Goal: Task Accomplishment & Management: Complete application form

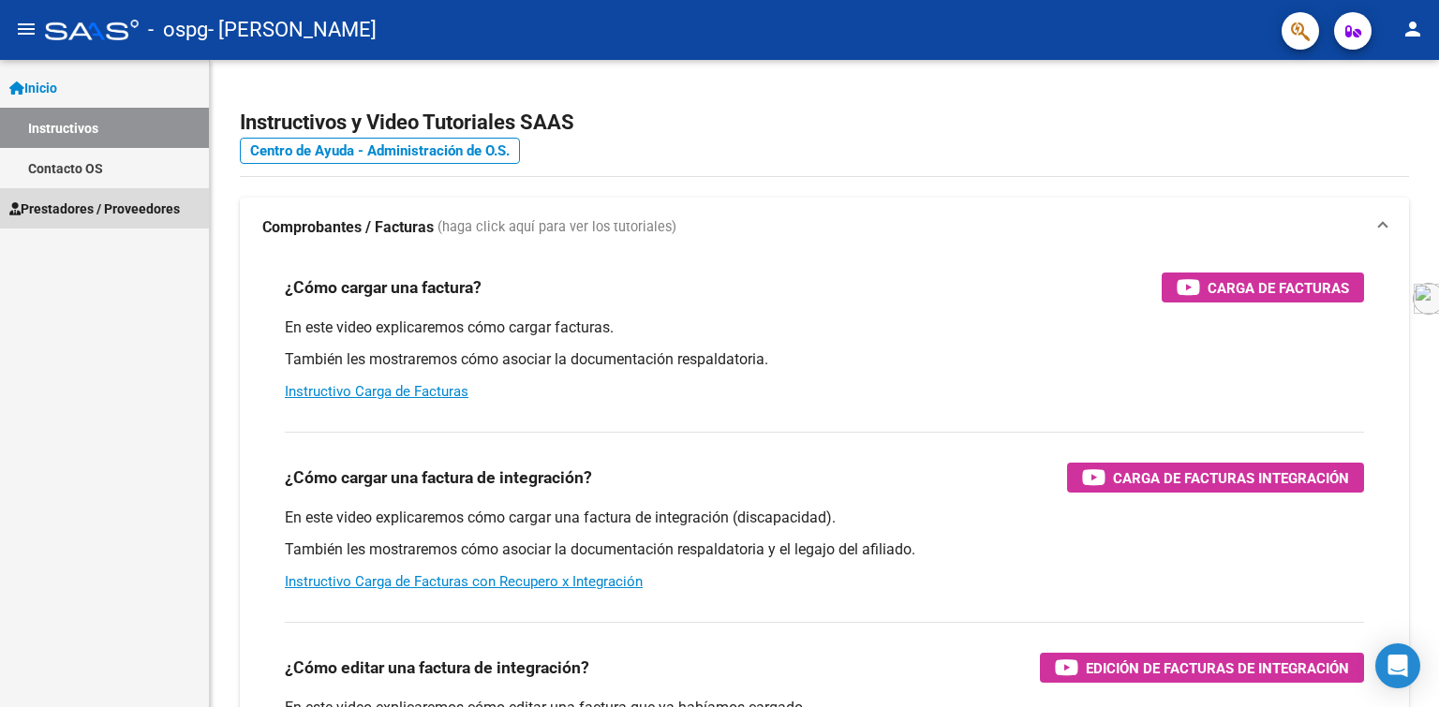
click at [89, 207] on span "Prestadores / Proveedores" at bounding box center [94, 209] width 171 height 21
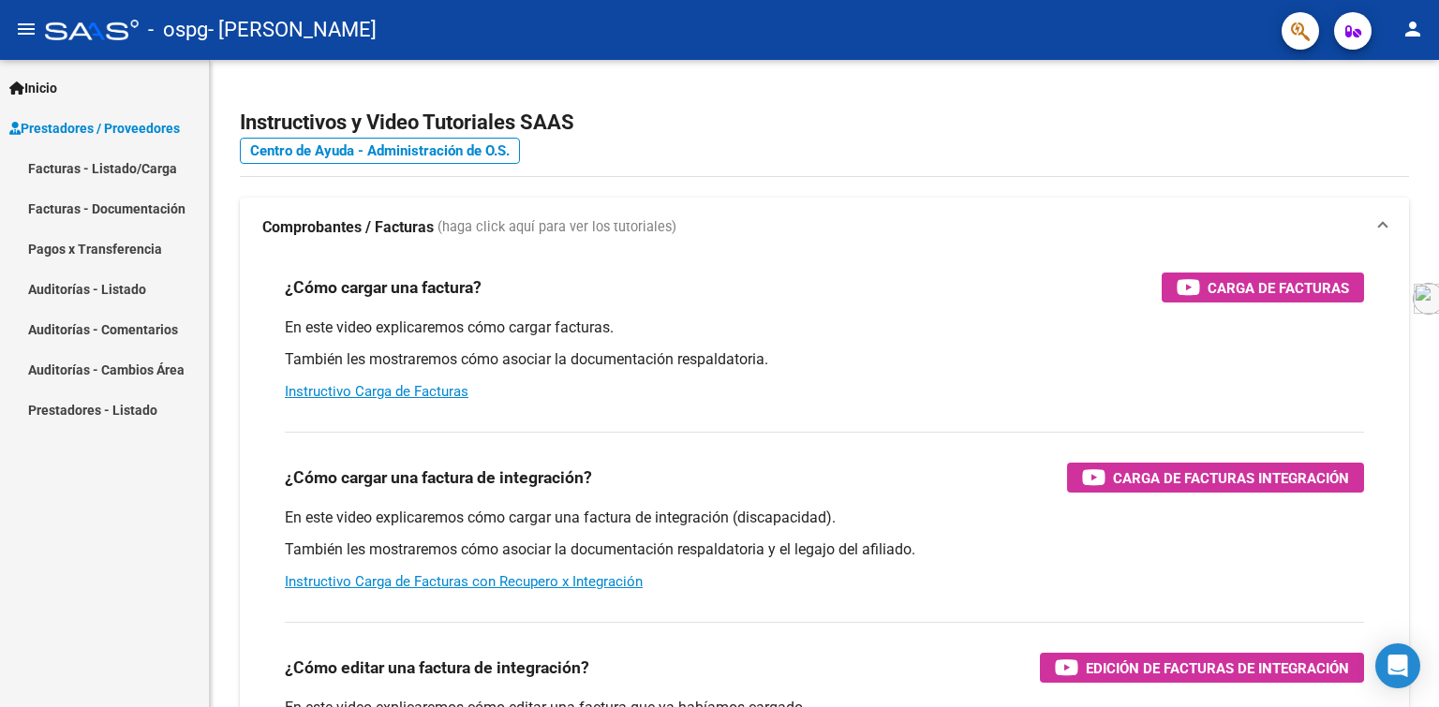
click at [97, 166] on link "Facturas - Listado/Carga" at bounding box center [104, 168] width 209 height 40
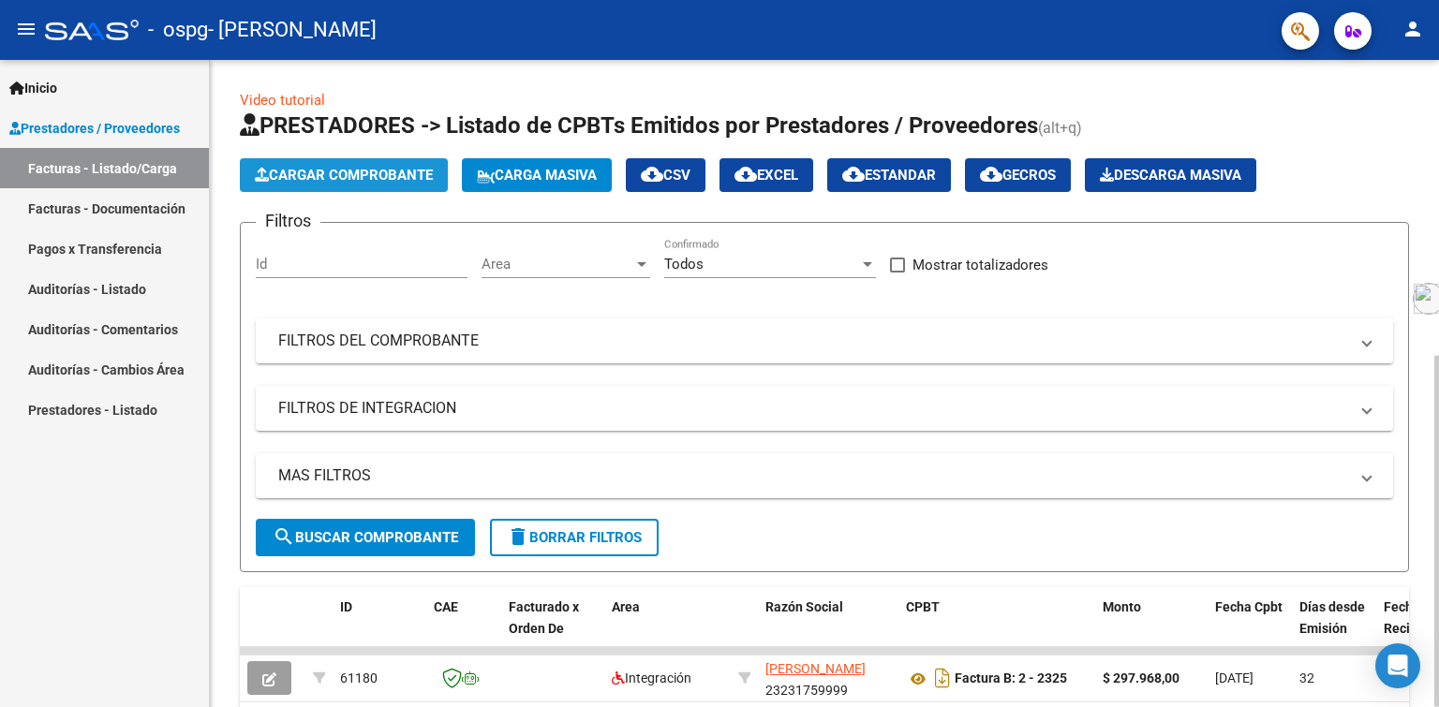
click at [353, 169] on span "Cargar Comprobante" at bounding box center [344, 175] width 178 height 17
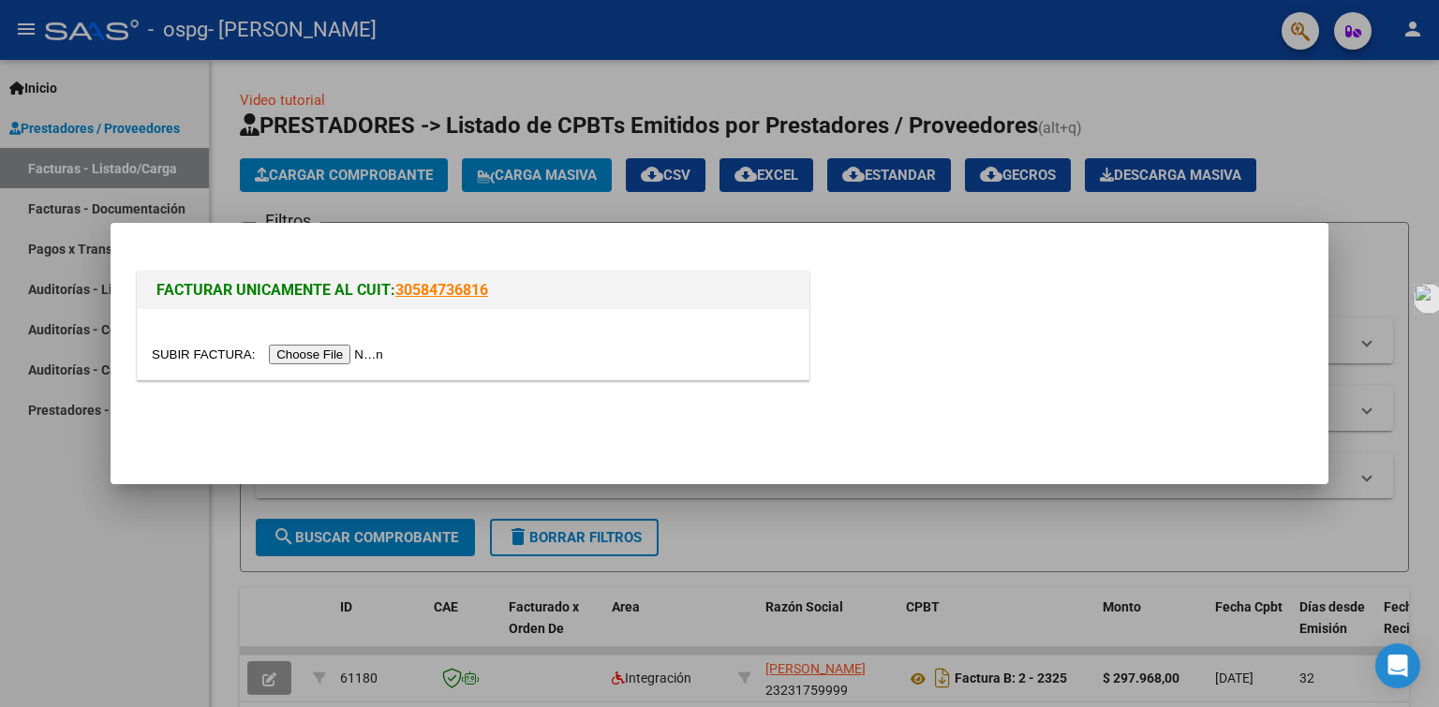
click at [324, 351] on input "file" at bounding box center [270, 355] width 237 height 20
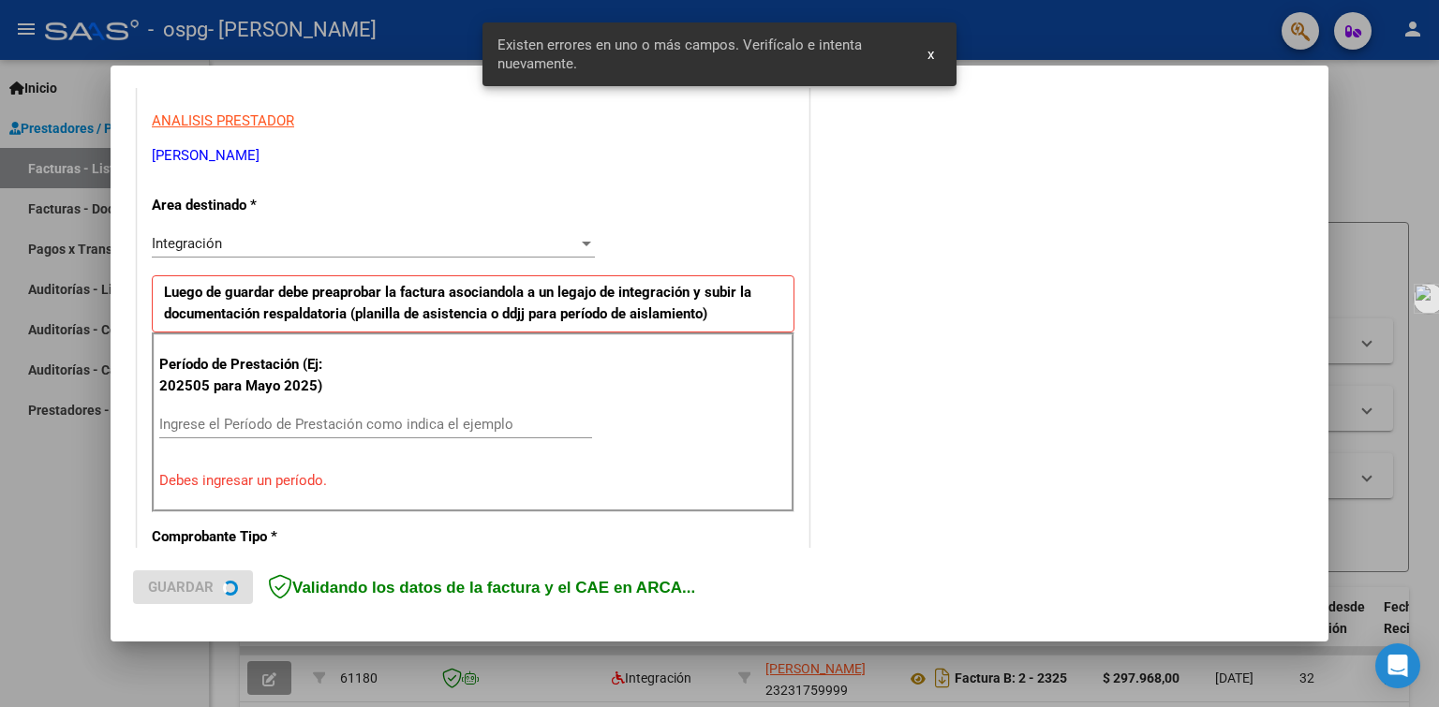
scroll to position [386, 0]
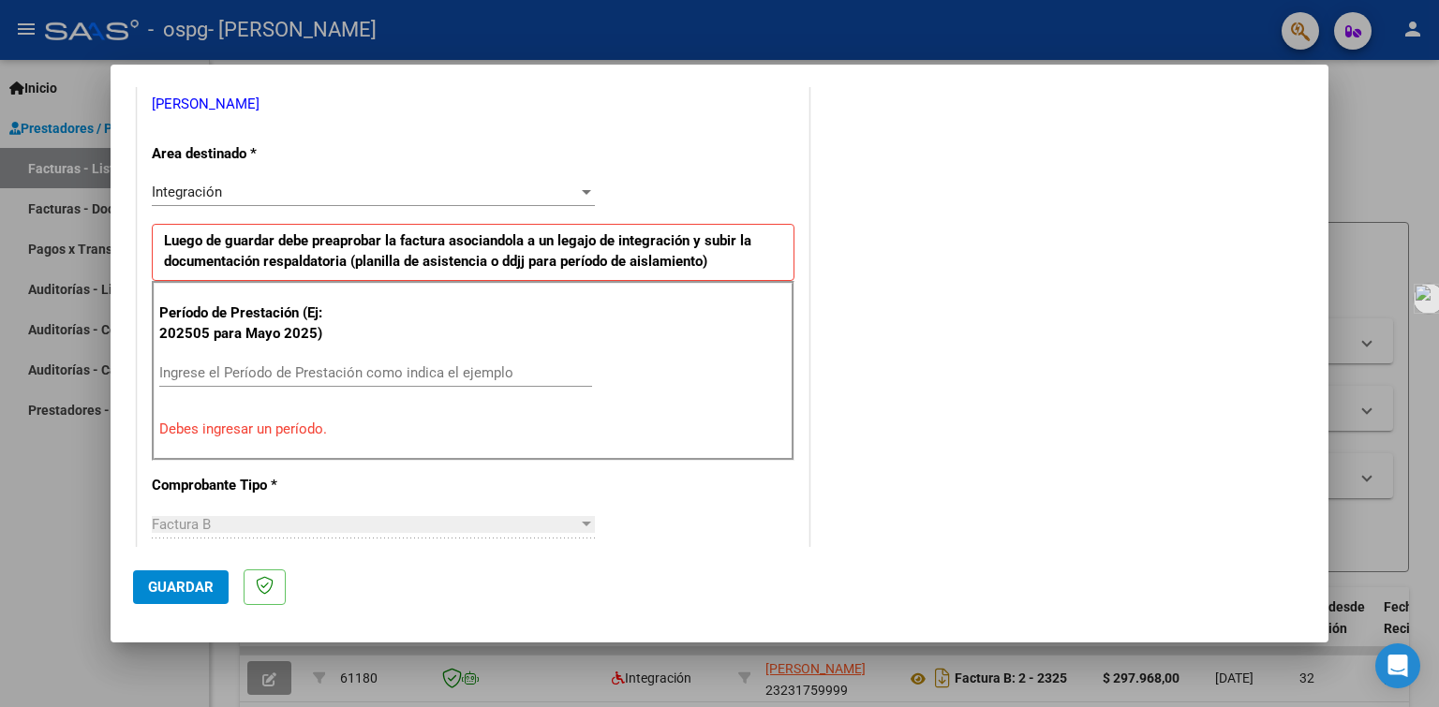
click at [201, 381] on div "Ingrese el Período de Prestación como indica el ejemplo" at bounding box center [375, 373] width 433 height 28
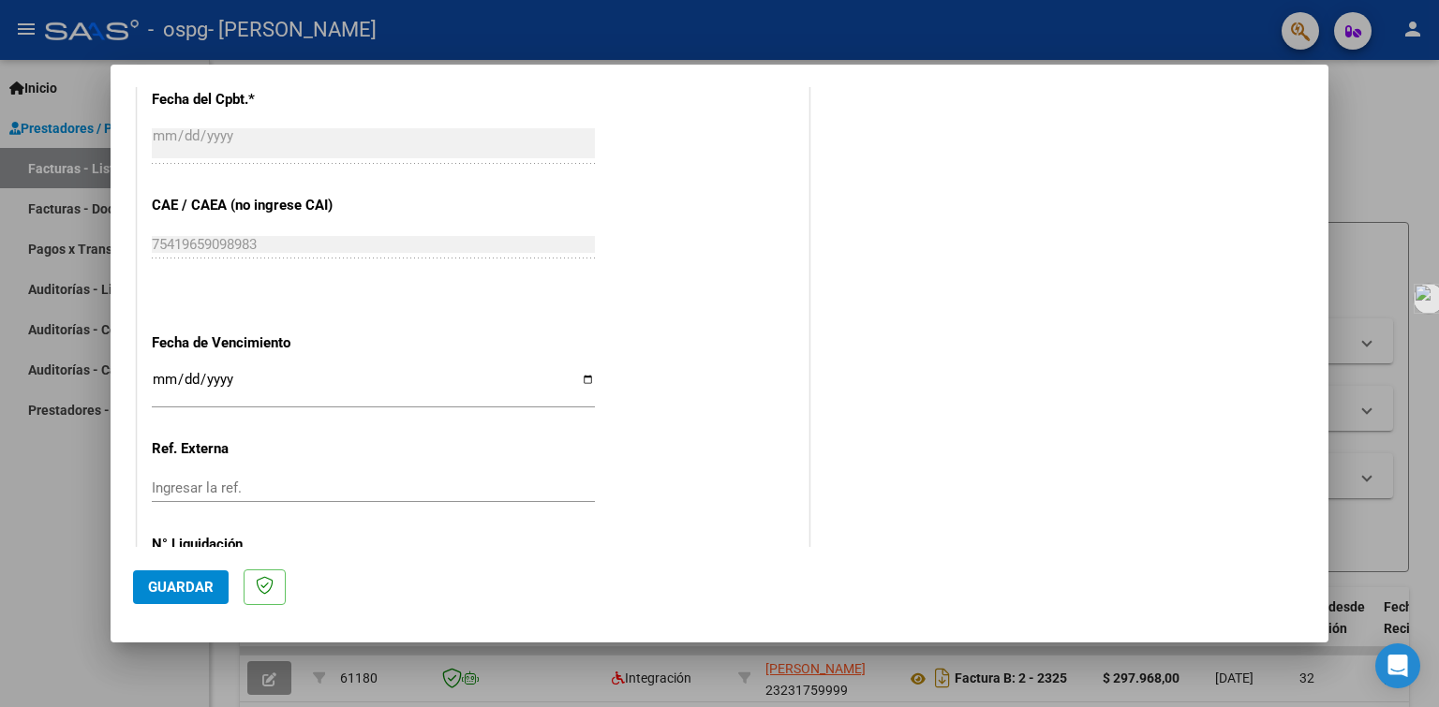
scroll to position [1136, 0]
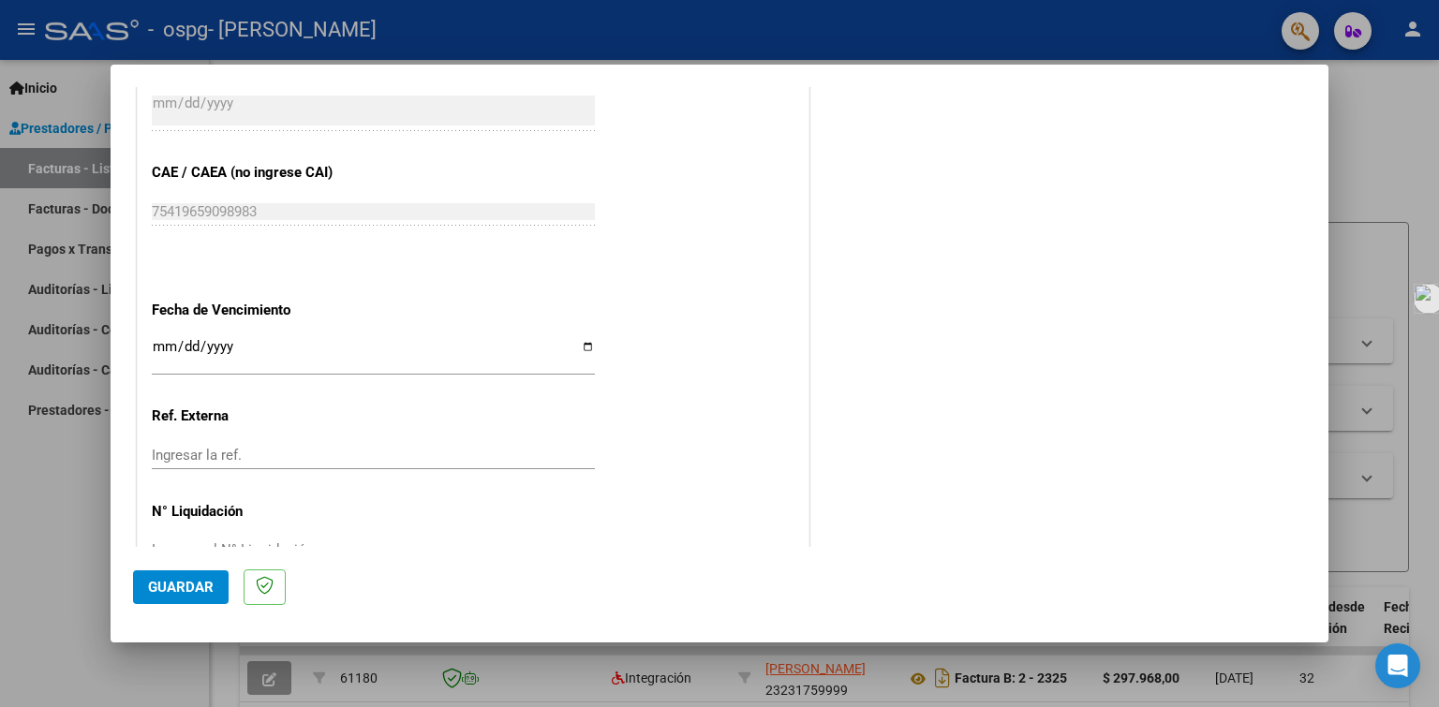
type input "202509"
click at [577, 339] on input "Ingresar la fecha" at bounding box center [373, 354] width 443 height 30
type input "[DATE]"
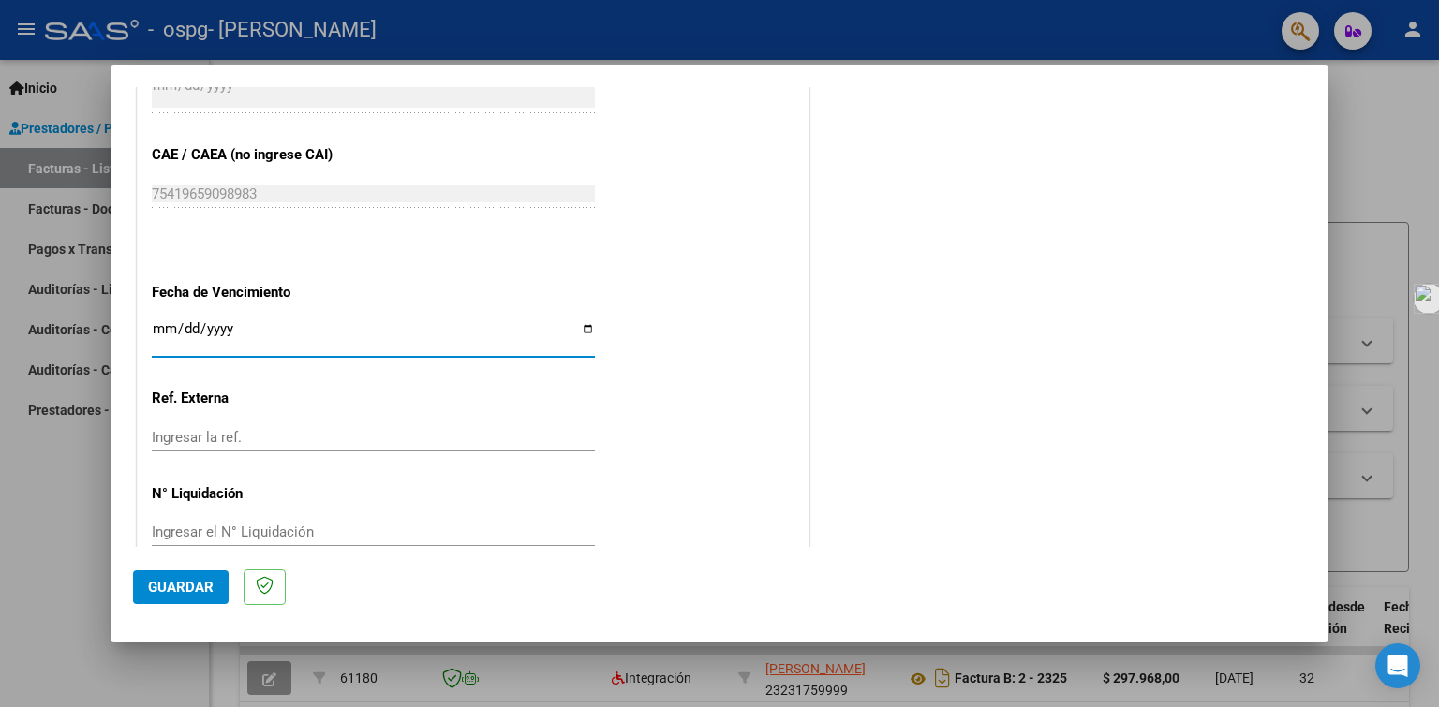
scroll to position [1163, 0]
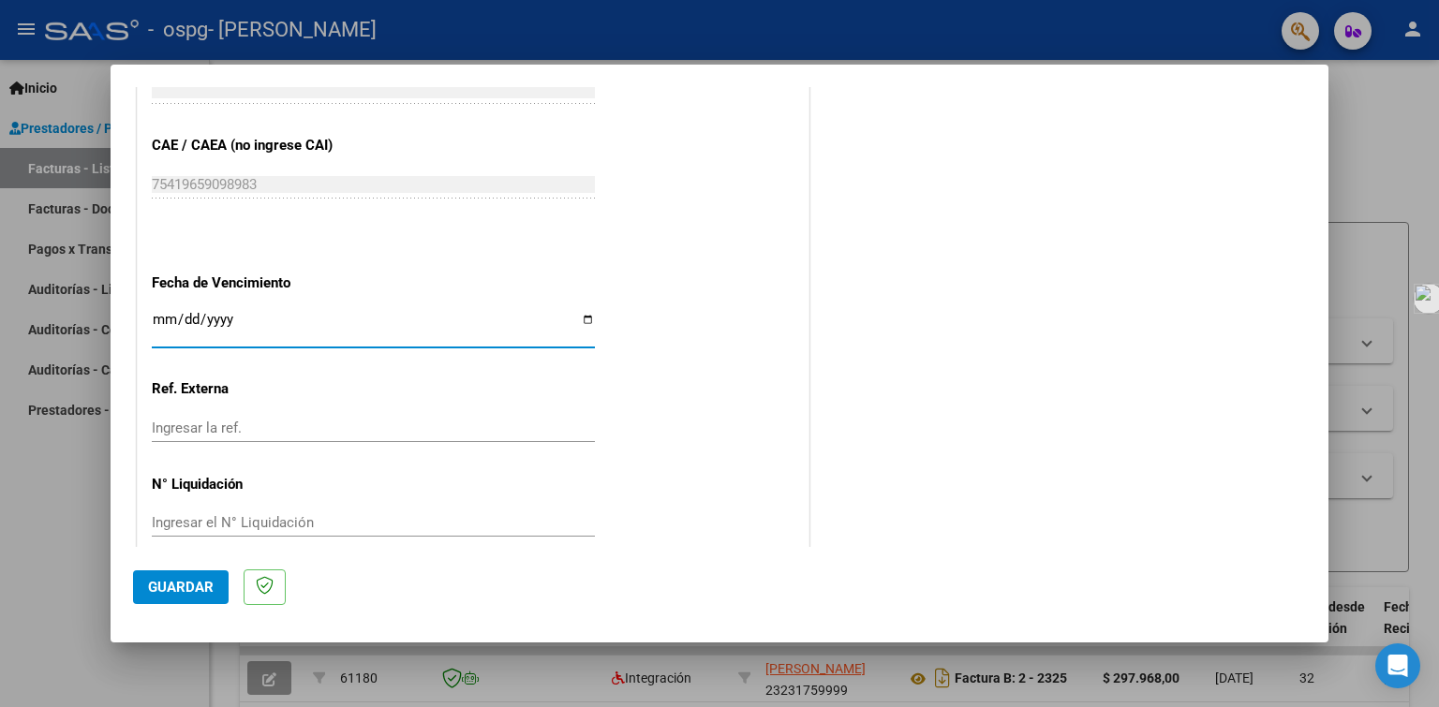
click at [199, 582] on span "Guardar" at bounding box center [181, 587] width 66 height 17
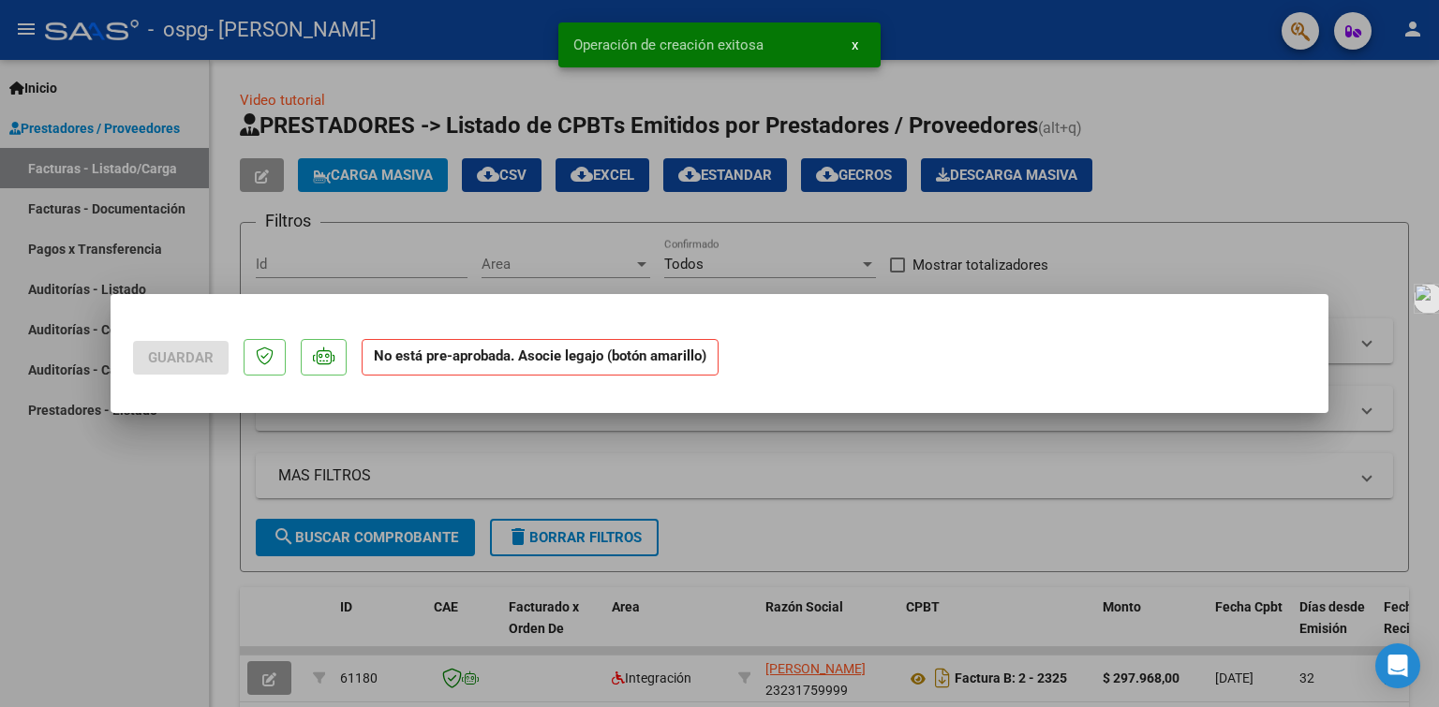
scroll to position [0, 0]
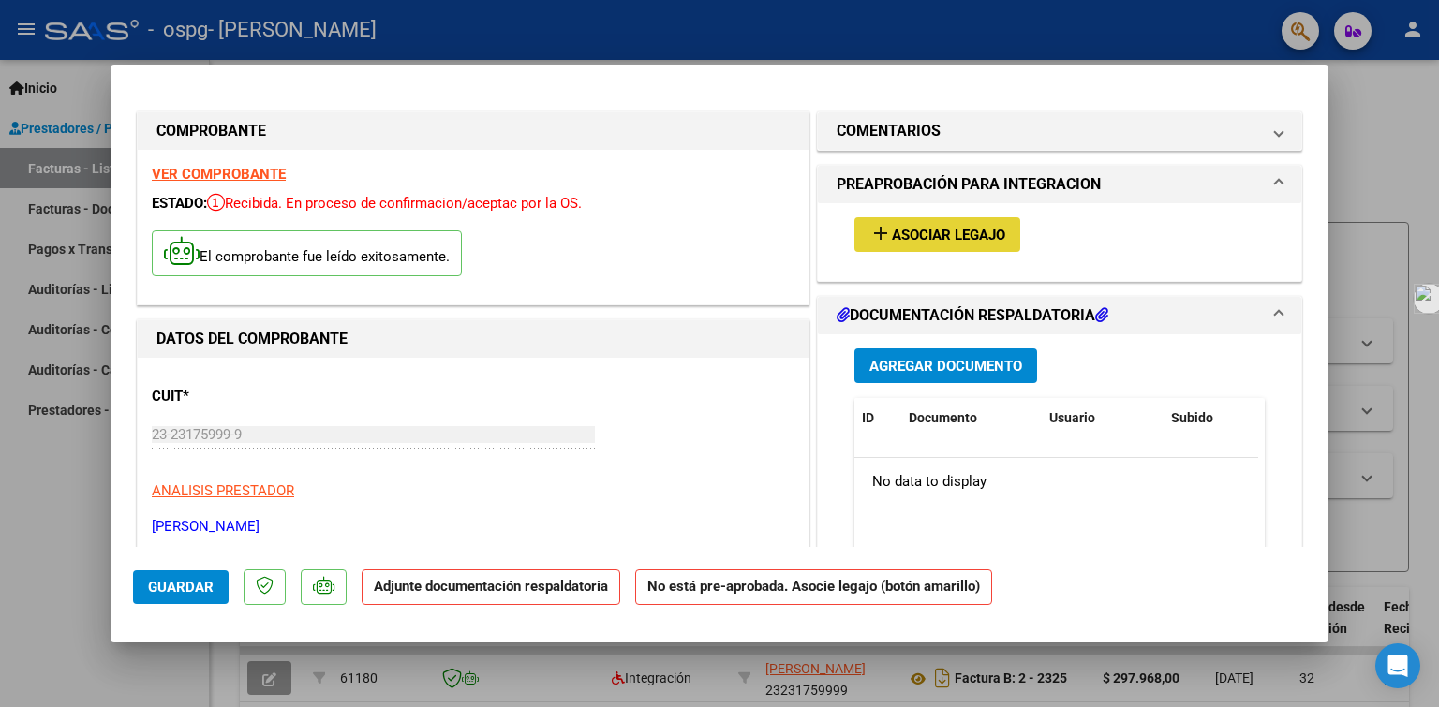
click at [916, 230] on span "Asociar Legajo" at bounding box center [948, 235] width 113 height 17
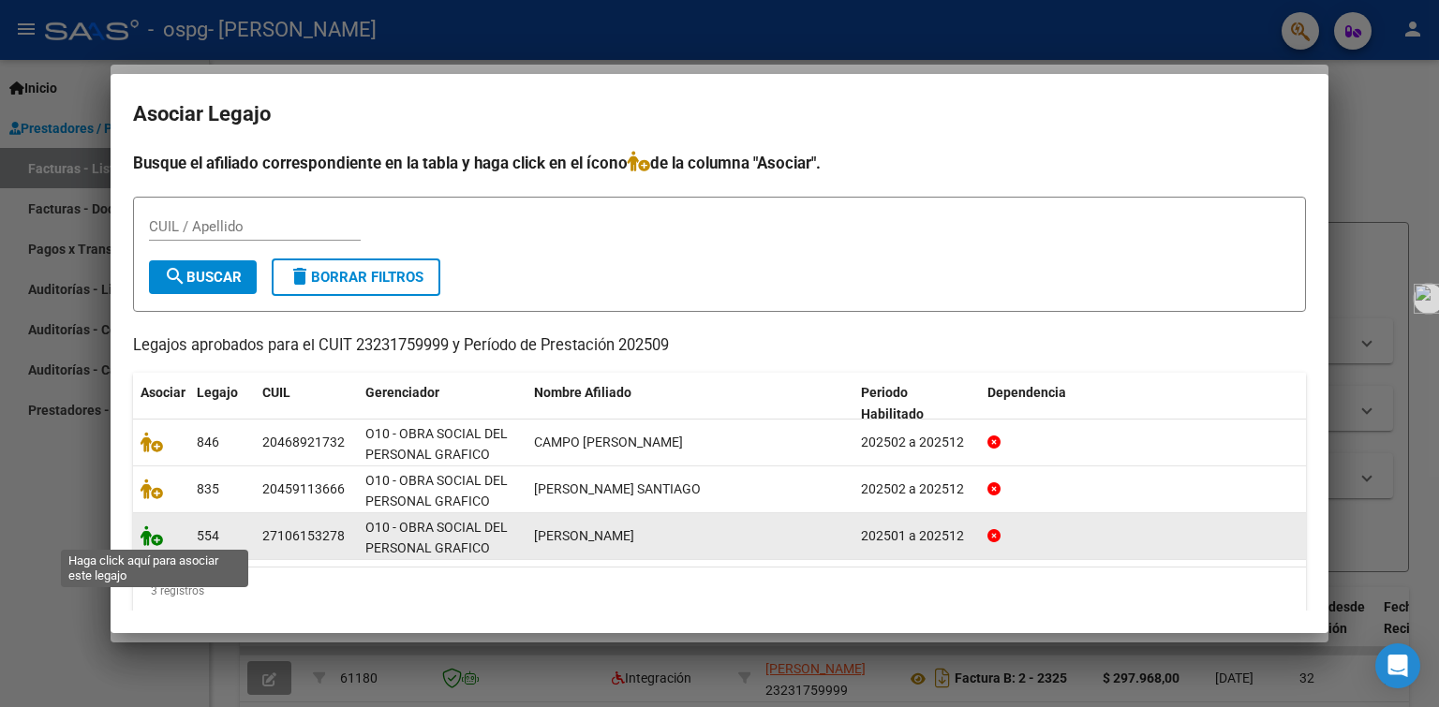
click at [156, 540] on icon at bounding box center [152, 536] width 22 height 21
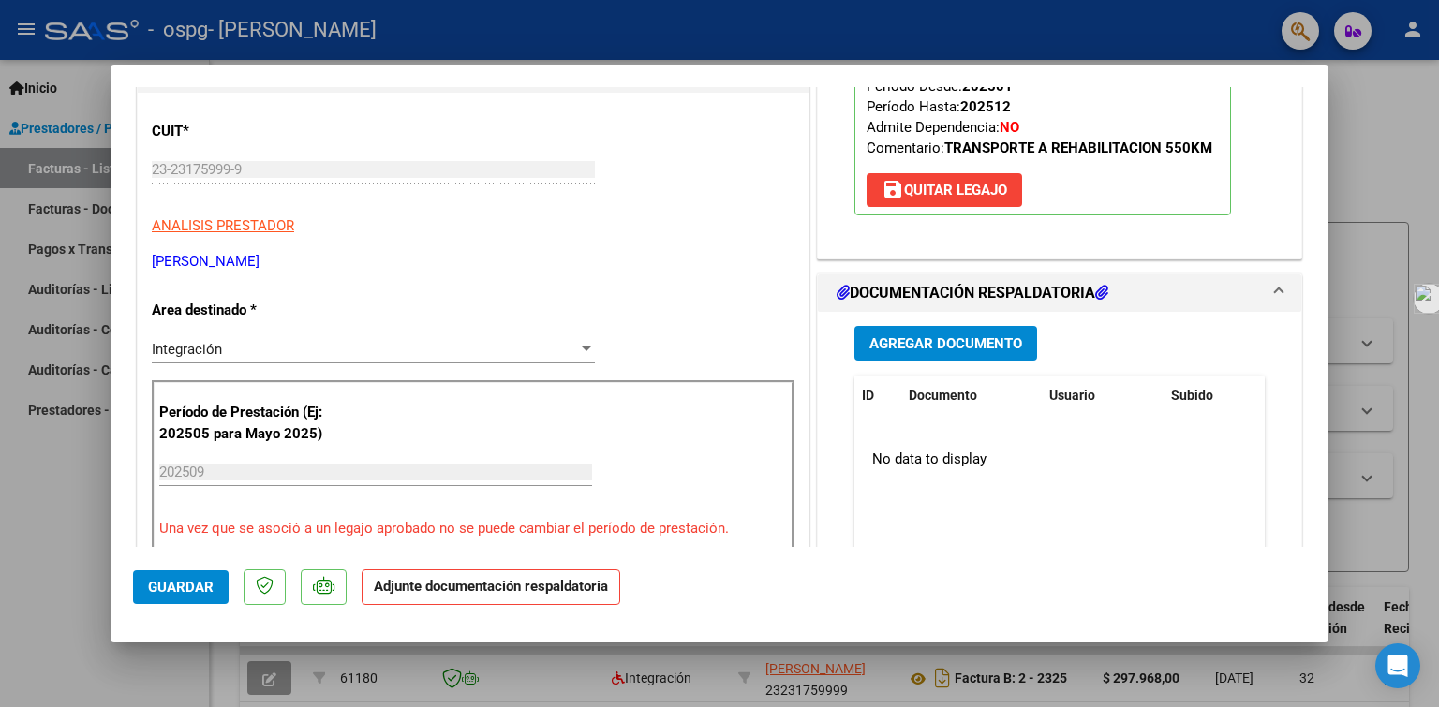
scroll to position [281, 0]
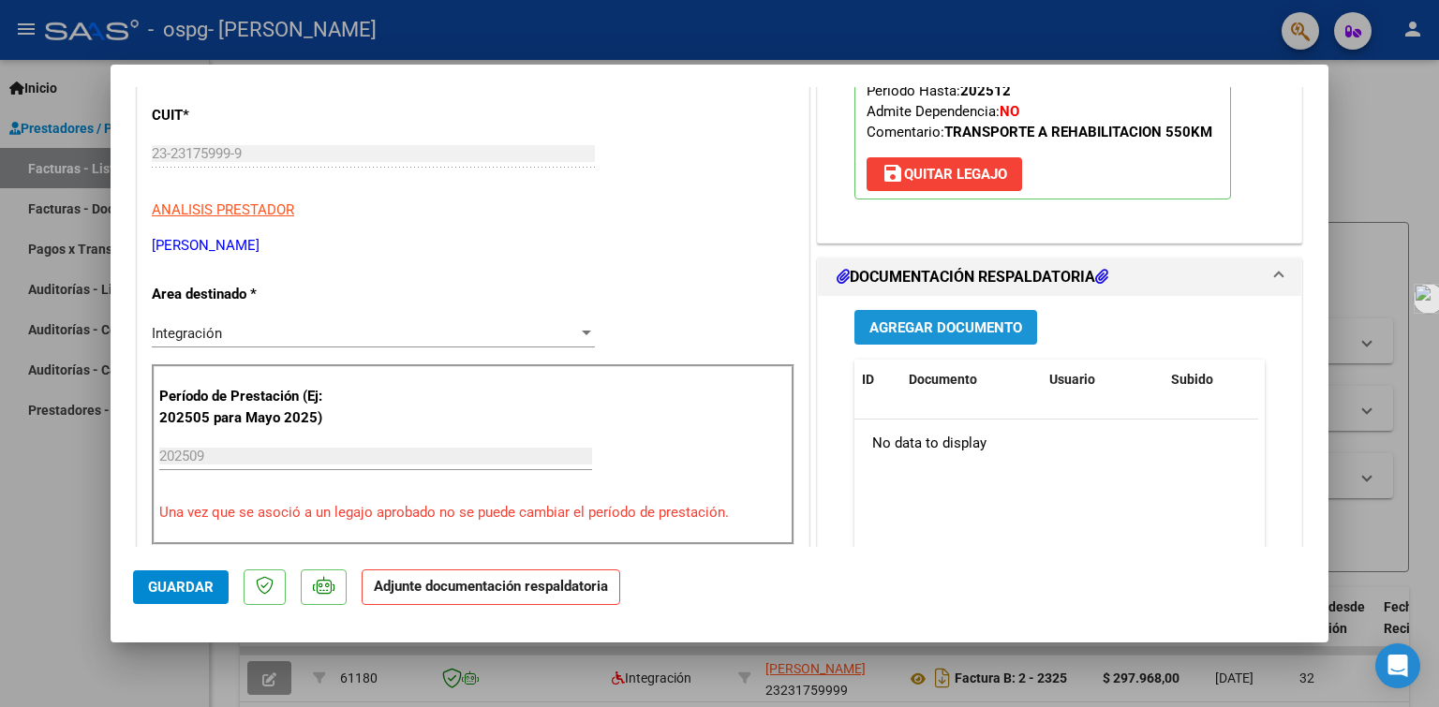
click at [911, 328] on span "Agregar Documento" at bounding box center [946, 328] width 153 height 17
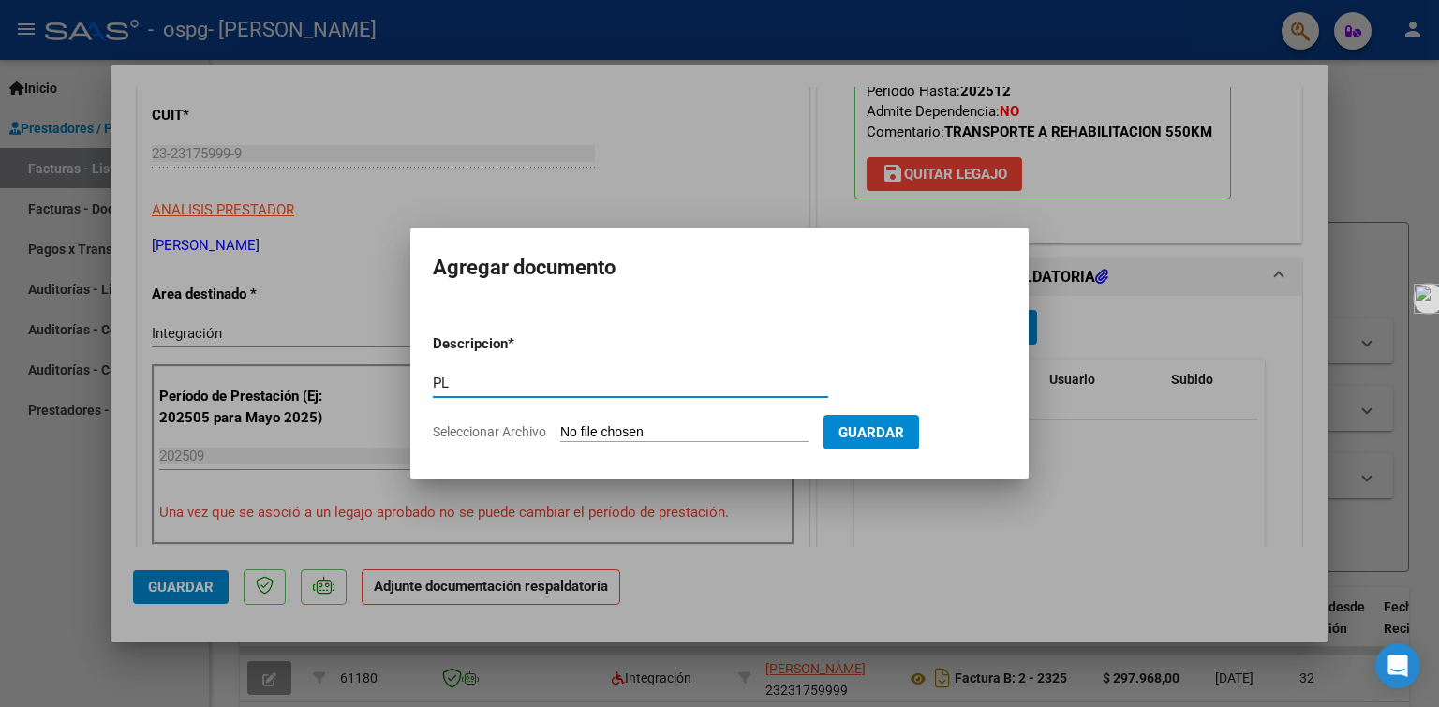
type input "PLANILLA DE ASISTENCIA"
click at [641, 431] on input "Seleccionar Archivo" at bounding box center [684, 433] width 248 height 18
type input "C:\fakepath\[PERSON_NAME] [DATE].pdf"
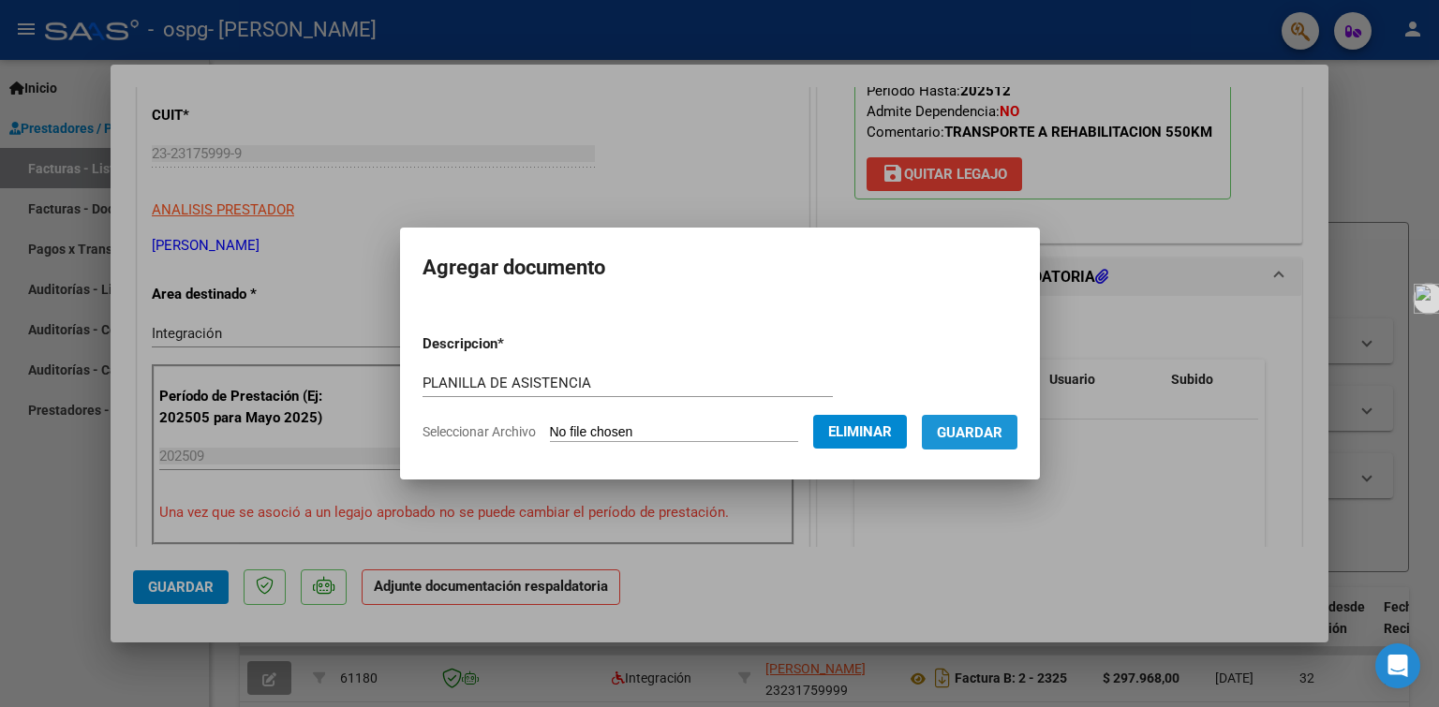
click at [974, 432] on span "Guardar" at bounding box center [970, 432] width 66 height 17
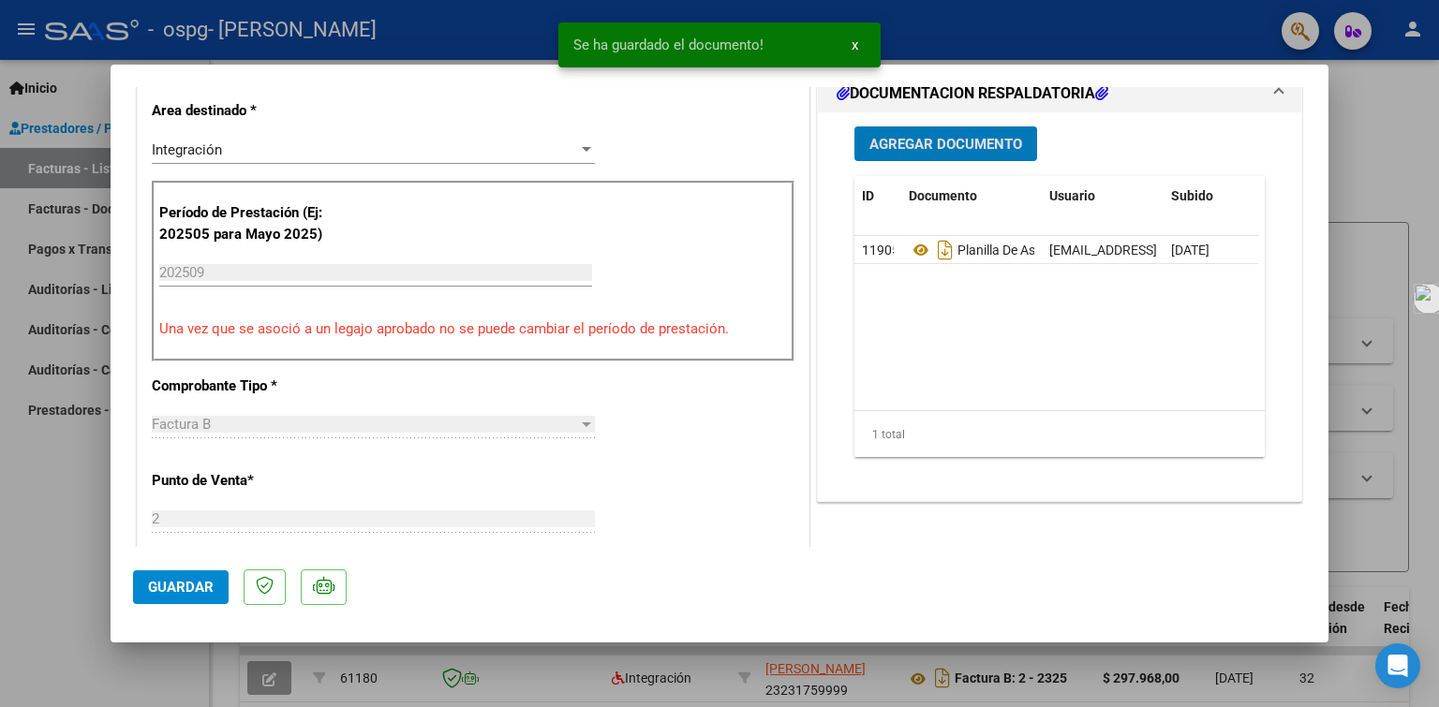
scroll to position [468, 0]
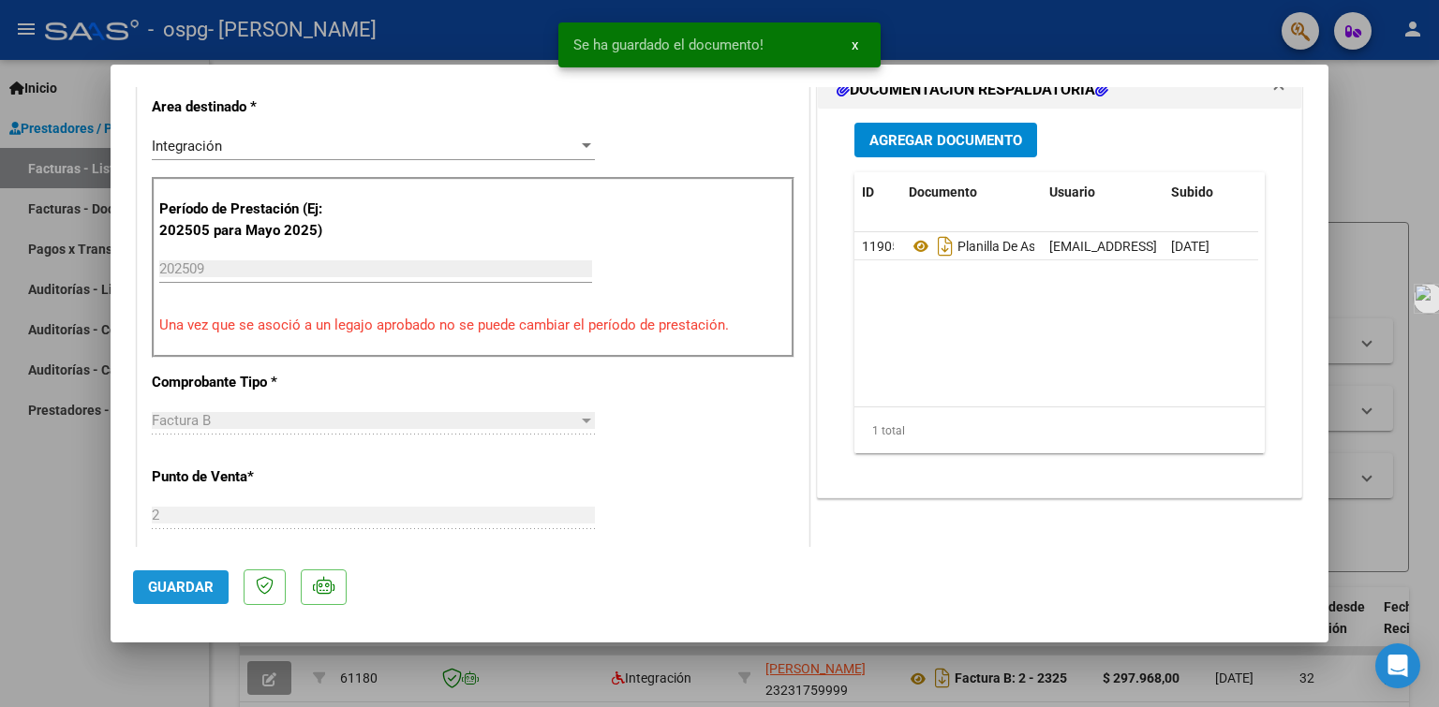
click at [184, 581] on span "Guardar" at bounding box center [181, 587] width 66 height 17
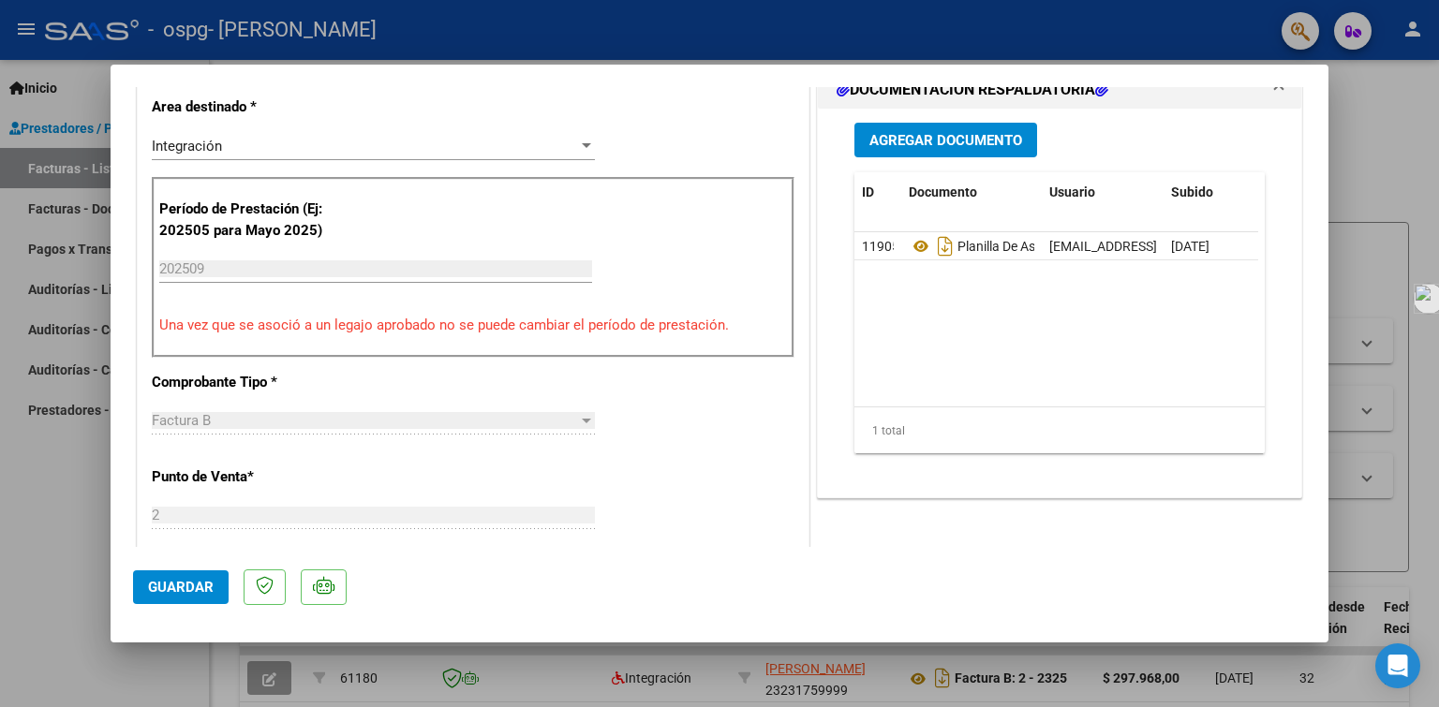
click at [56, 206] on div at bounding box center [719, 353] width 1439 height 707
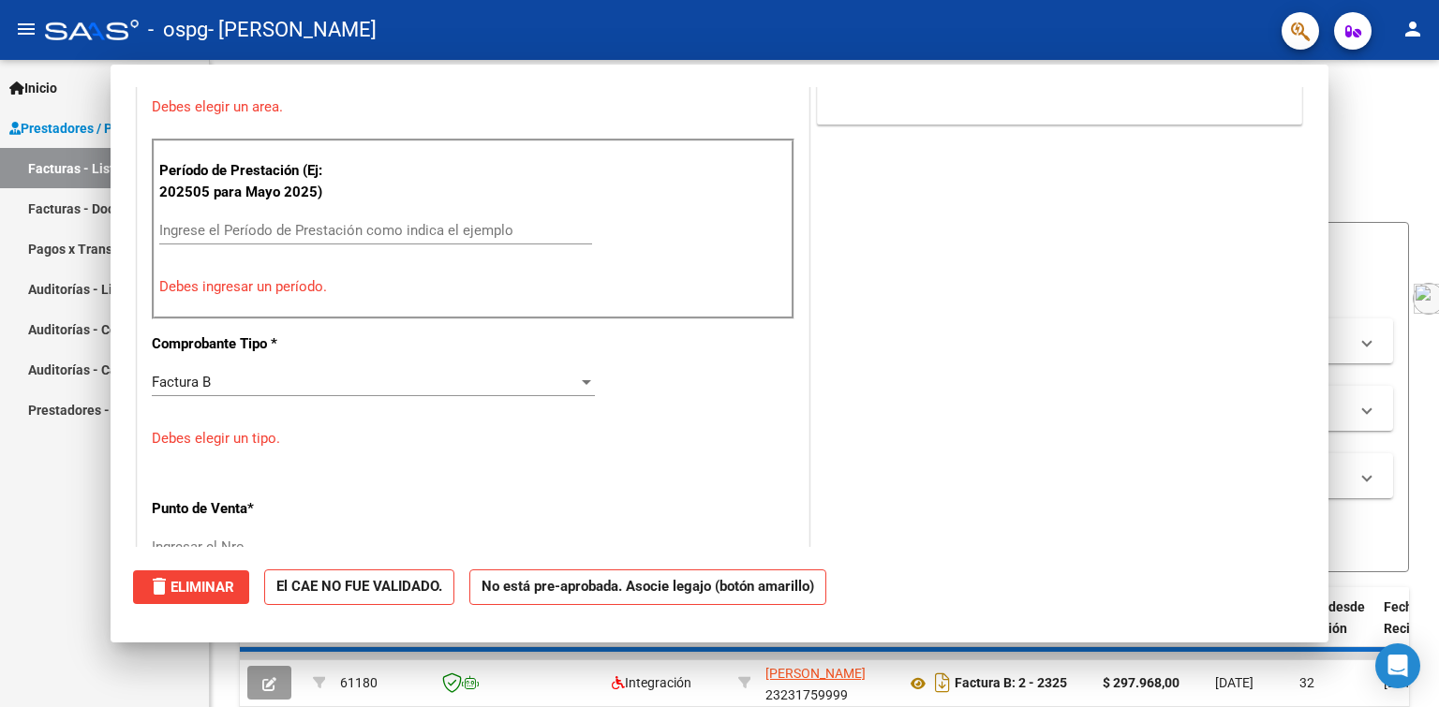
scroll to position [0, 0]
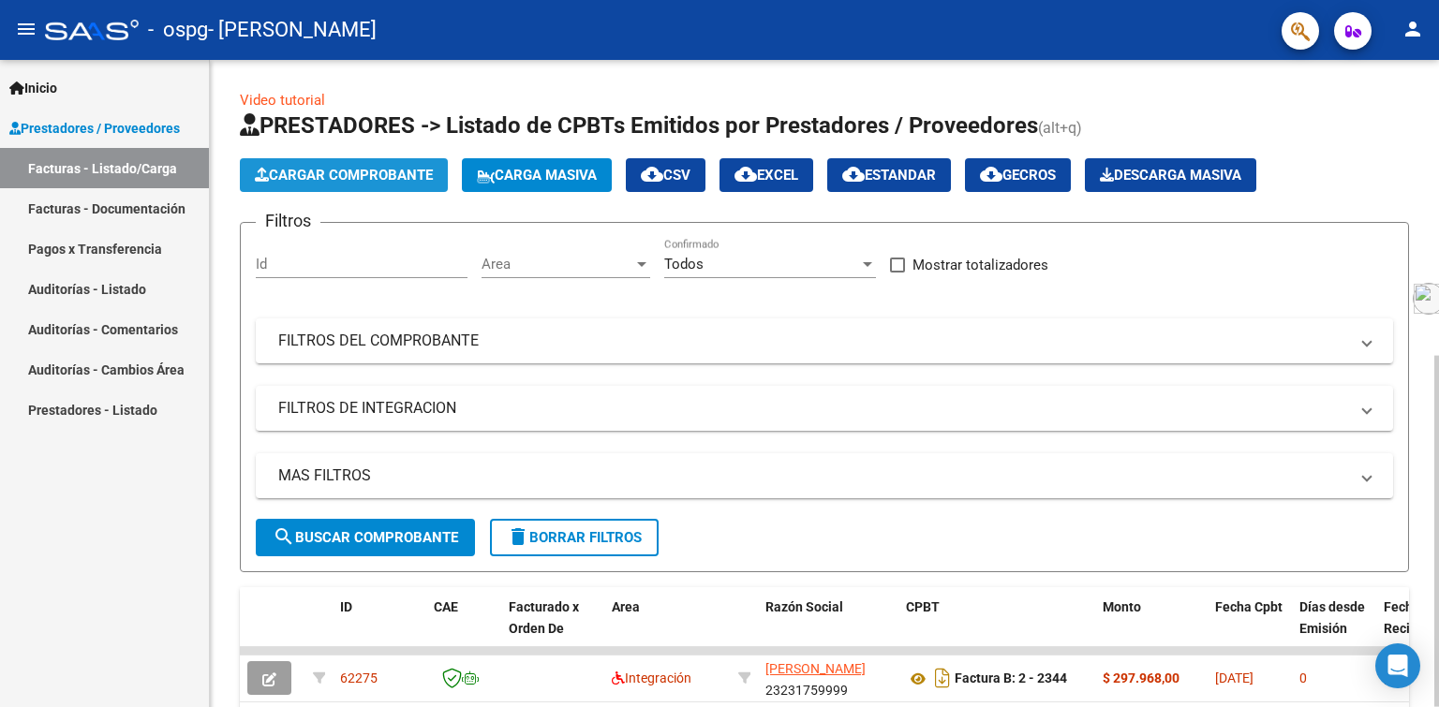
click at [341, 167] on span "Cargar Comprobante" at bounding box center [344, 175] width 178 height 17
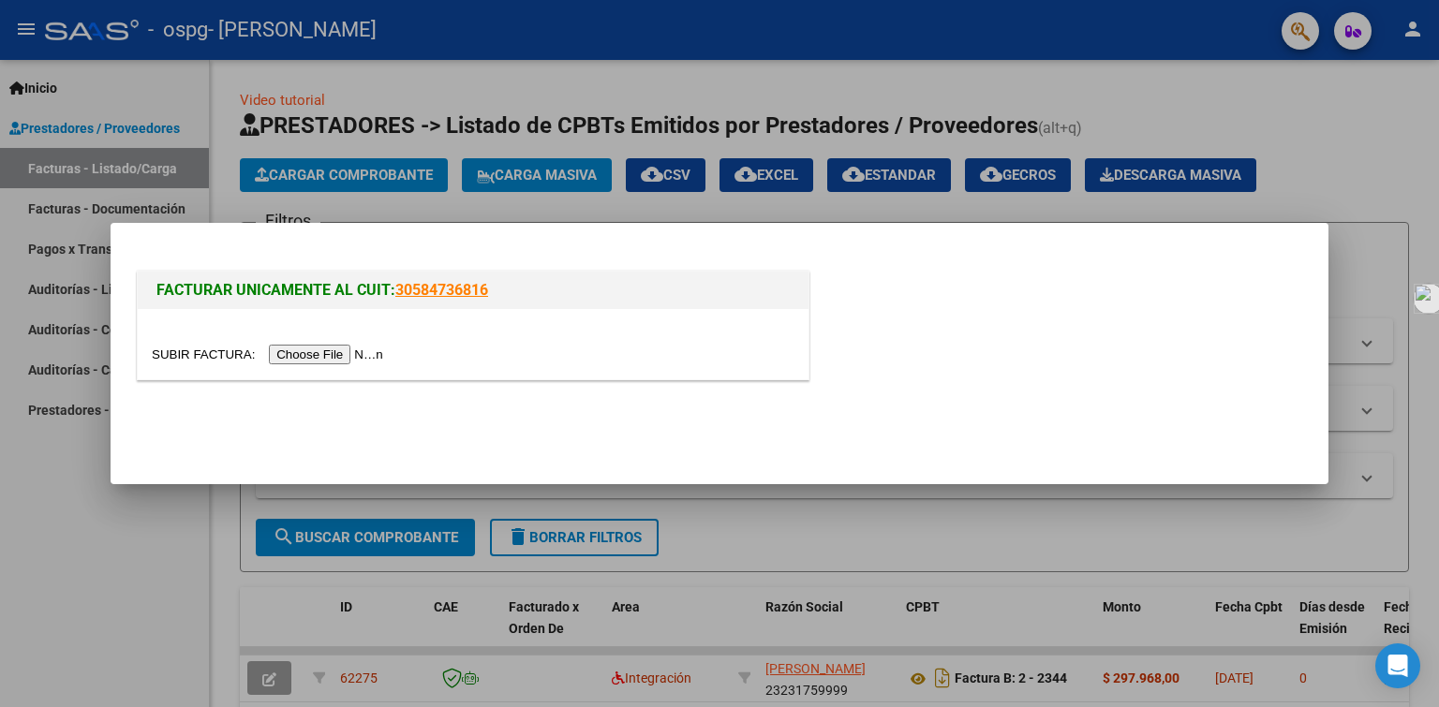
click at [338, 356] on input "file" at bounding box center [270, 355] width 237 height 20
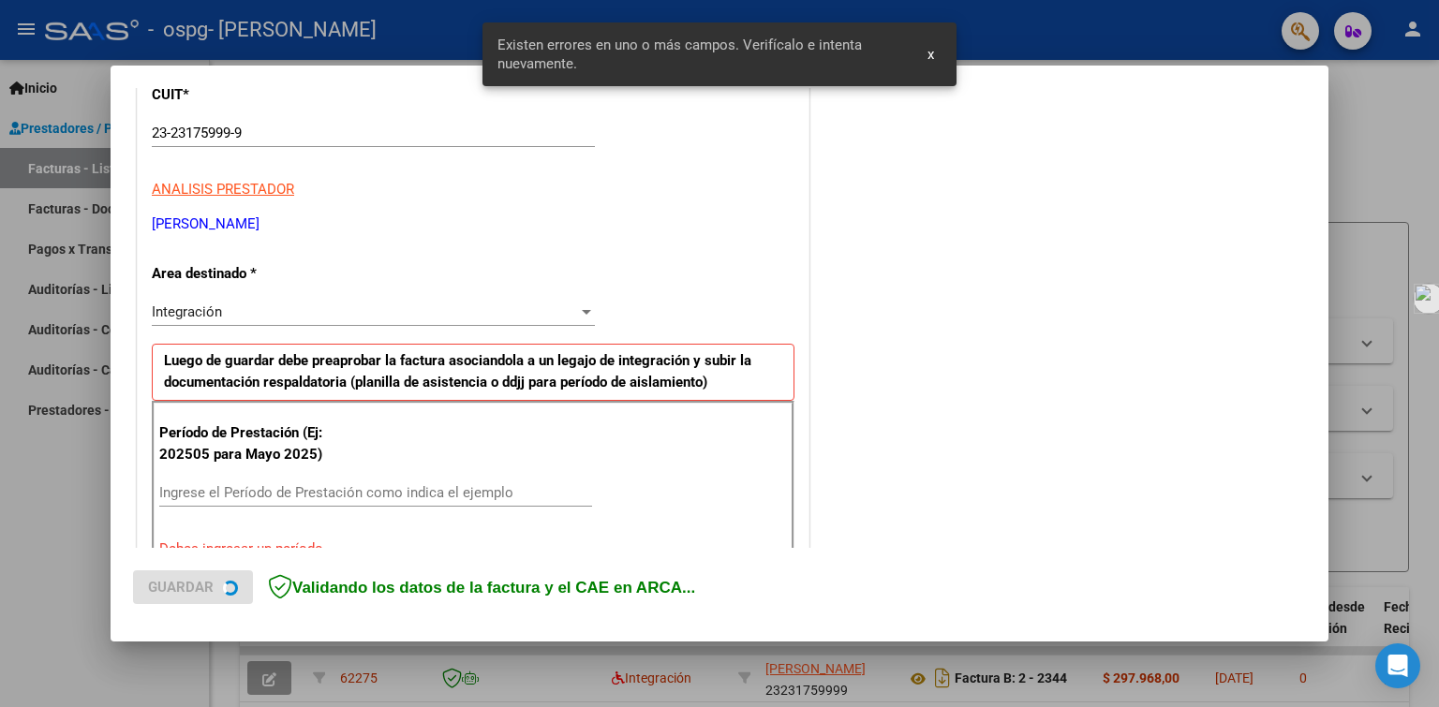
scroll to position [386, 0]
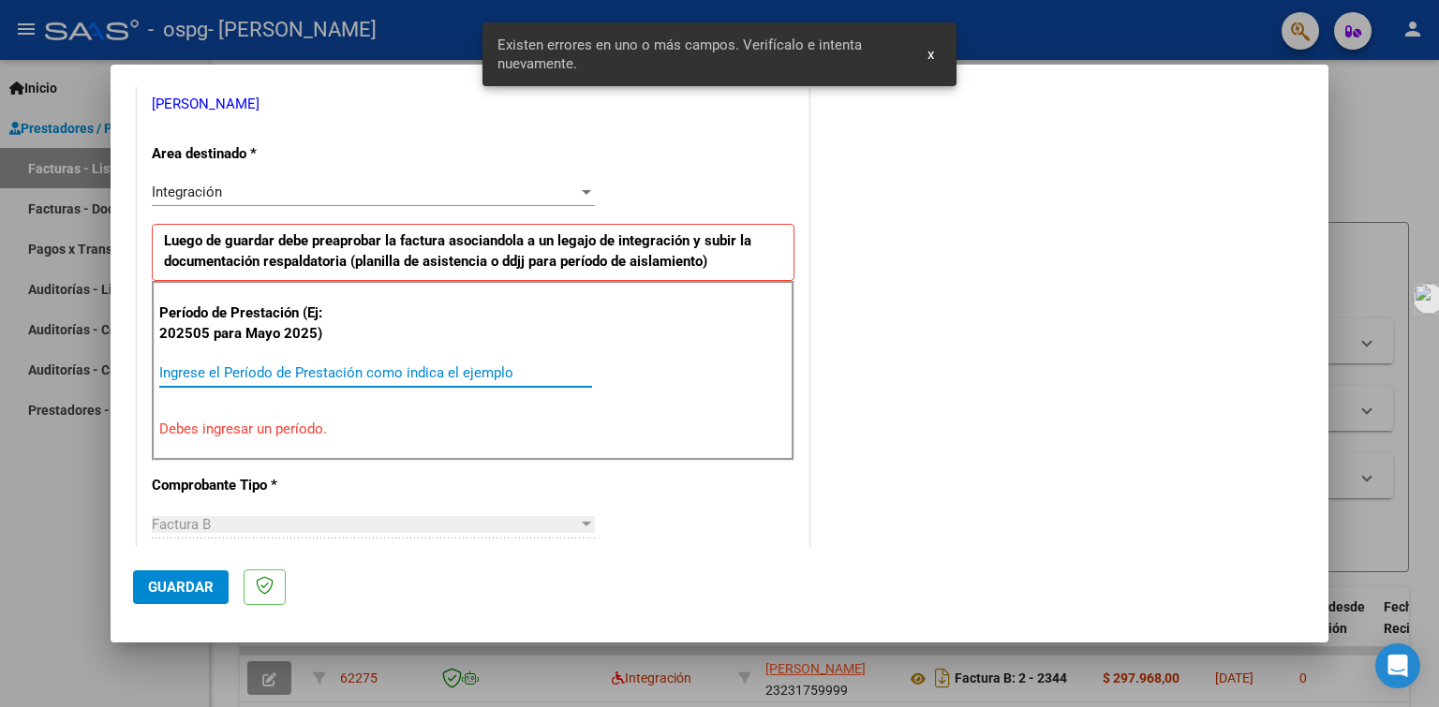
click at [195, 372] on input "Ingrese el Período de Prestación como indica el ejemplo" at bounding box center [375, 372] width 433 height 17
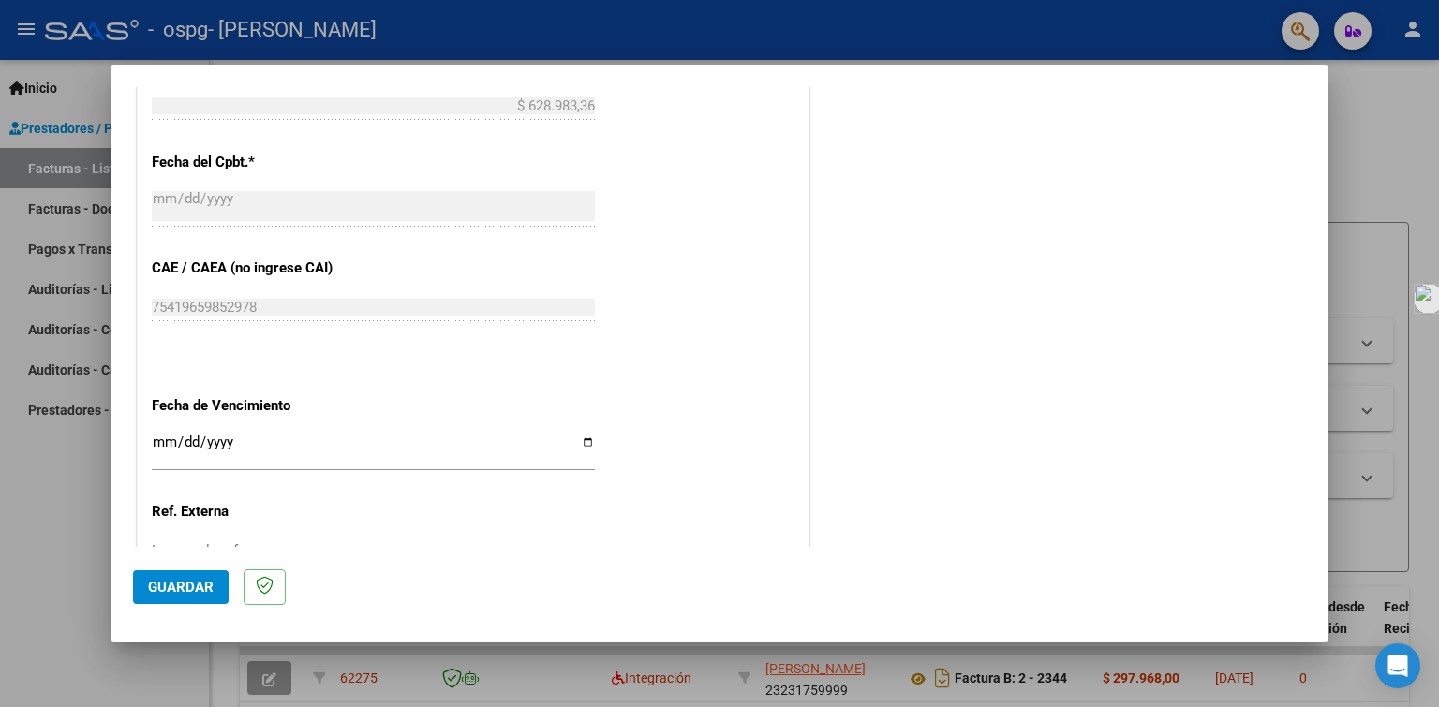
scroll to position [1042, 0]
type input "202509"
click at [581, 433] on input "Ingresar la fecha" at bounding box center [373, 448] width 443 height 30
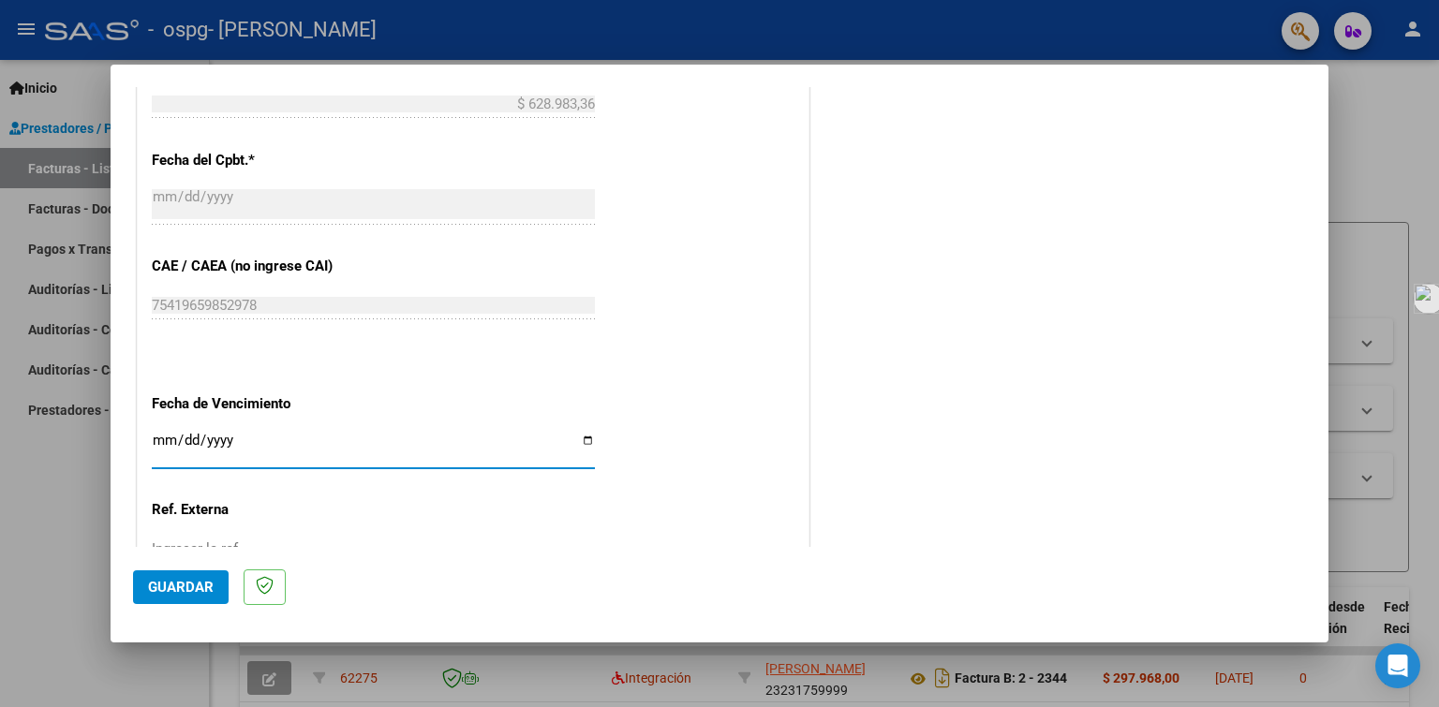
type input "[DATE]"
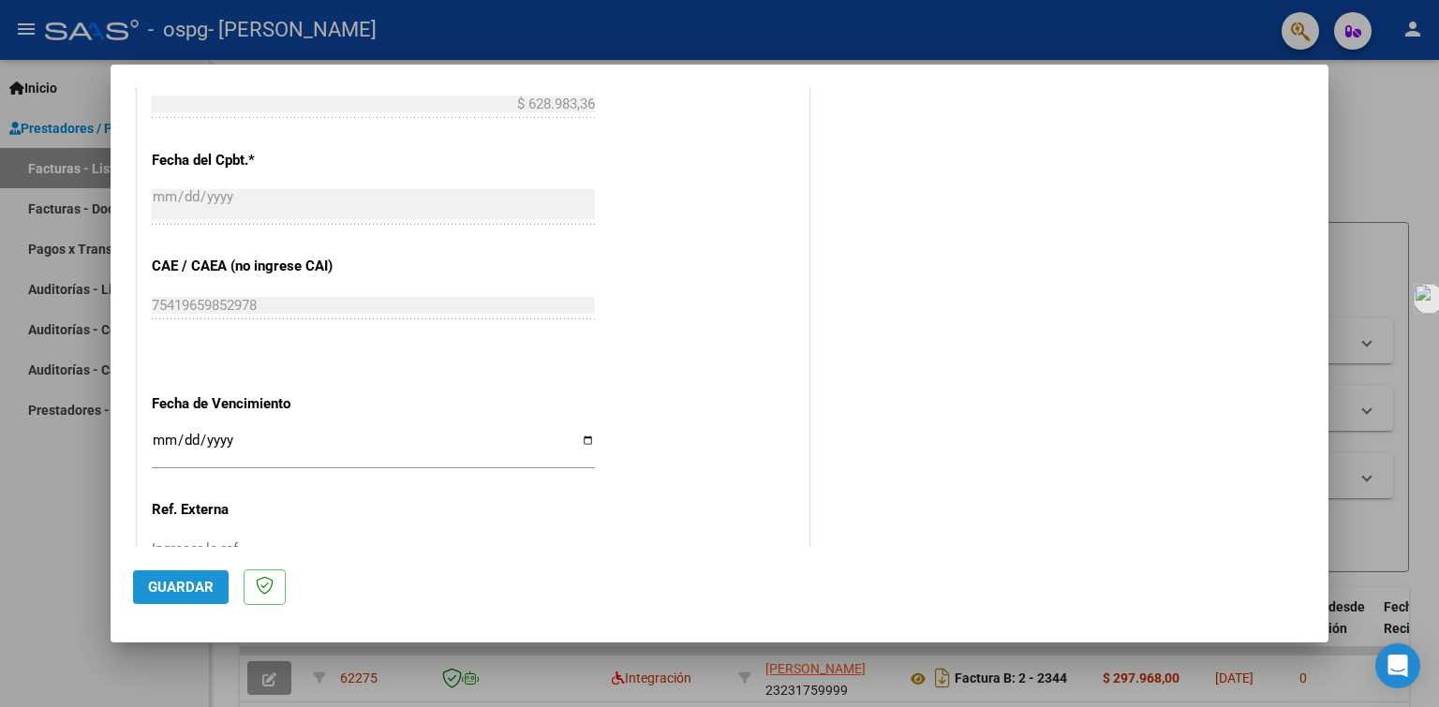
click at [196, 584] on span "Guardar" at bounding box center [181, 587] width 66 height 17
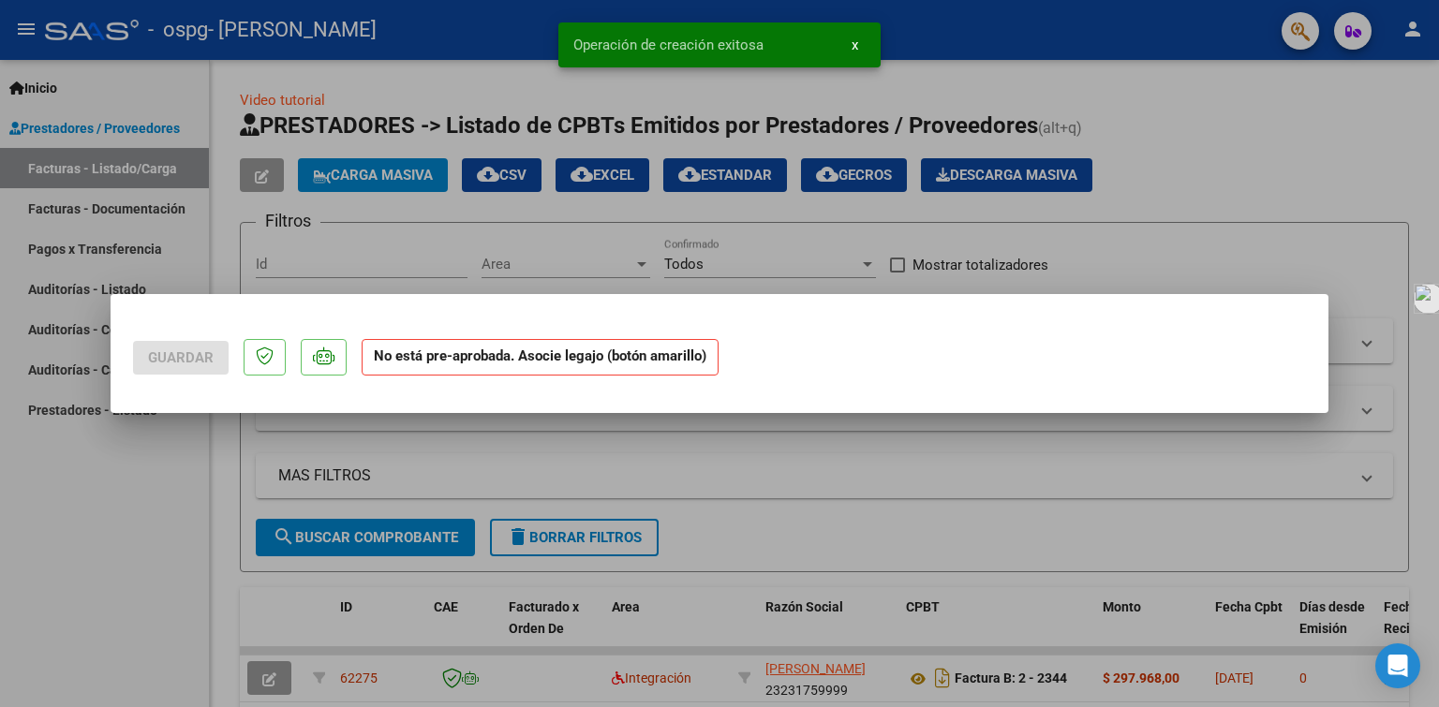
scroll to position [0, 0]
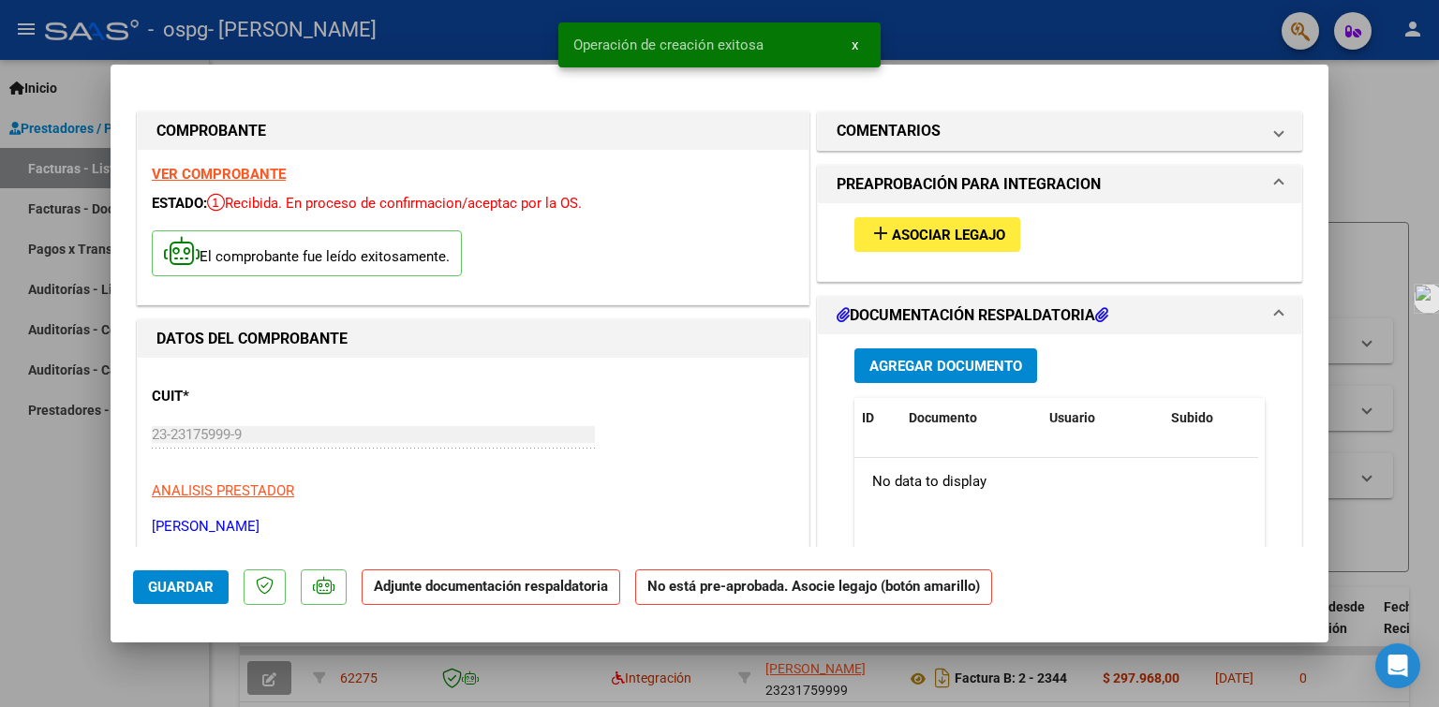
click at [926, 229] on span "Asociar Legajo" at bounding box center [948, 235] width 113 height 17
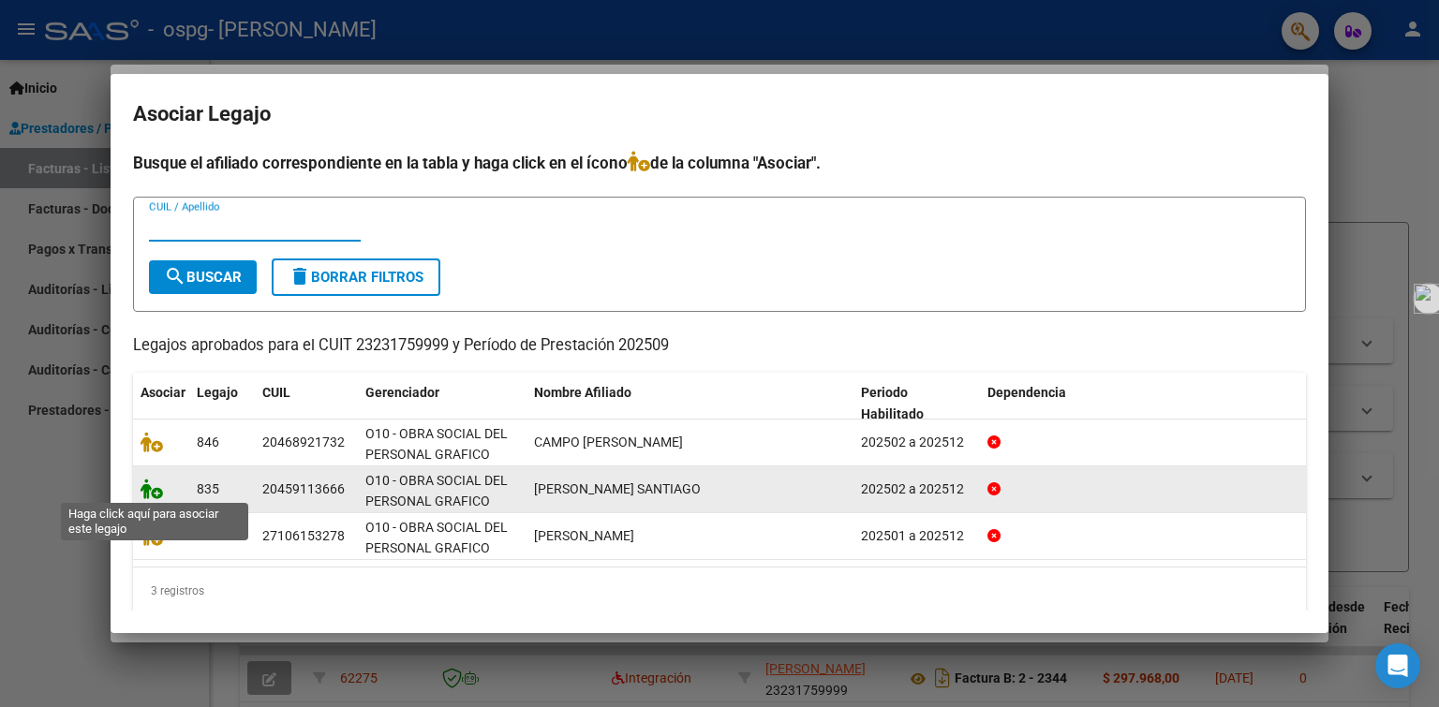
click at [155, 489] on icon at bounding box center [152, 489] width 22 height 21
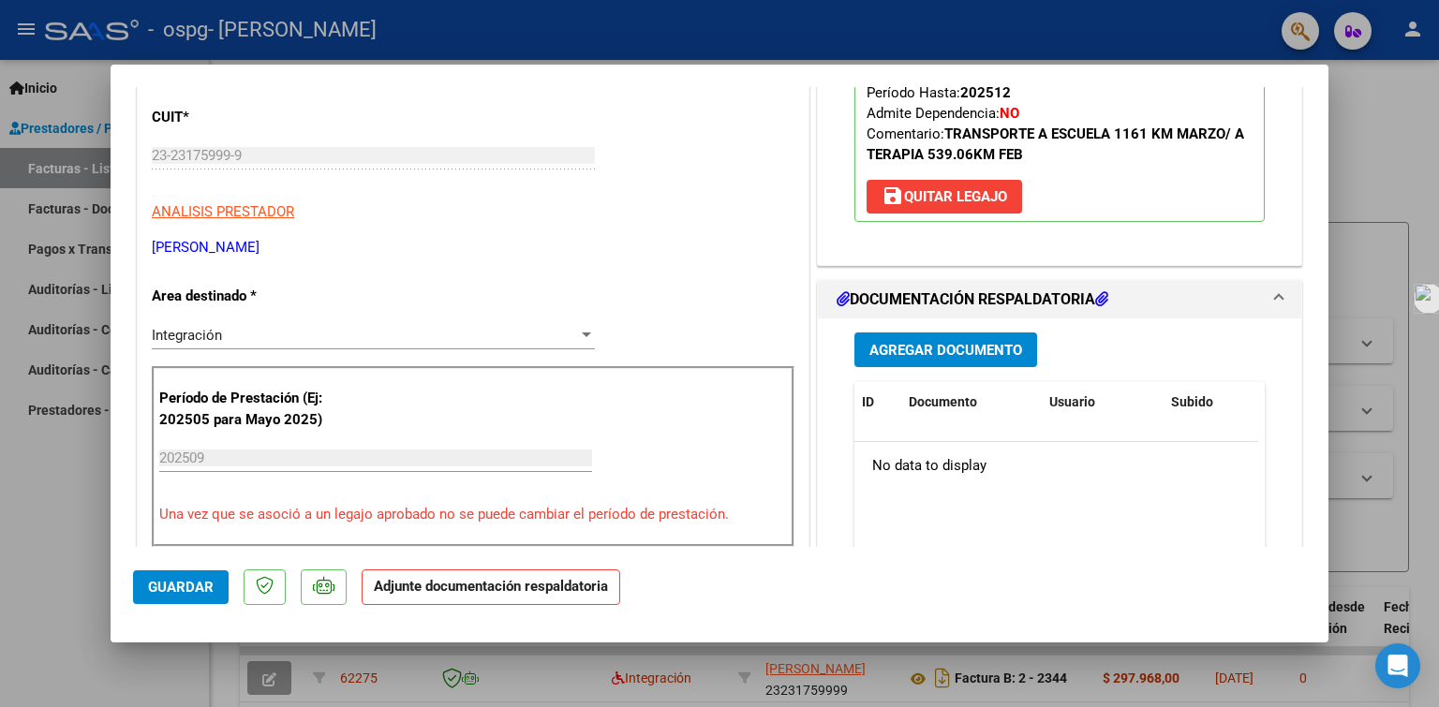
scroll to position [281, 0]
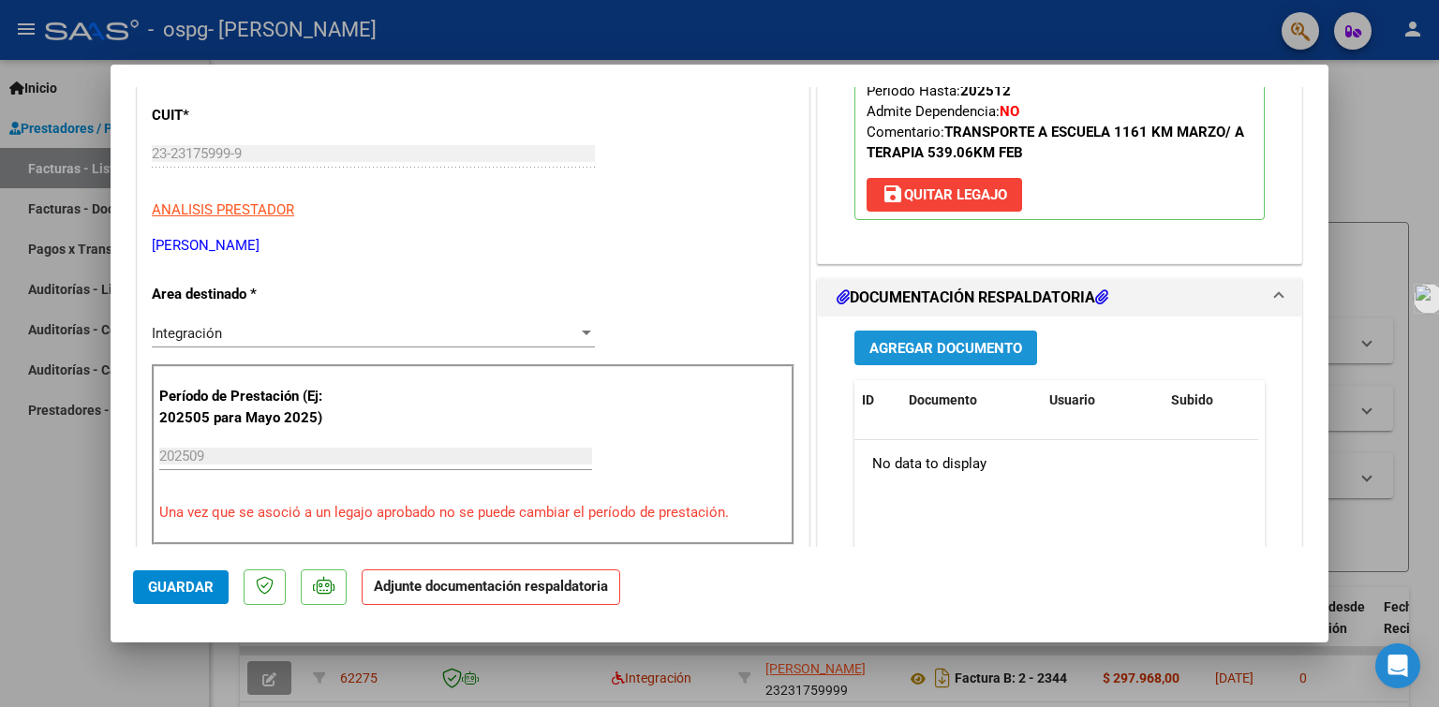
click at [906, 346] on span "Agregar Documento" at bounding box center [946, 348] width 153 height 17
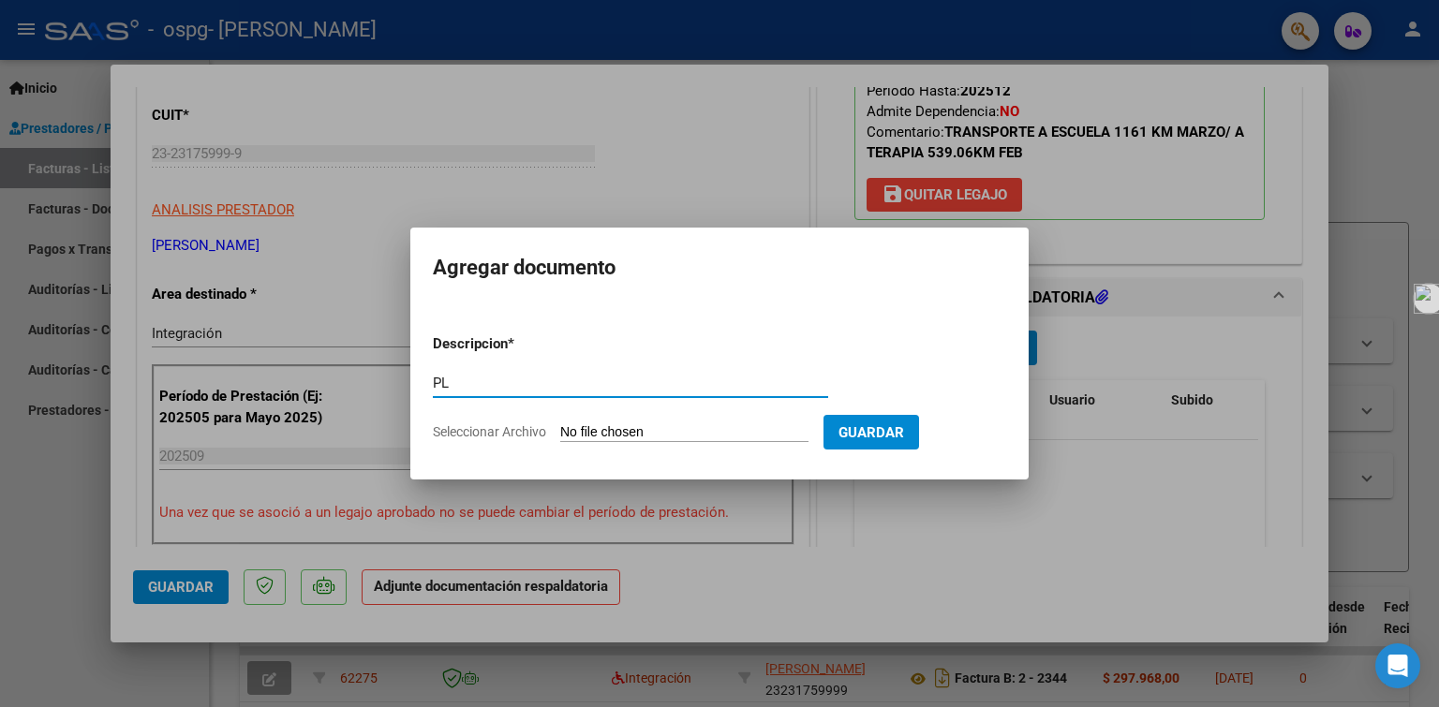
type input "planilla de asistencia"
click at [601, 432] on input "Seleccionar Archivo" at bounding box center [684, 433] width 248 height 18
type input "C:\fakepath\[PERSON_NAME] ESCUELA [DATE].pdf"
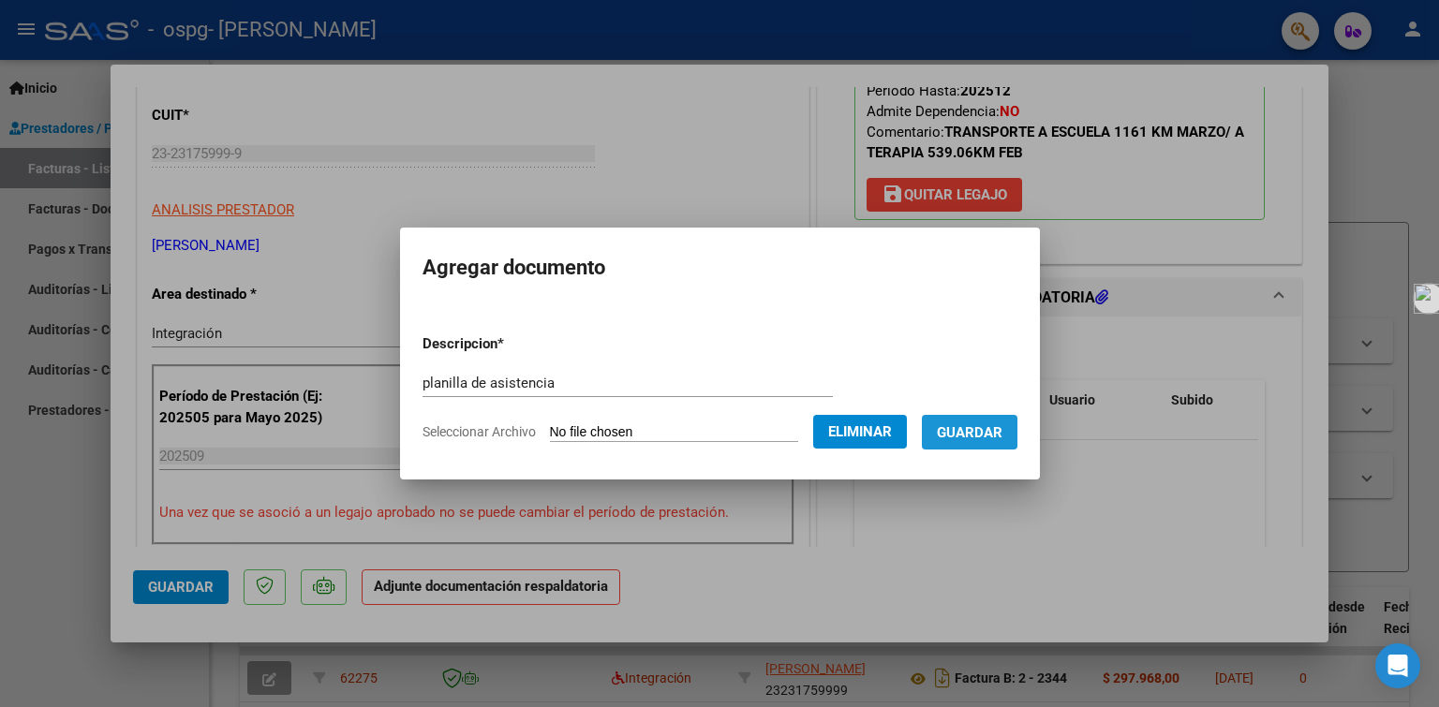
click at [978, 433] on span "Guardar" at bounding box center [970, 432] width 66 height 17
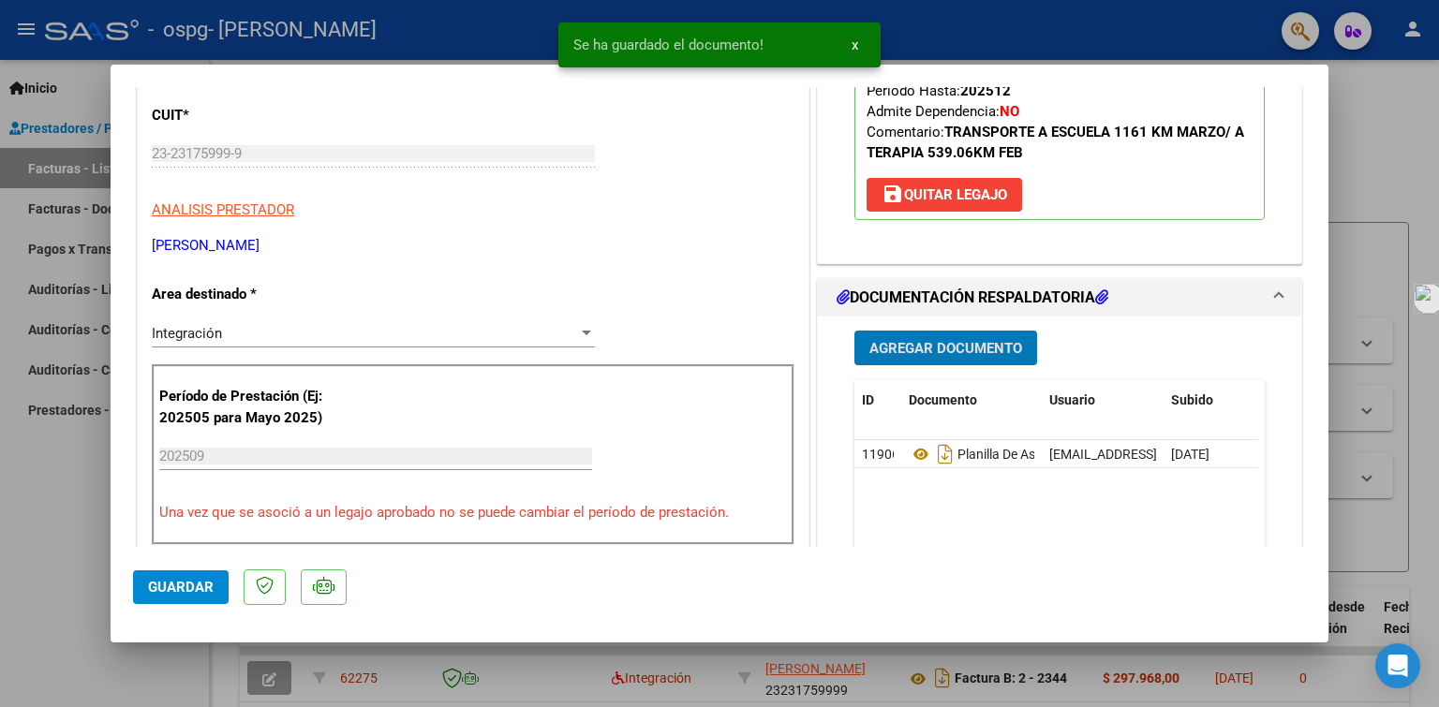
click at [198, 581] on span "Guardar" at bounding box center [181, 587] width 66 height 17
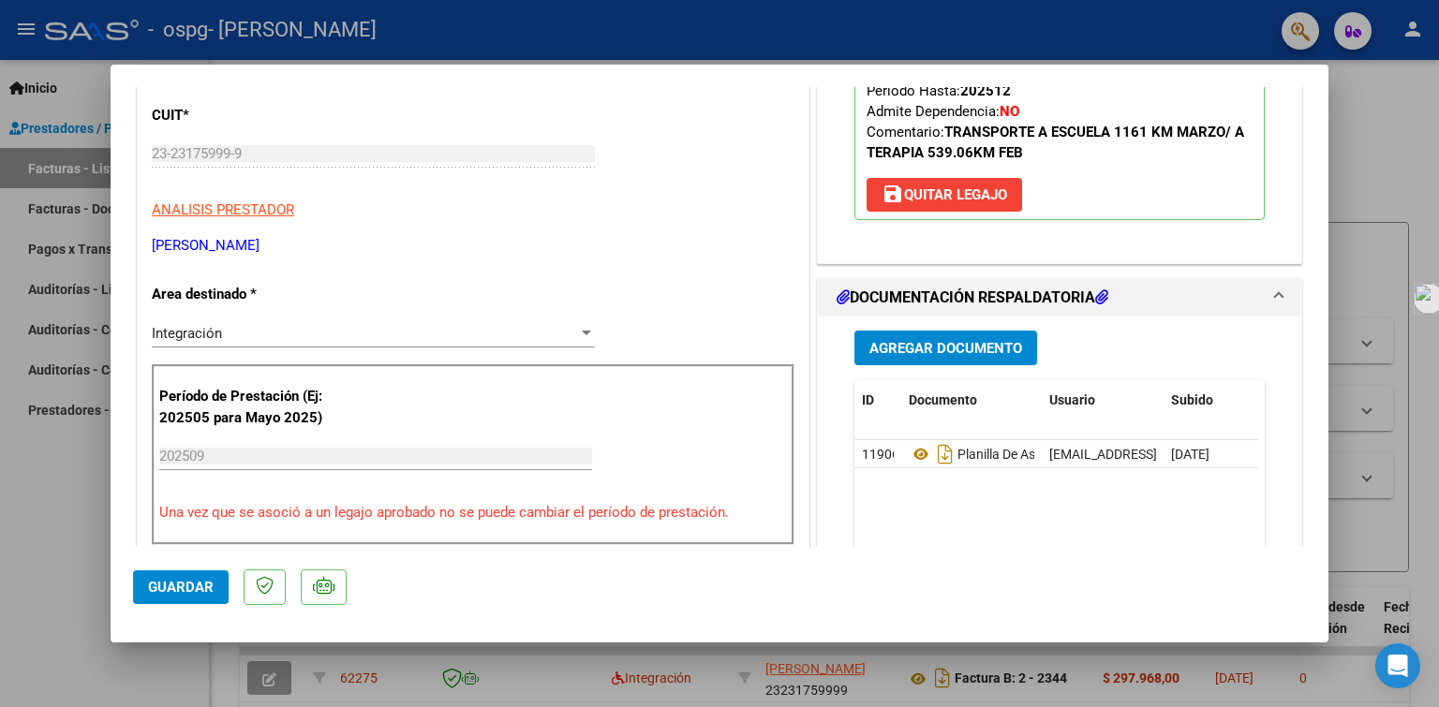
click at [67, 167] on div at bounding box center [719, 353] width 1439 height 707
type input "$ 0,00"
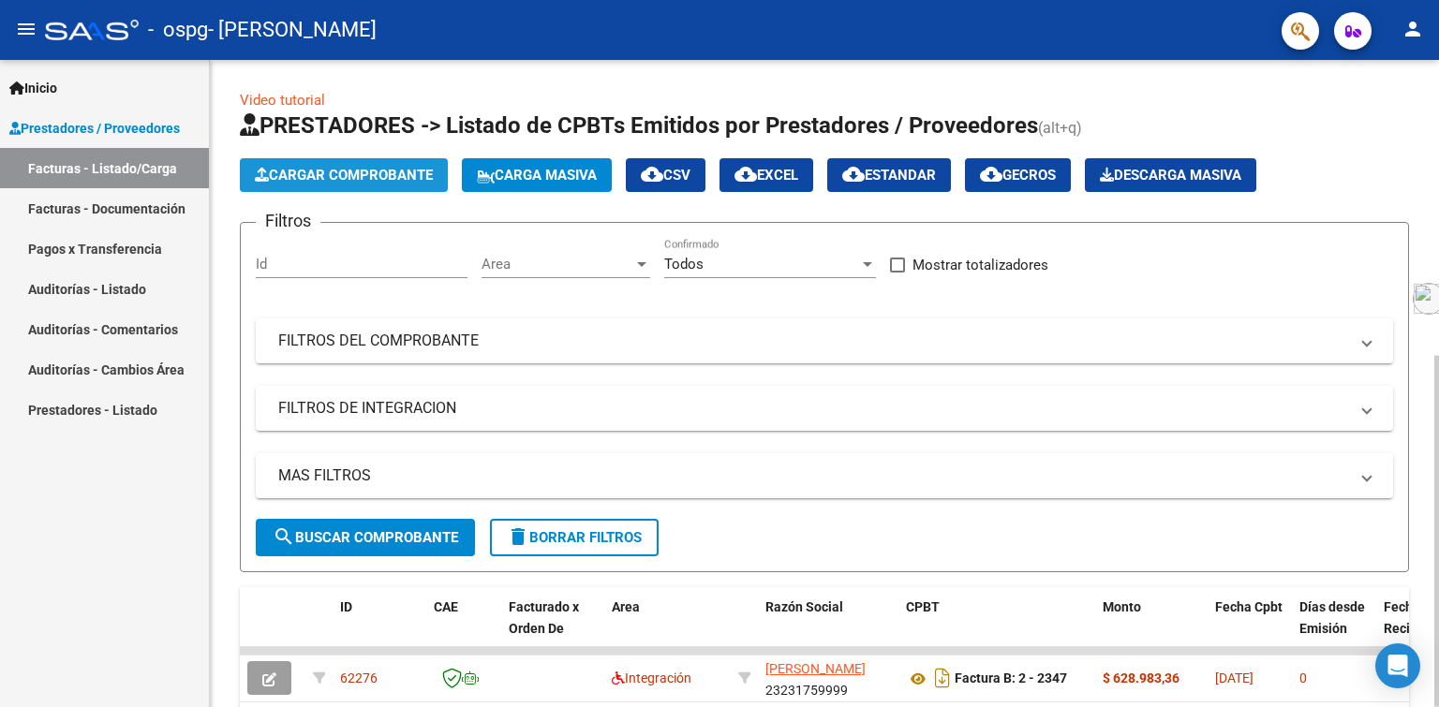
click at [369, 171] on span "Cargar Comprobante" at bounding box center [344, 175] width 178 height 17
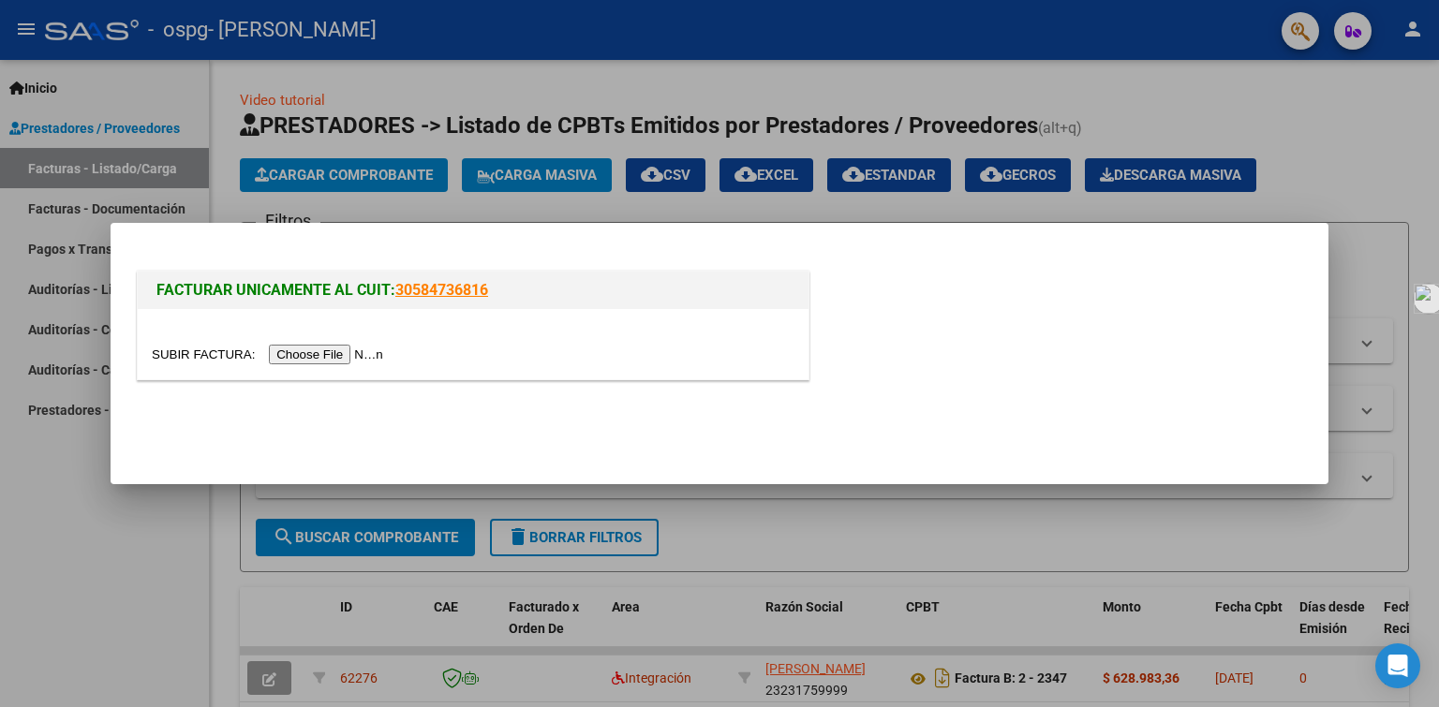
click at [308, 358] on input "file" at bounding box center [270, 355] width 237 height 20
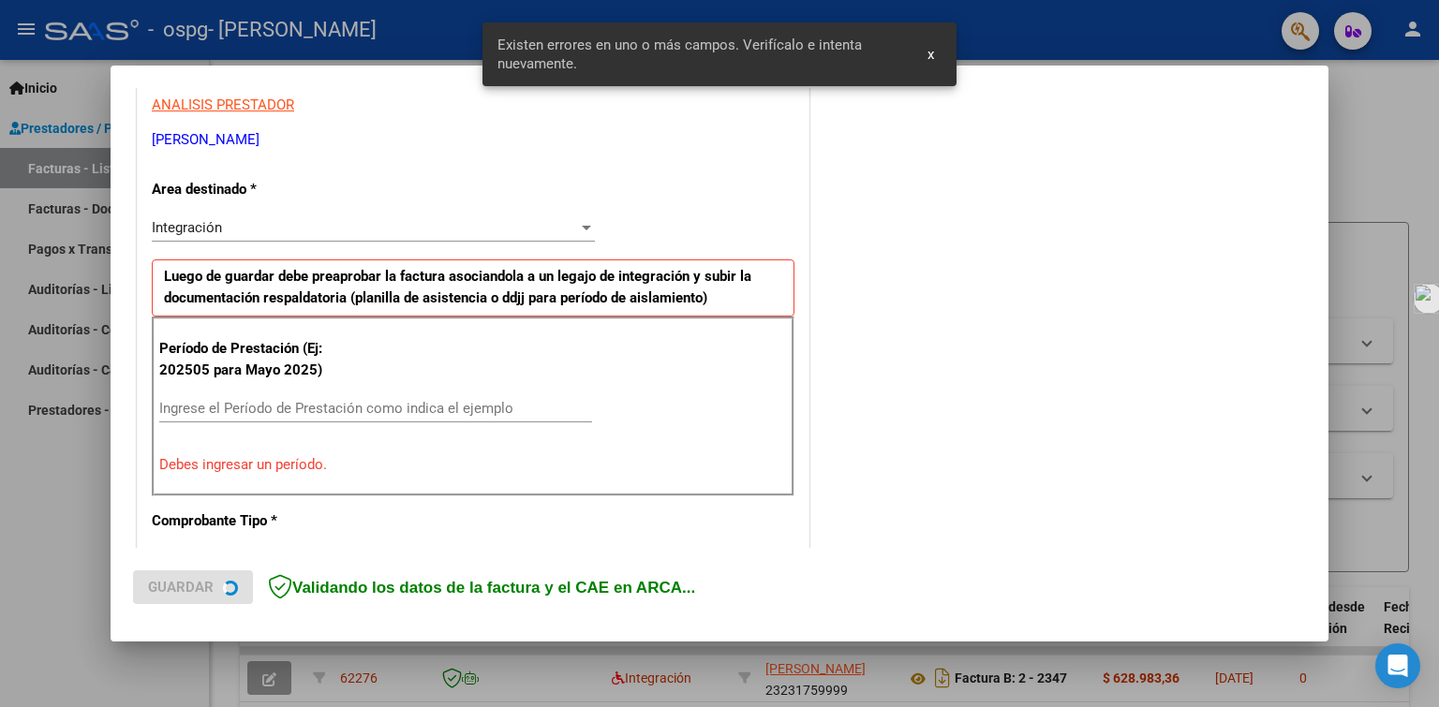
scroll to position [386, 0]
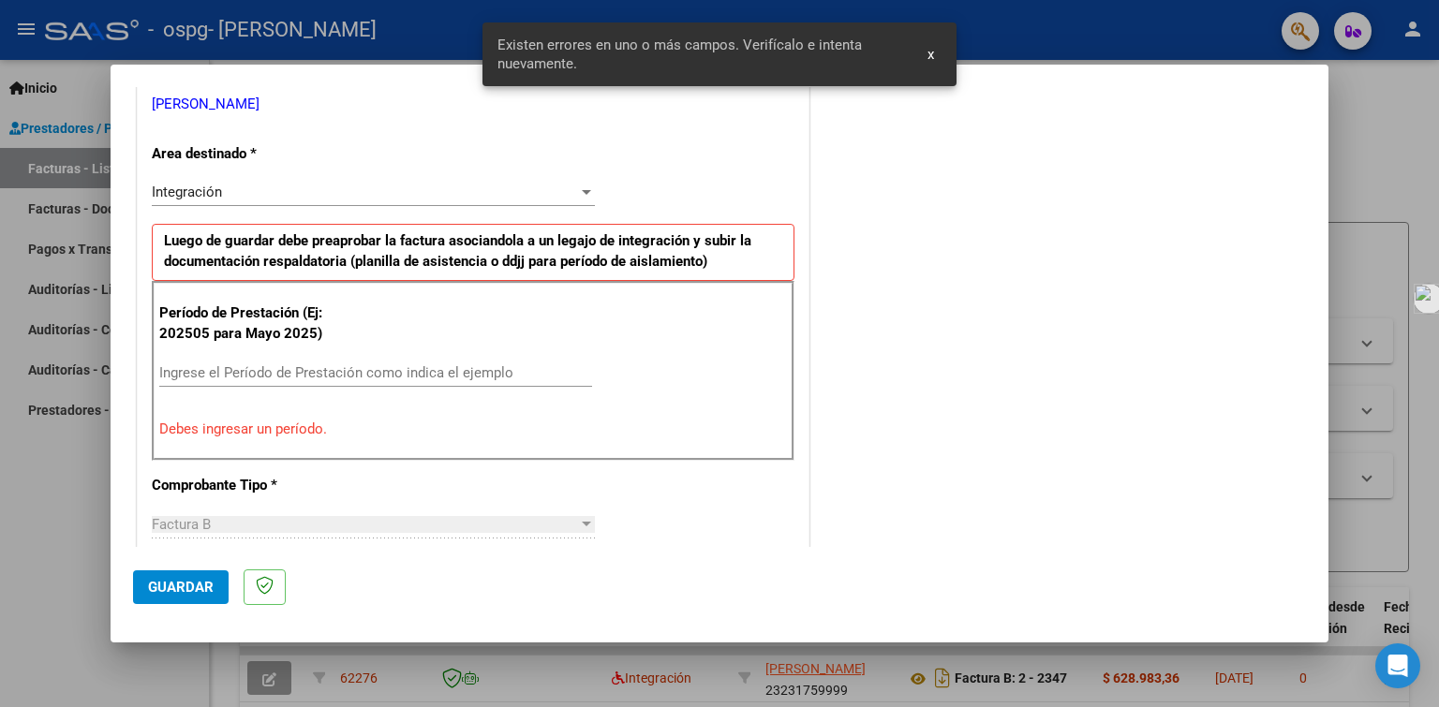
click at [210, 373] on input "Ingrese el Período de Prestación como indica el ejemplo" at bounding box center [375, 372] width 433 height 17
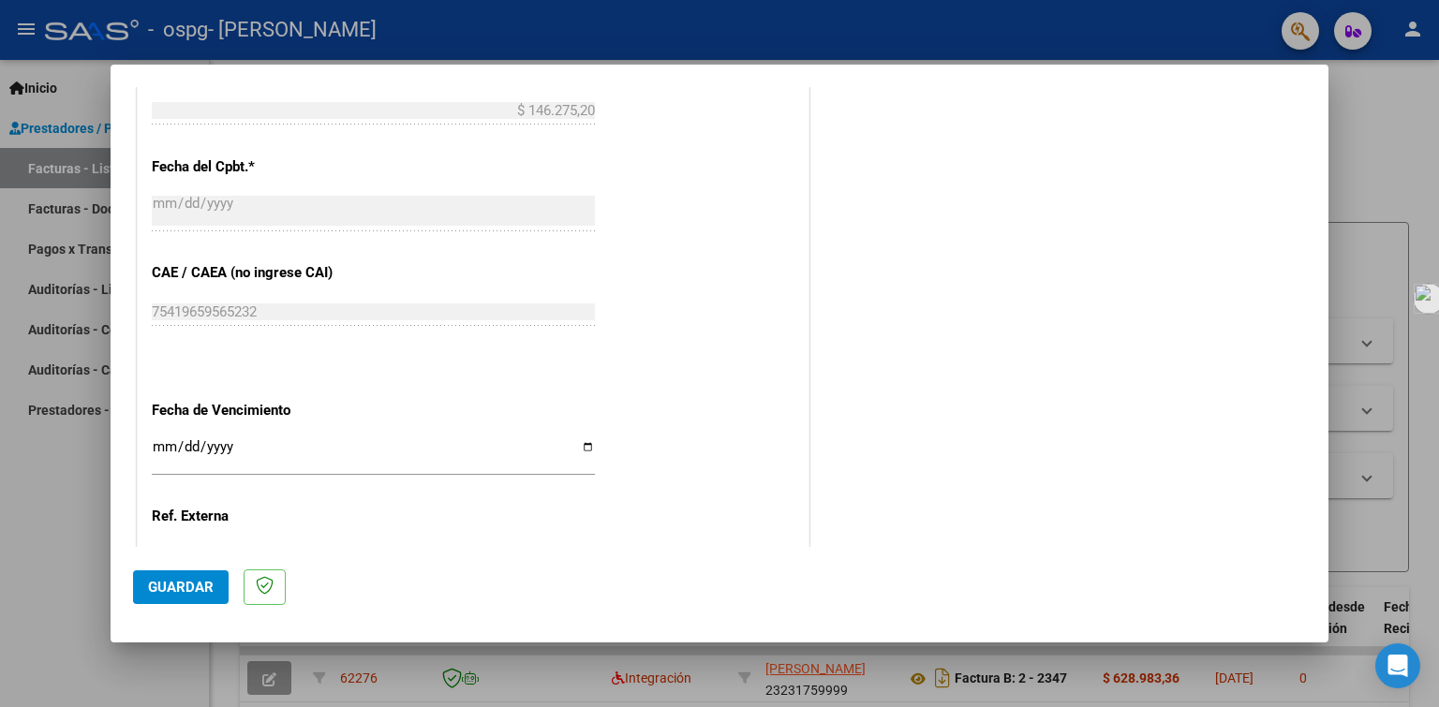
scroll to position [1042, 0]
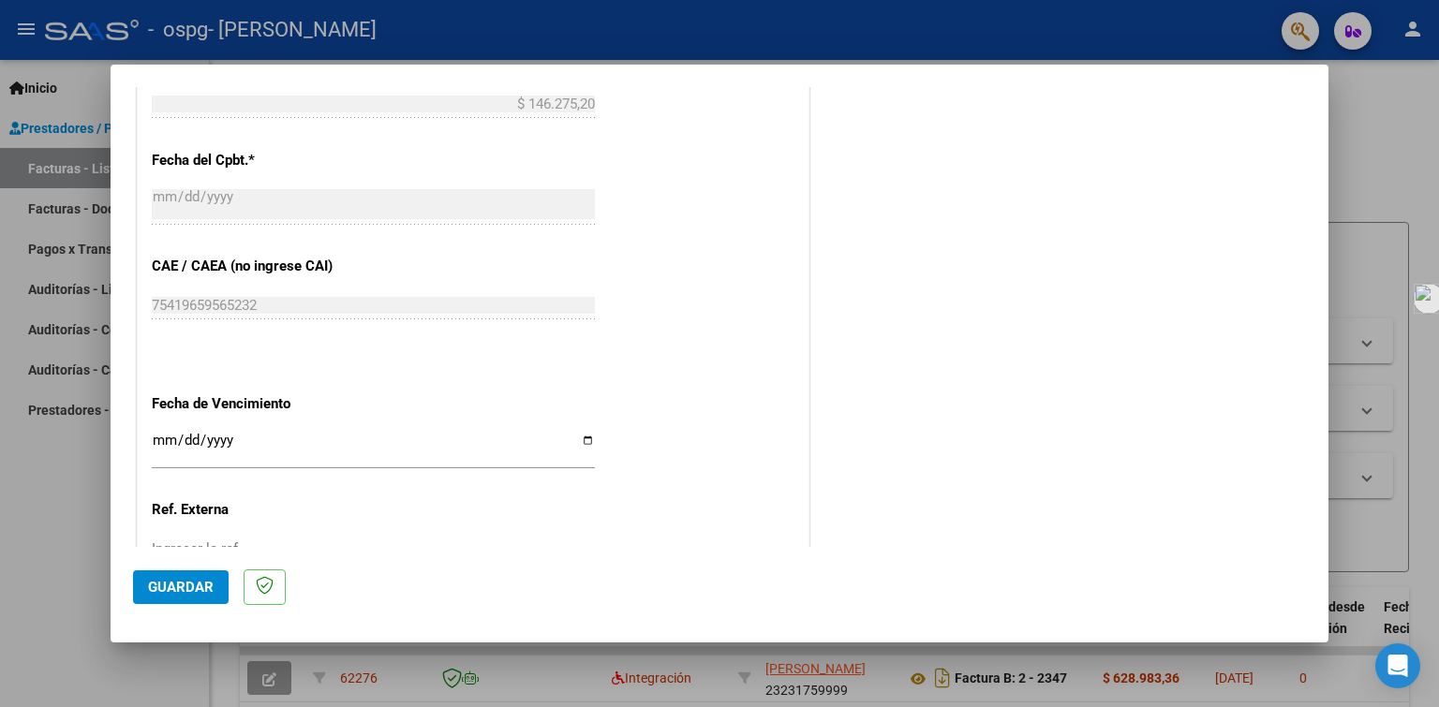
type input "202509"
click at [582, 433] on input "Ingresar la fecha" at bounding box center [373, 448] width 443 height 30
type input "[DATE]"
click at [192, 588] on span "Guardar" at bounding box center [181, 587] width 66 height 17
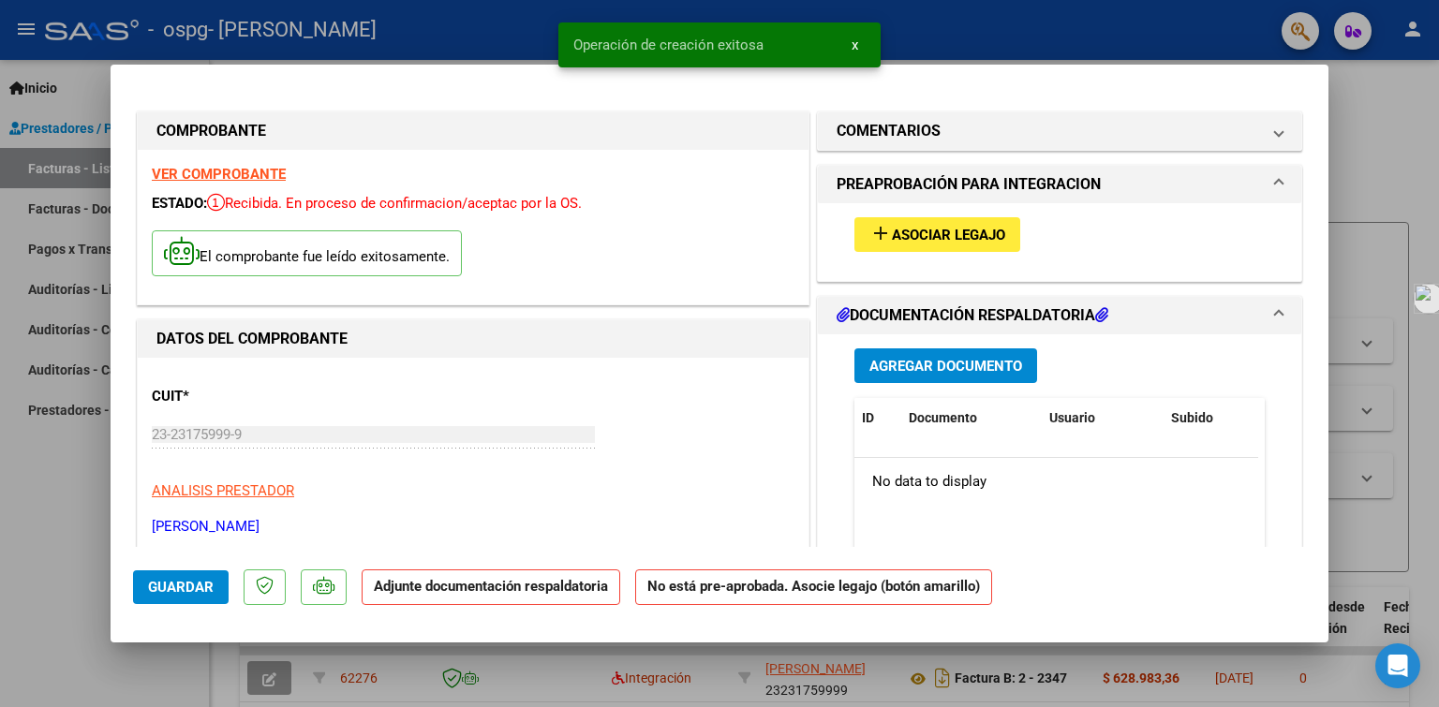
click at [892, 235] on span "Asociar Legajo" at bounding box center [948, 235] width 113 height 17
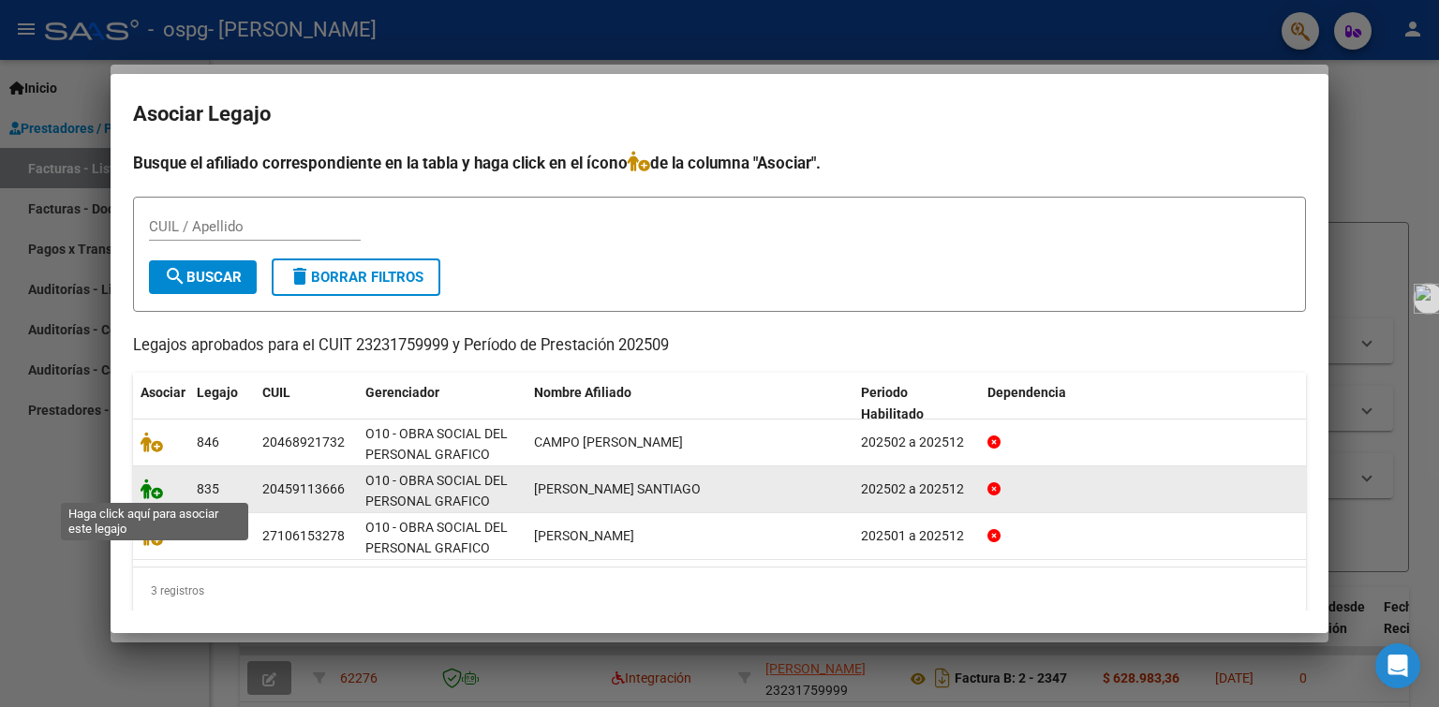
click at [158, 491] on icon at bounding box center [152, 489] width 22 height 21
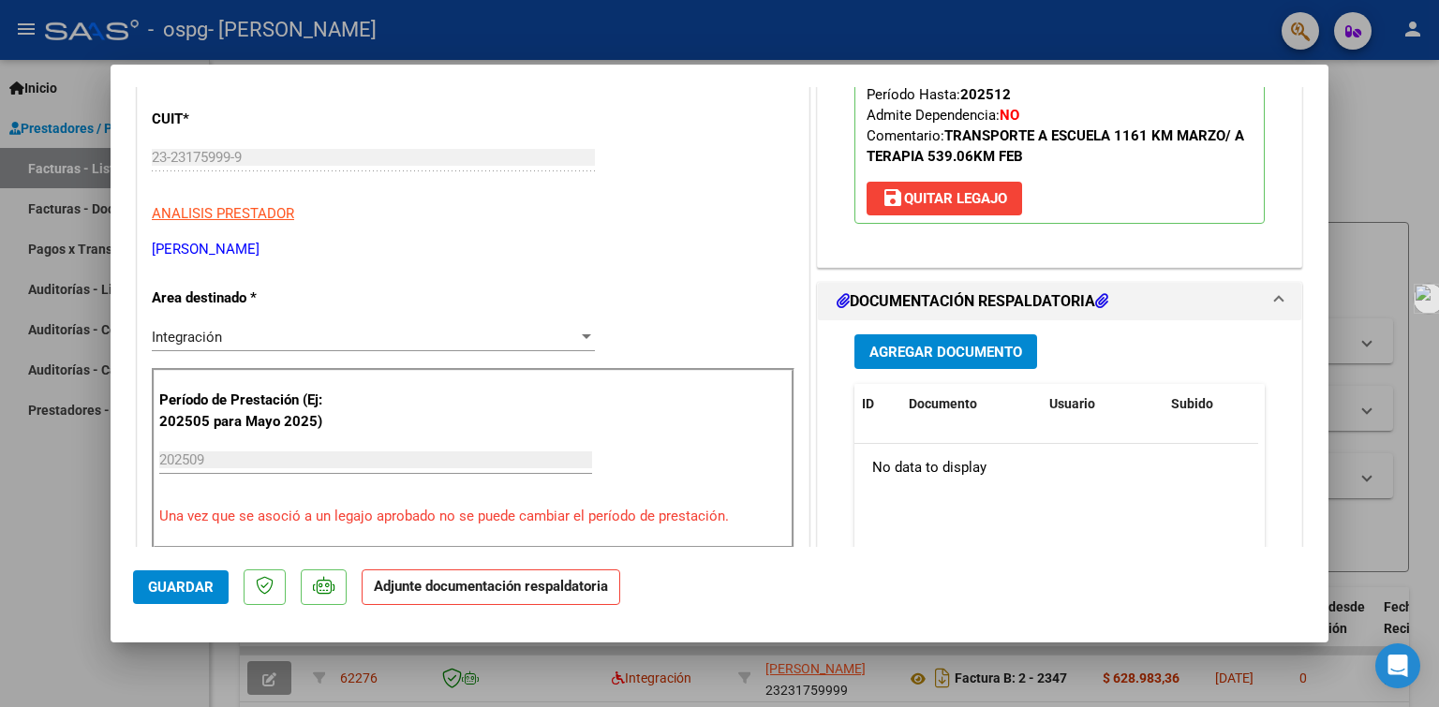
scroll to position [281, 0]
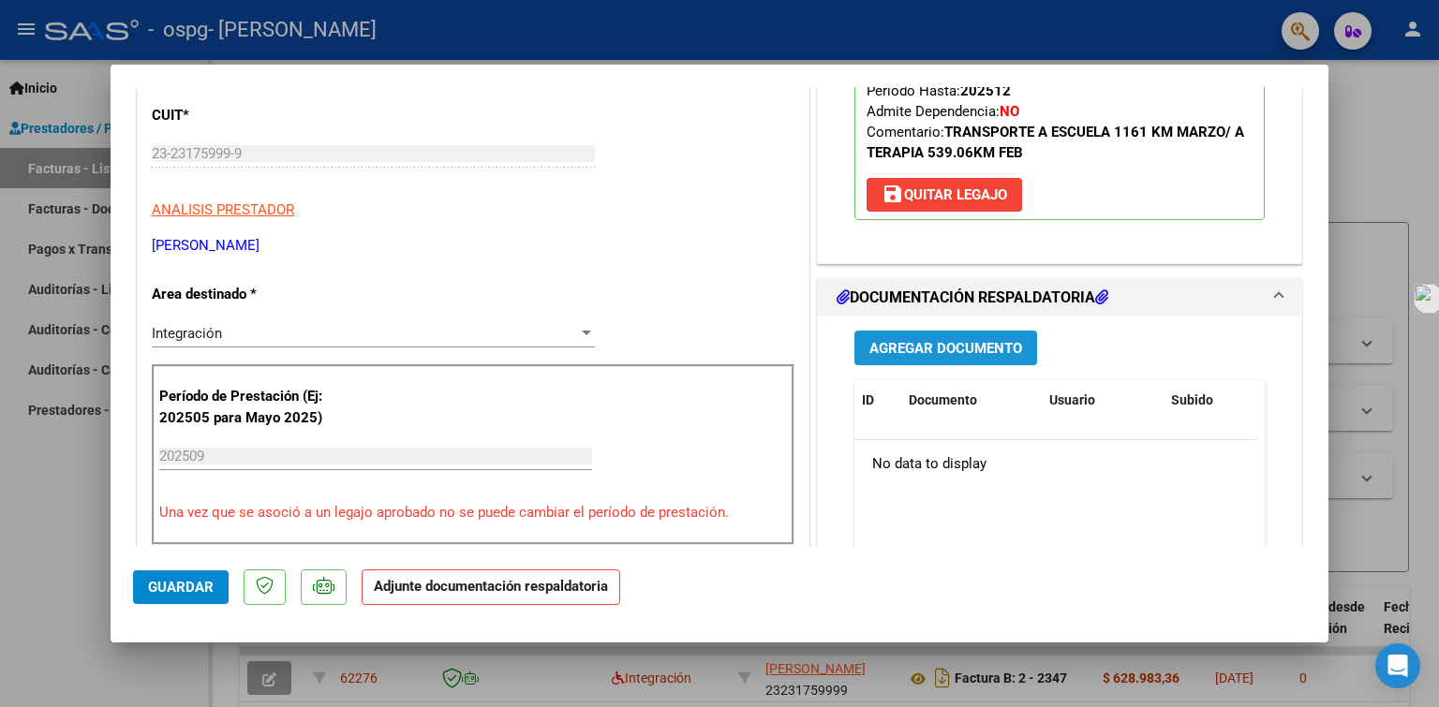
click at [910, 349] on span "Agregar Documento" at bounding box center [946, 348] width 153 height 17
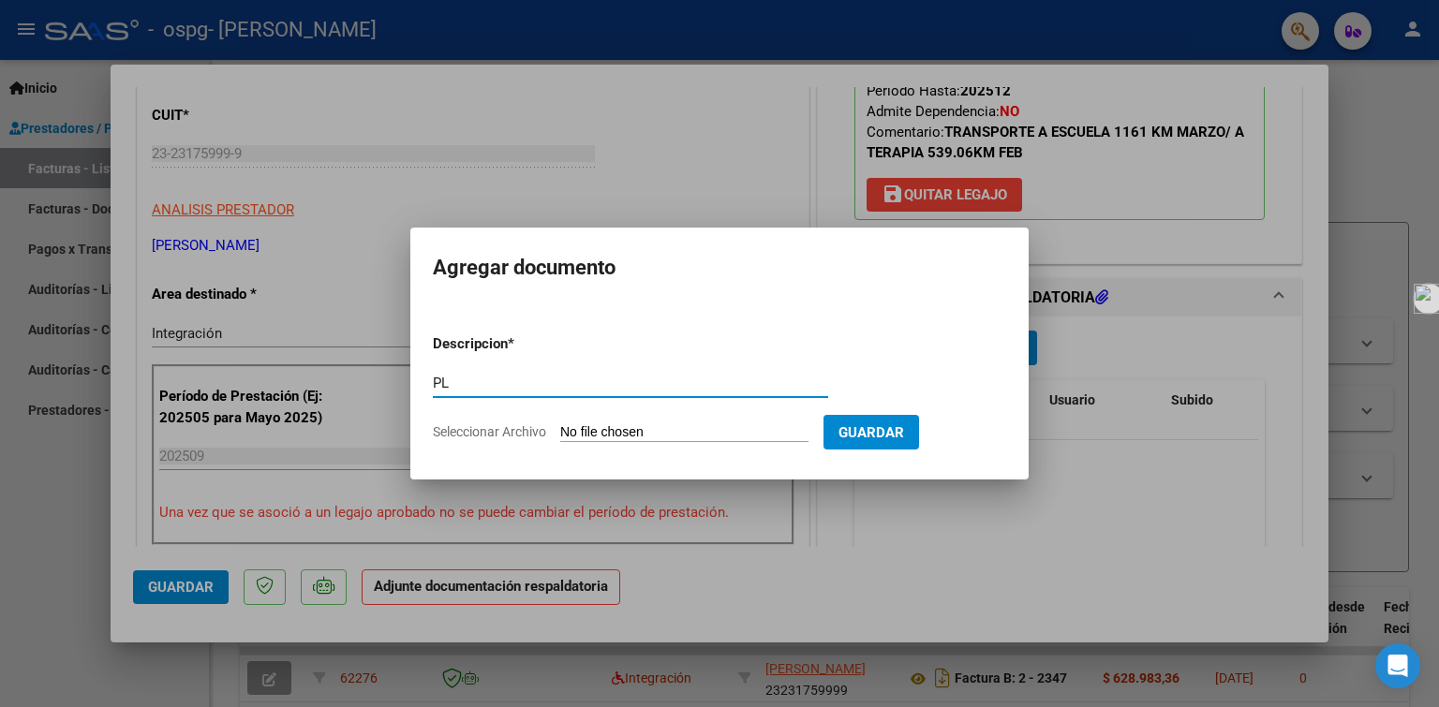
type input "PLANILLA DE ASISTENCIA"
click at [604, 433] on input "Seleccionar Archivo" at bounding box center [684, 433] width 248 height 18
type input "C:\fakepath\[PERSON_NAME] TERAPIA [DATE].pdf"
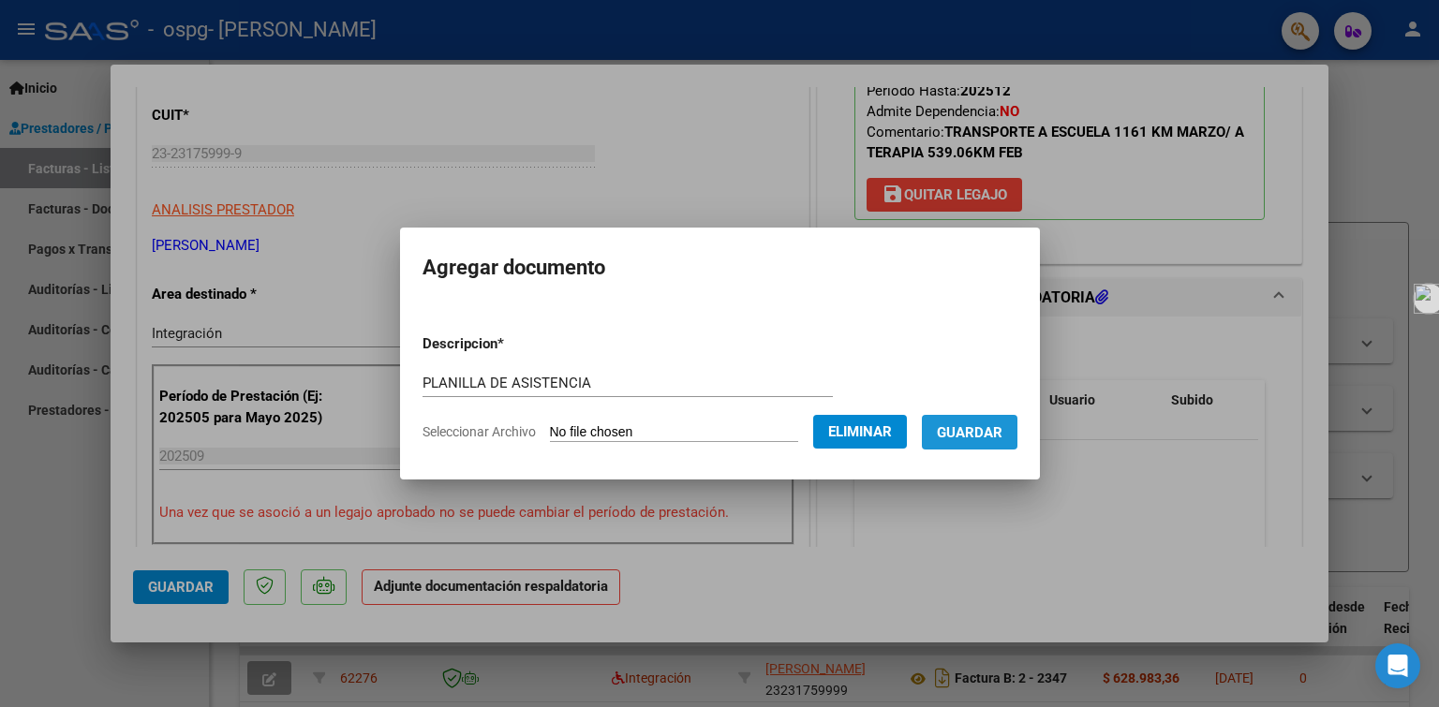
click at [959, 425] on span "Guardar" at bounding box center [970, 432] width 66 height 17
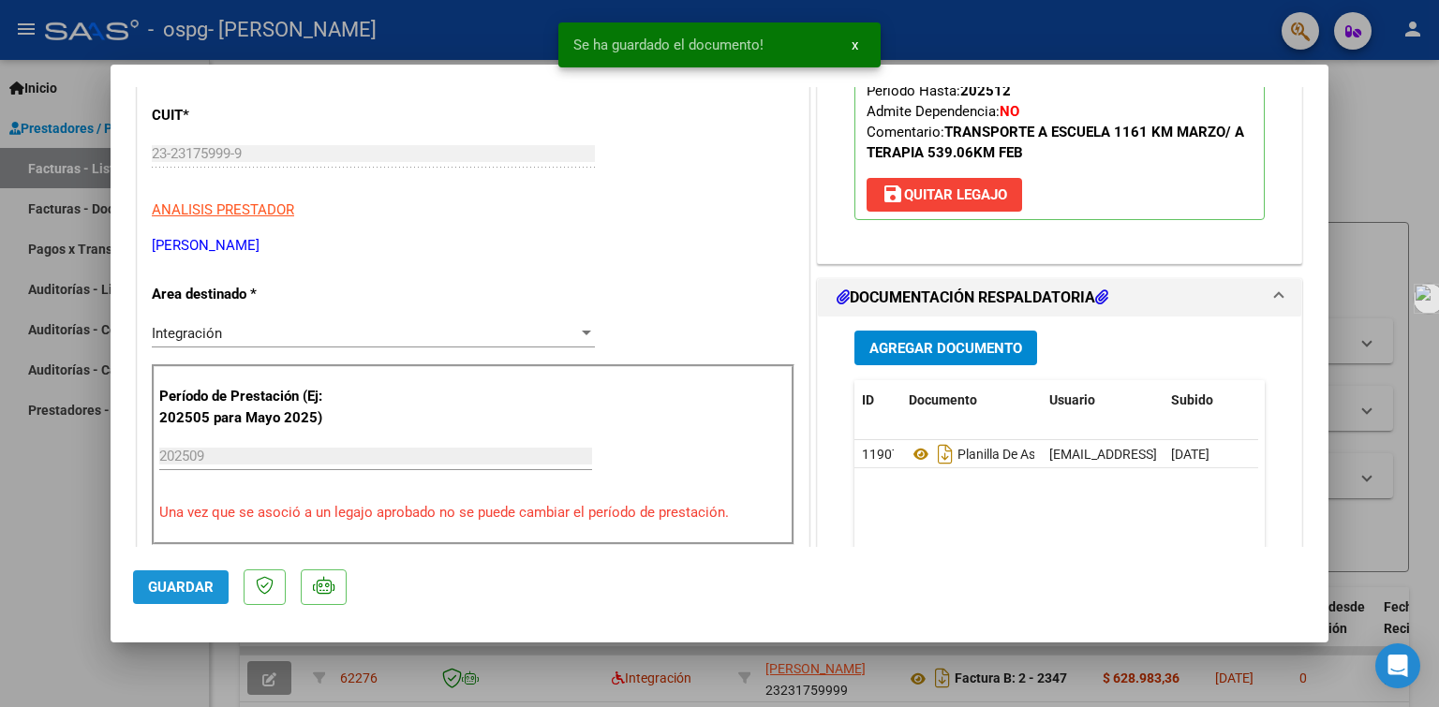
click at [191, 584] on span "Guardar" at bounding box center [181, 587] width 66 height 17
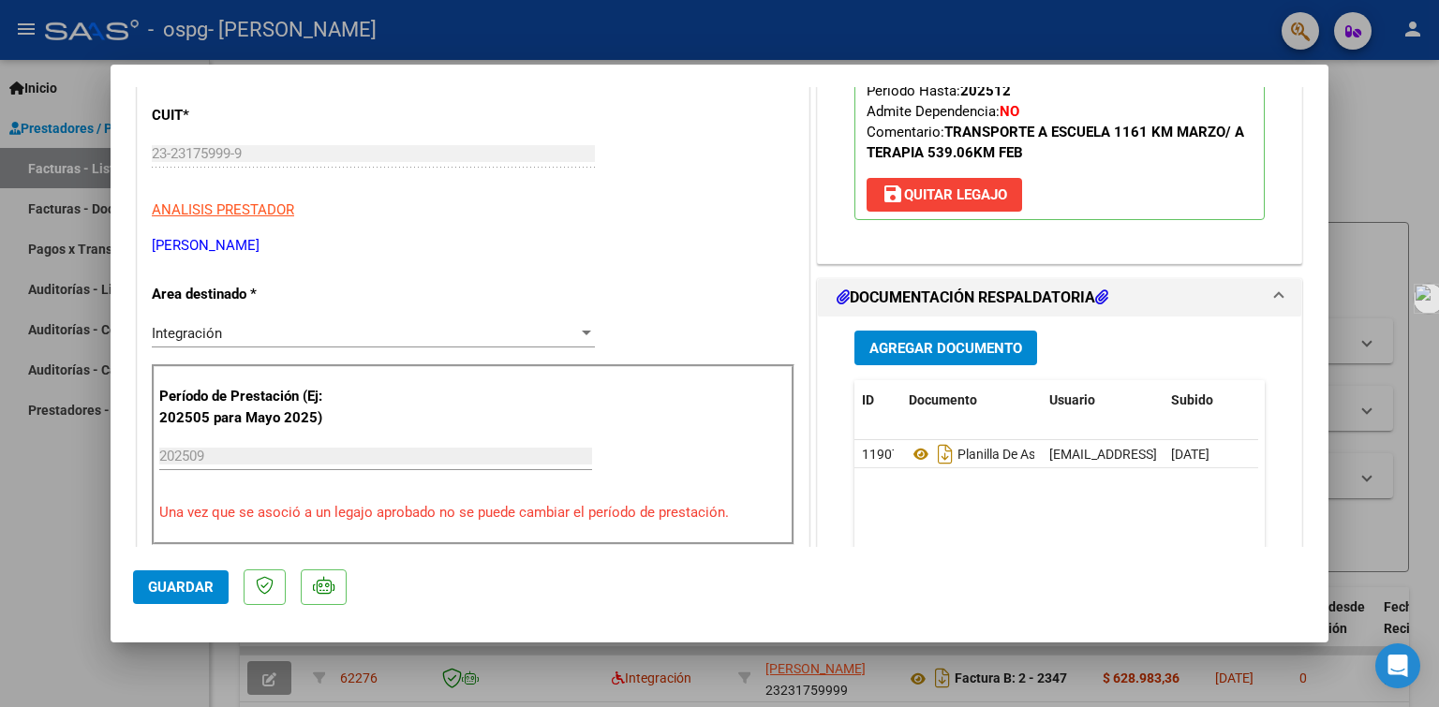
click at [82, 170] on div at bounding box center [719, 353] width 1439 height 707
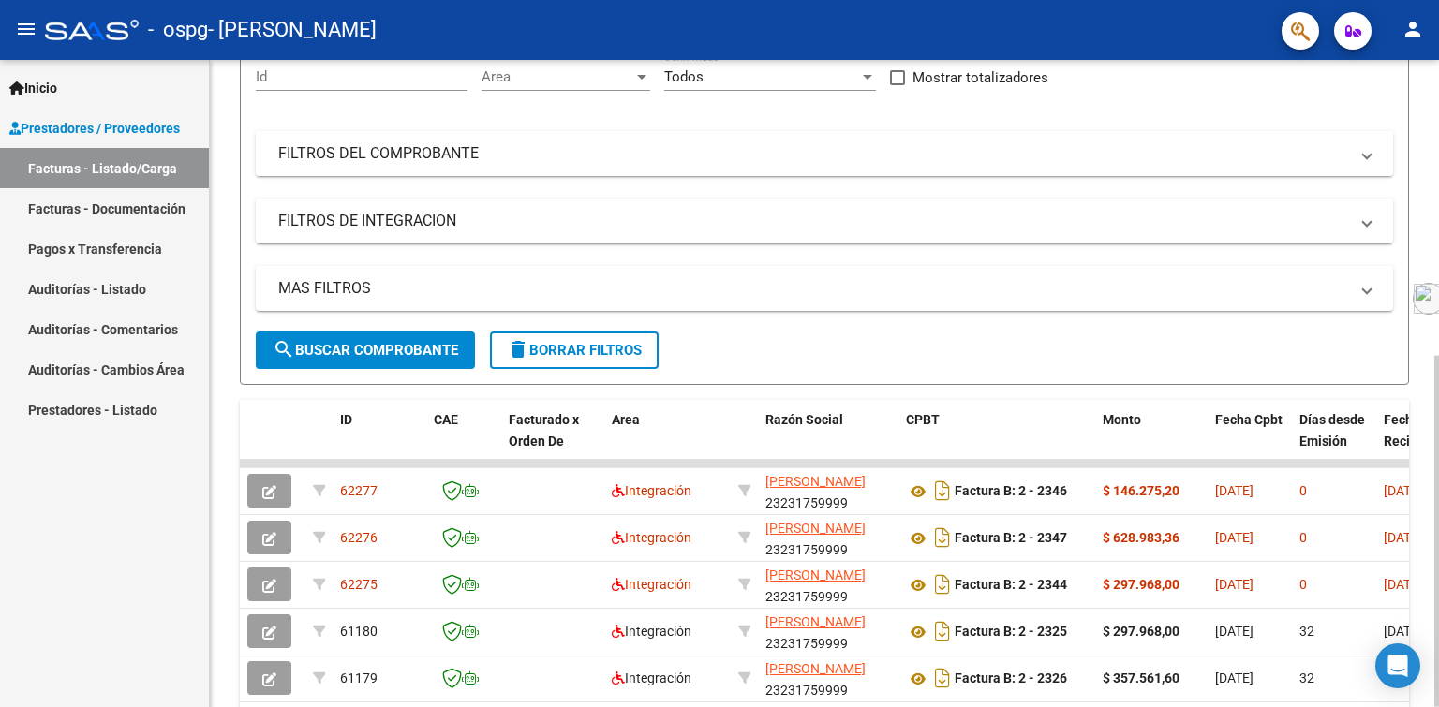
scroll to position [0, 0]
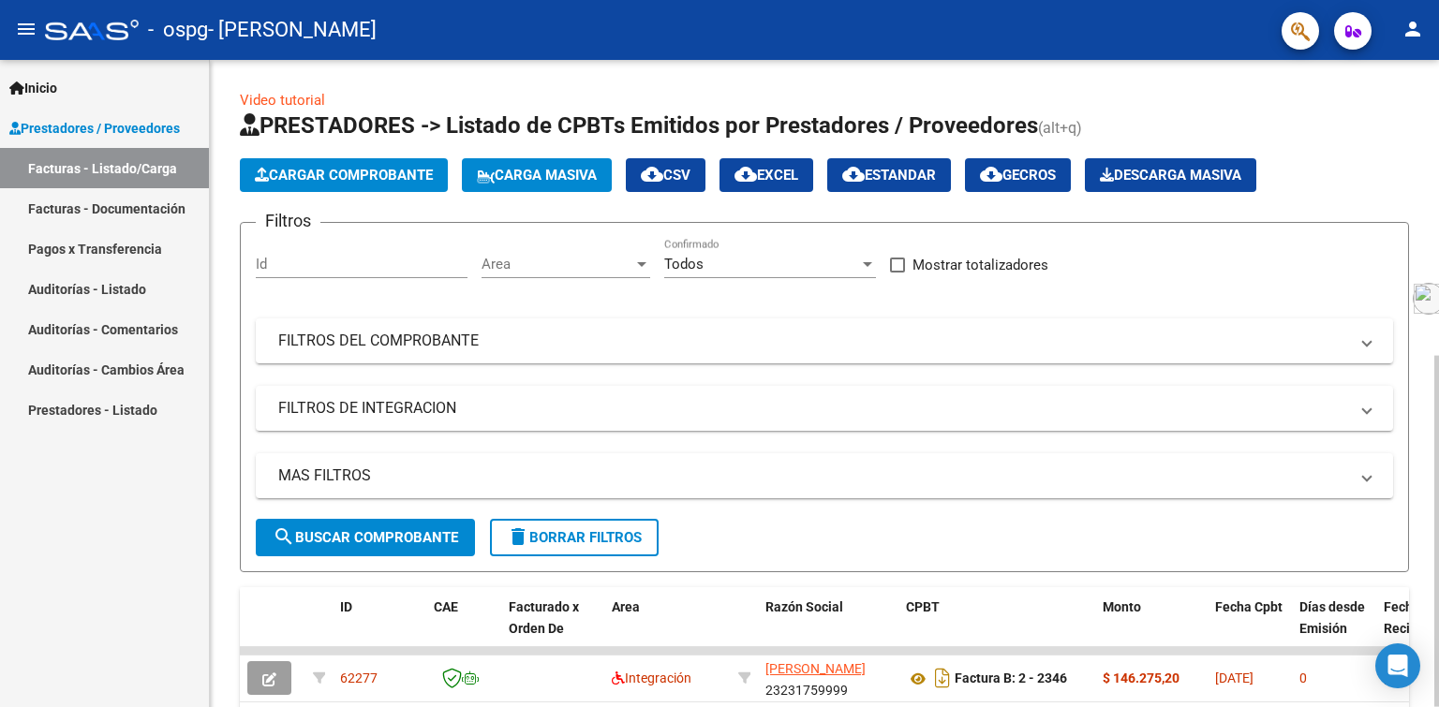
click at [336, 165] on button "Cargar Comprobante" at bounding box center [344, 175] width 208 height 34
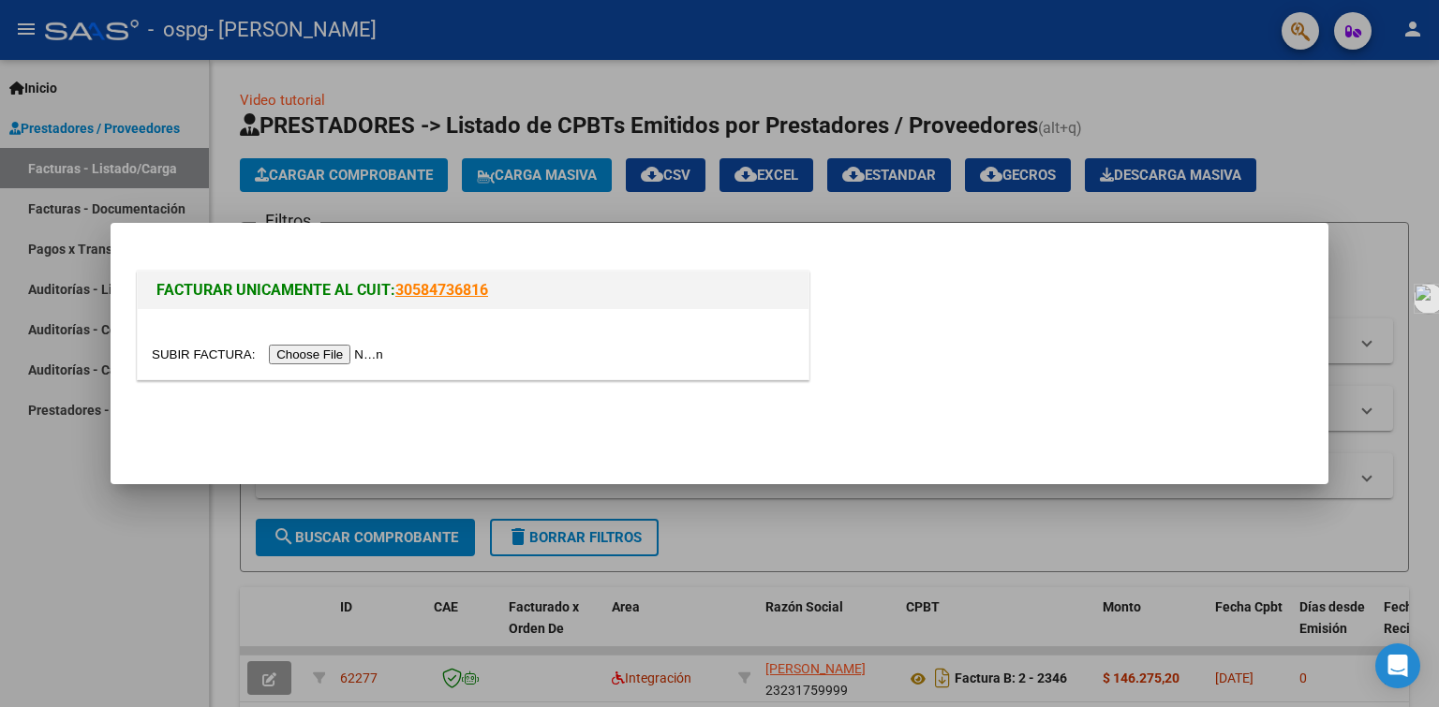
click at [334, 353] on input "file" at bounding box center [270, 355] width 237 height 20
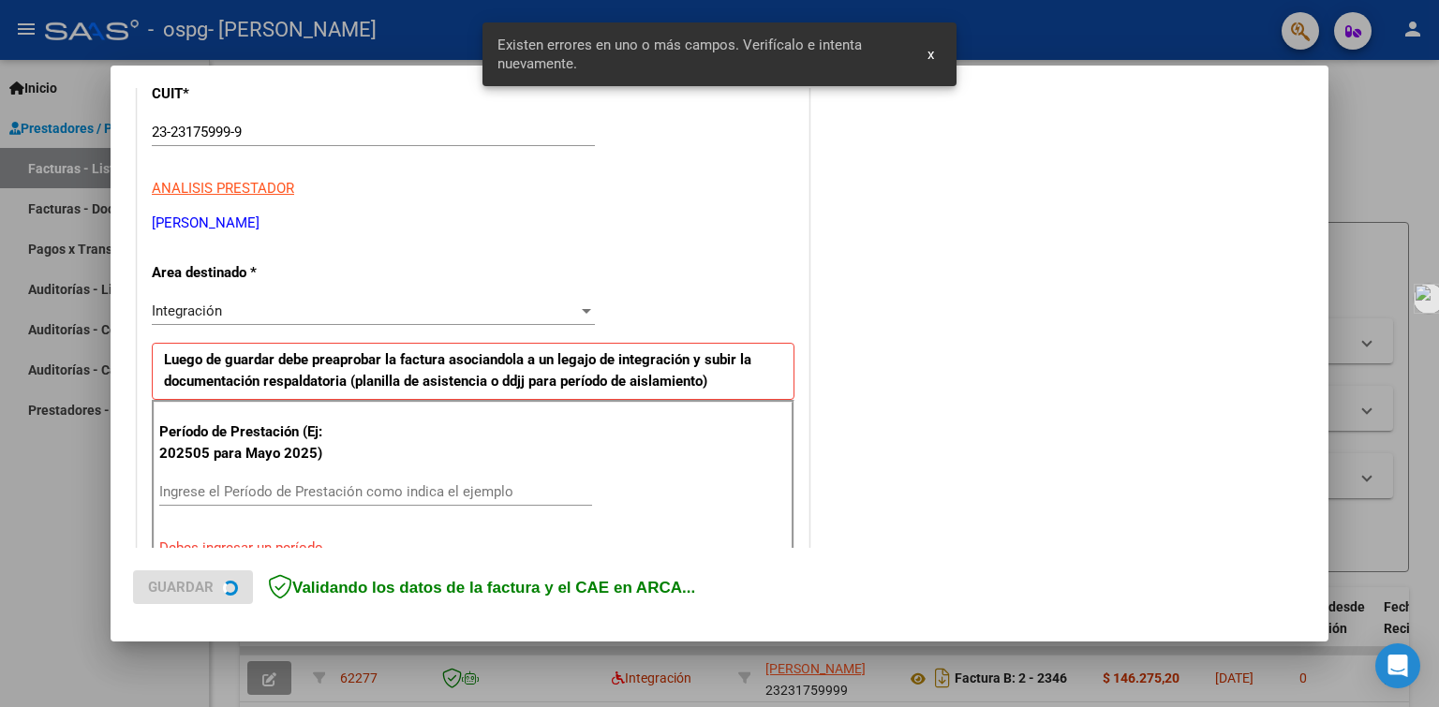
scroll to position [386, 0]
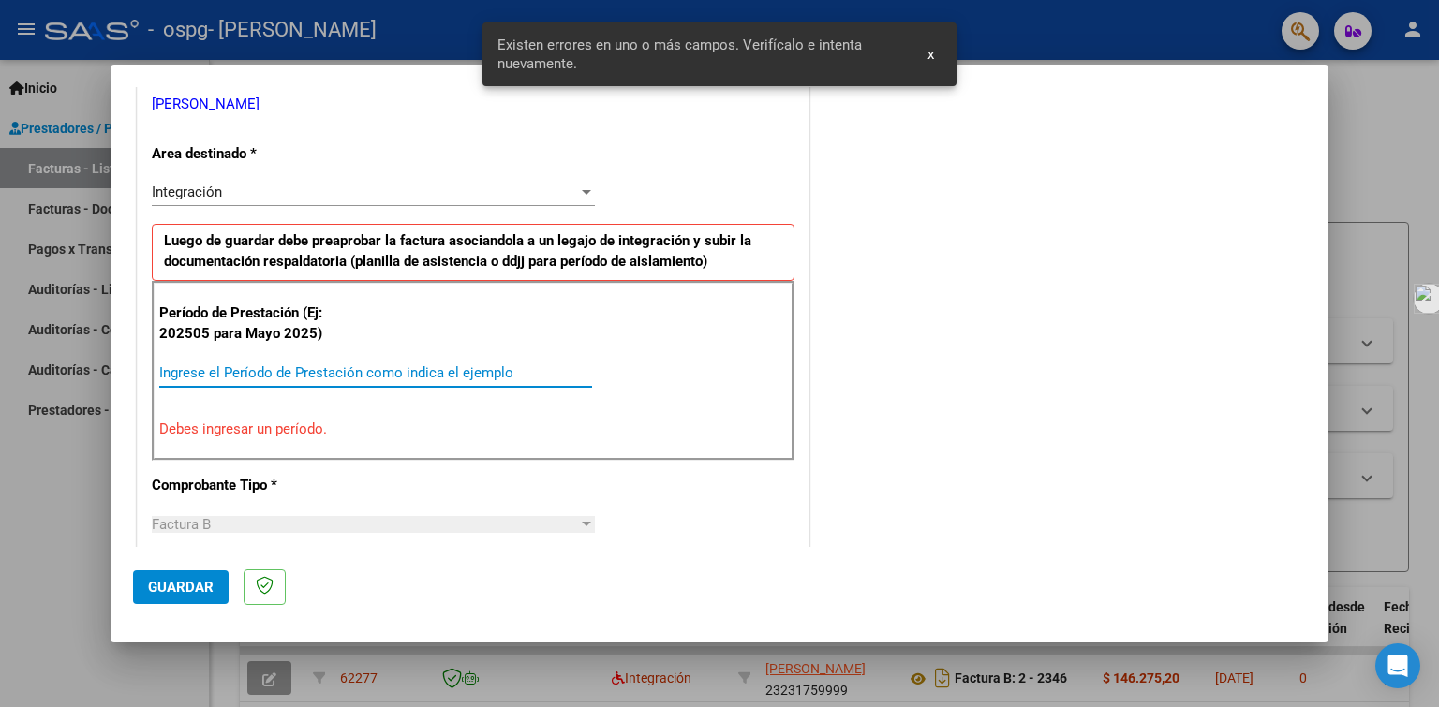
click at [230, 364] on input "Ingrese el Período de Prestación como indica el ejemplo" at bounding box center [375, 372] width 433 height 17
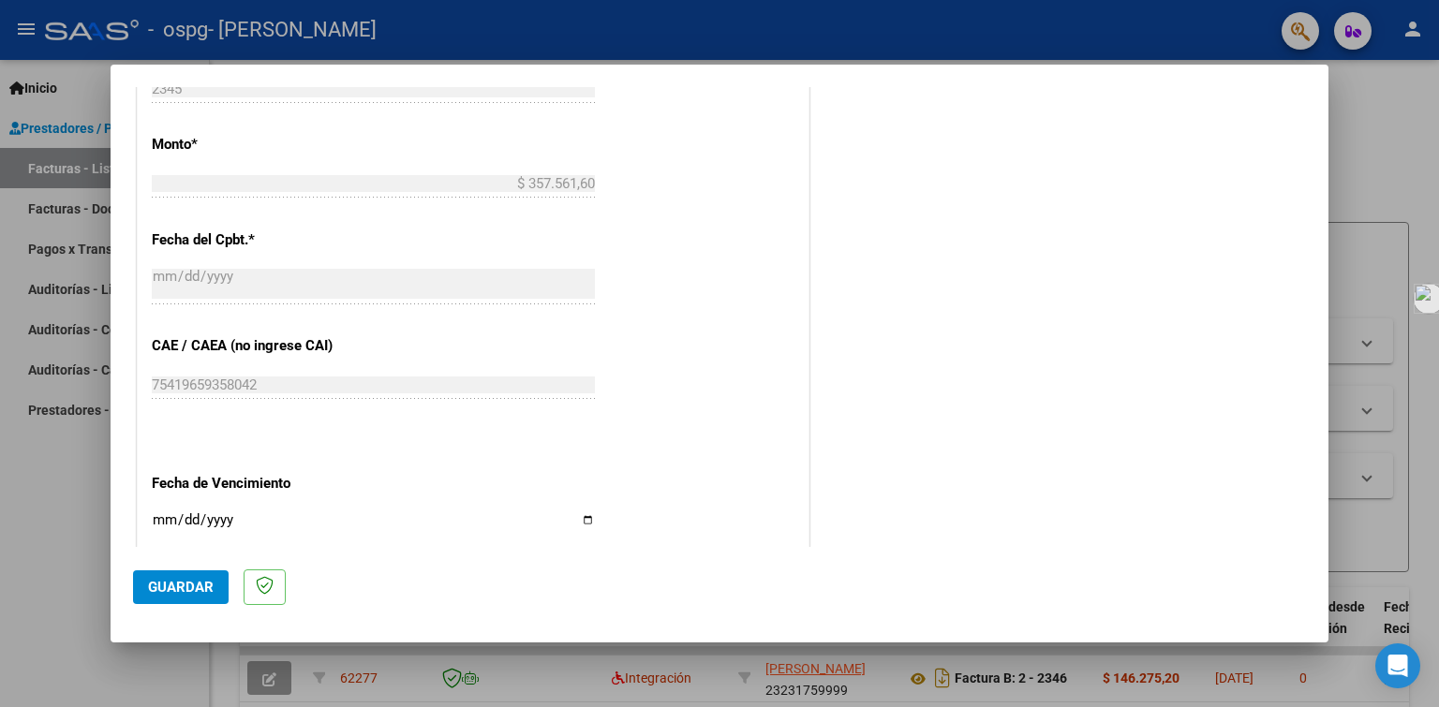
scroll to position [1136, 0]
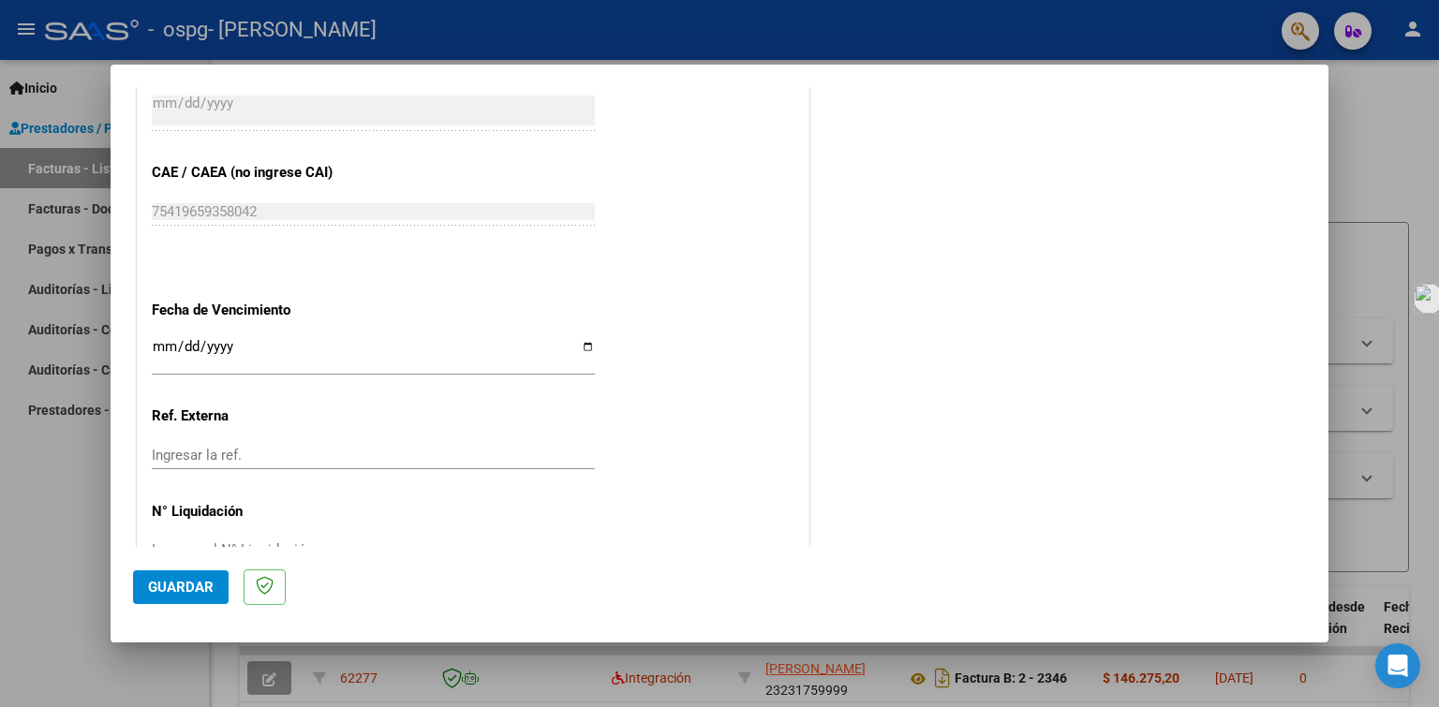
type input "202509"
click at [579, 339] on input "Ingresar la fecha" at bounding box center [373, 354] width 443 height 30
type input "[DATE]"
click at [188, 586] on span "Guardar" at bounding box center [181, 587] width 66 height 17
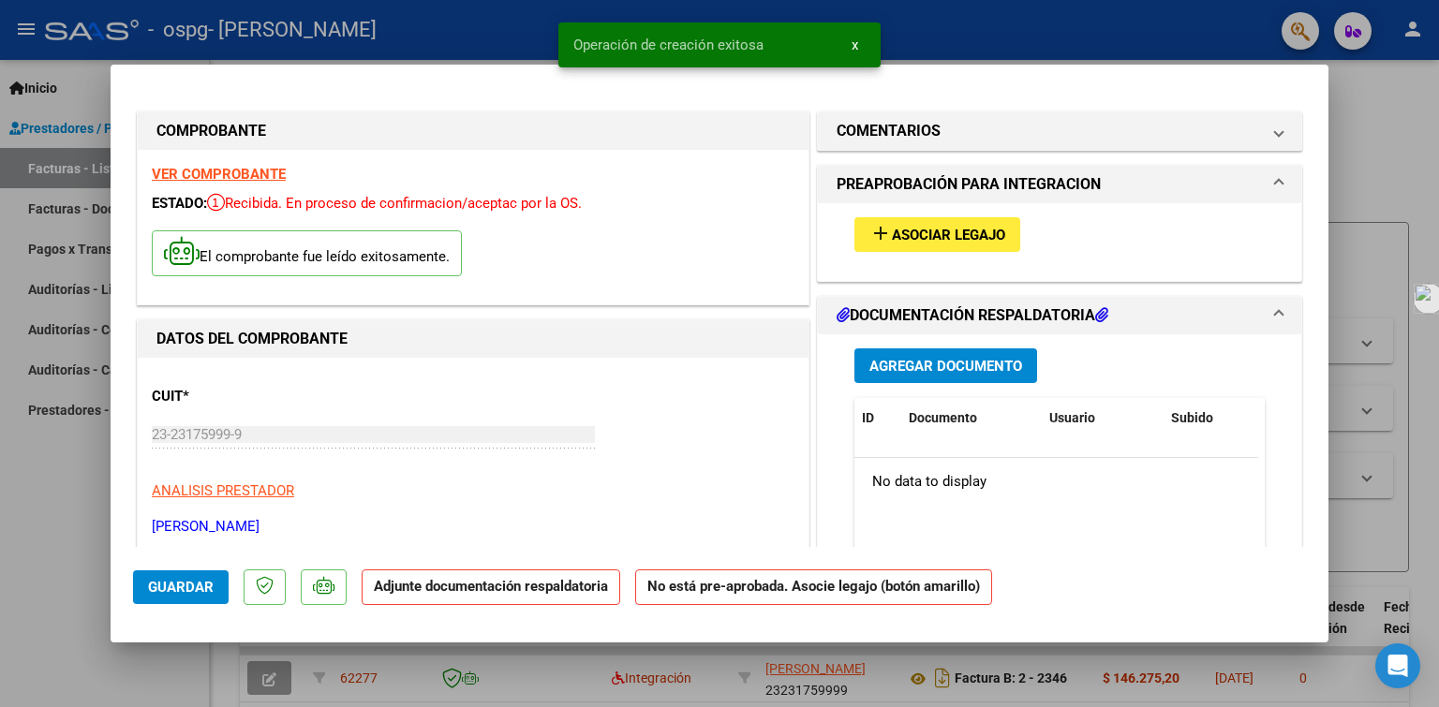
click at [901, 237] on span "Asociar Legajo" at bounding box center [948, 235] width 113 height 17
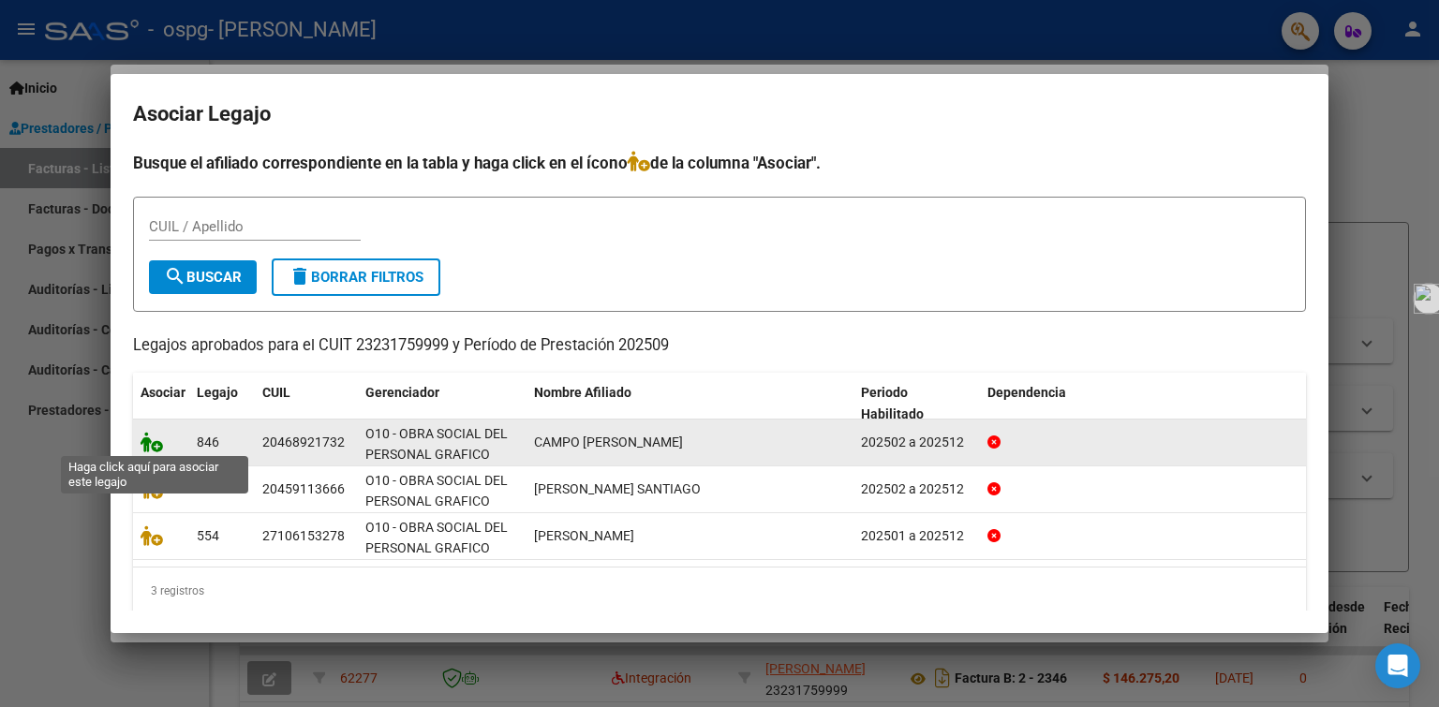
click at [150, 443] on icon at bounding box center [152, 442] width 22 height 21
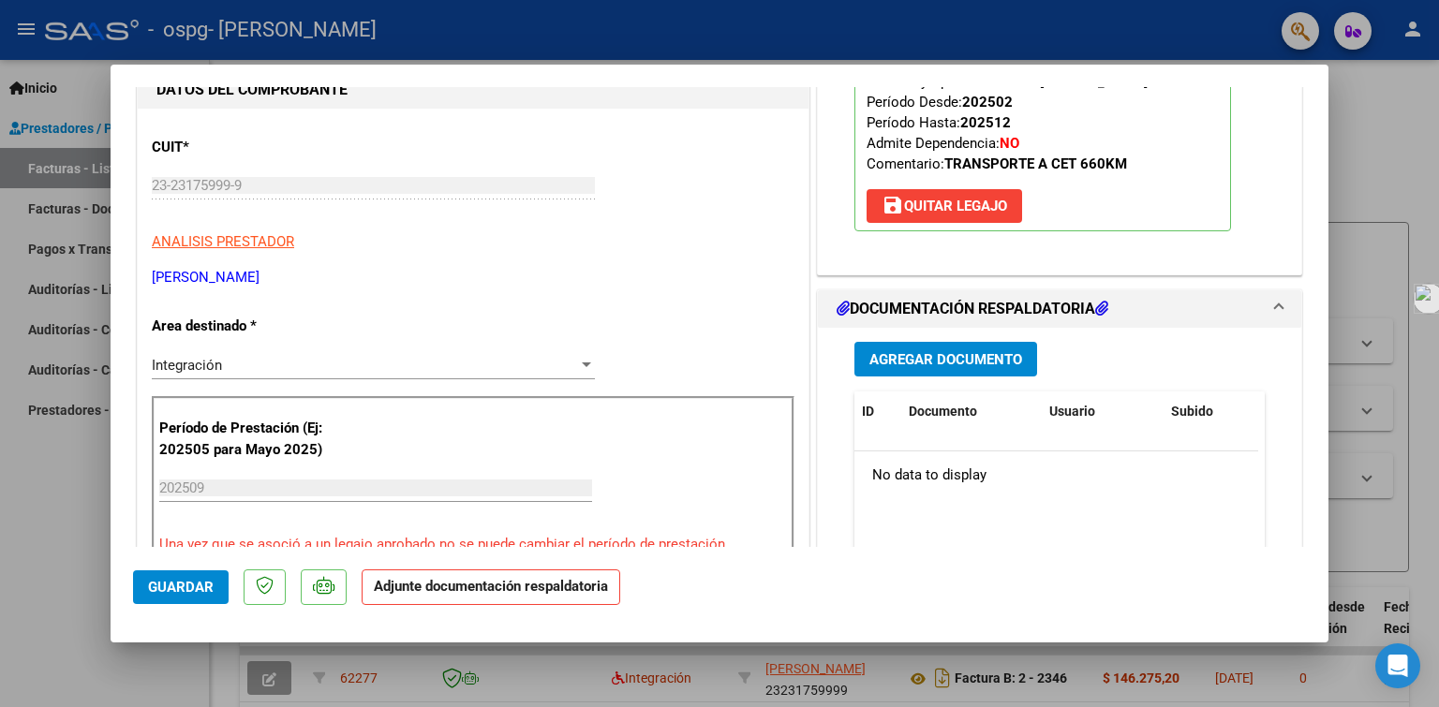
scroll to position [281, 0]
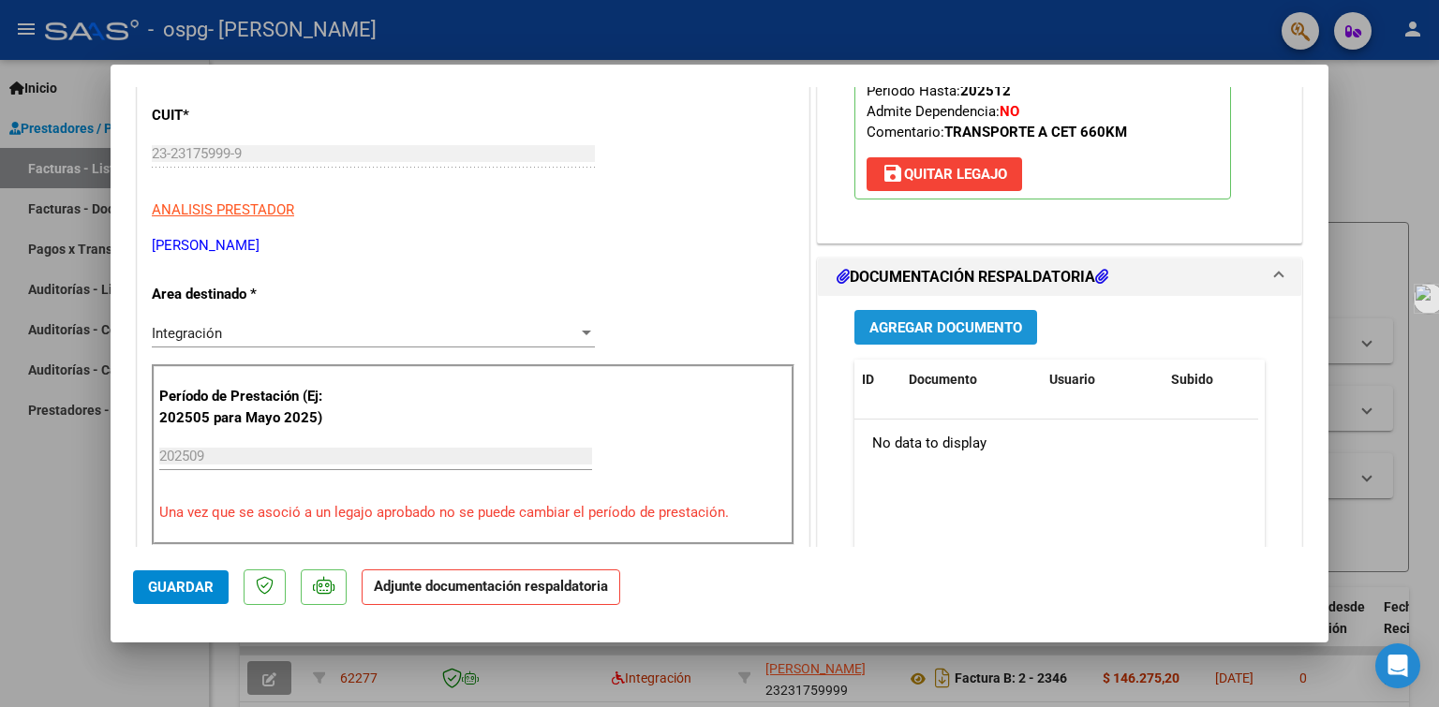
click at [907, 329] on span "Agregar Documento" at bounding box center [946, 328] width 153 height 17
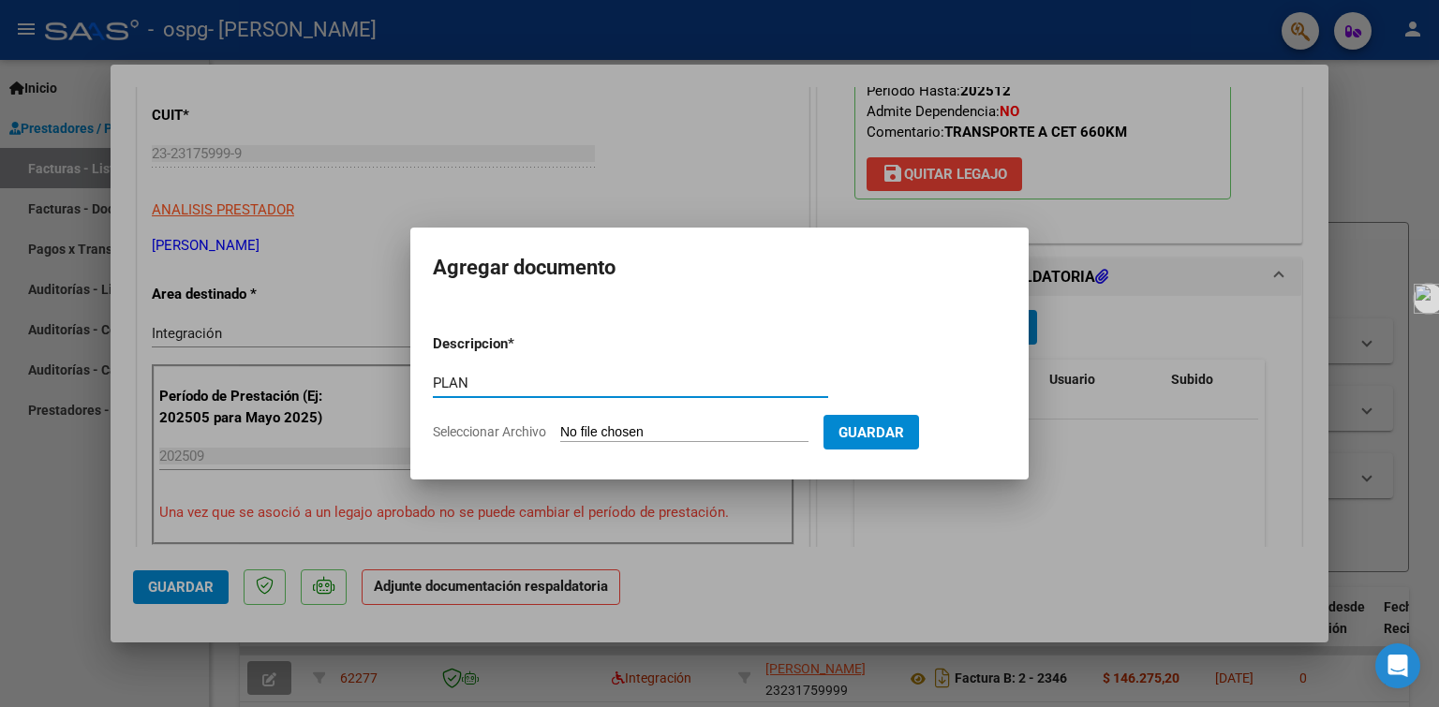
type input "PLANILLA DE ASISTENCIA"
click at [587, 431] on input "Seleccionar Archivo" at bounding box center [684, 433] width 248 height 18
type input "C:\fakepath\[PERSON_NAME] [DATE].pdf"
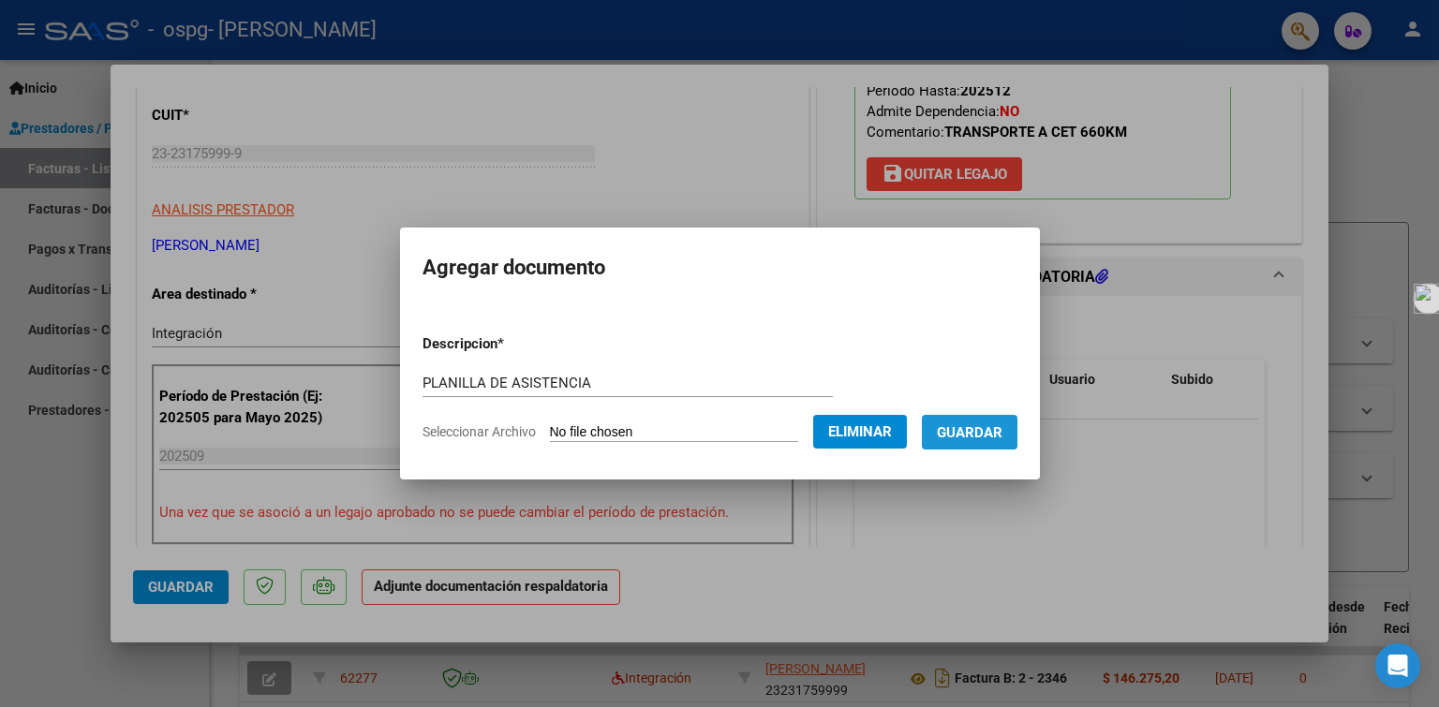
click at [965, 431] on span "Guardar" at bounding box center [970, 432] width 66 height 17
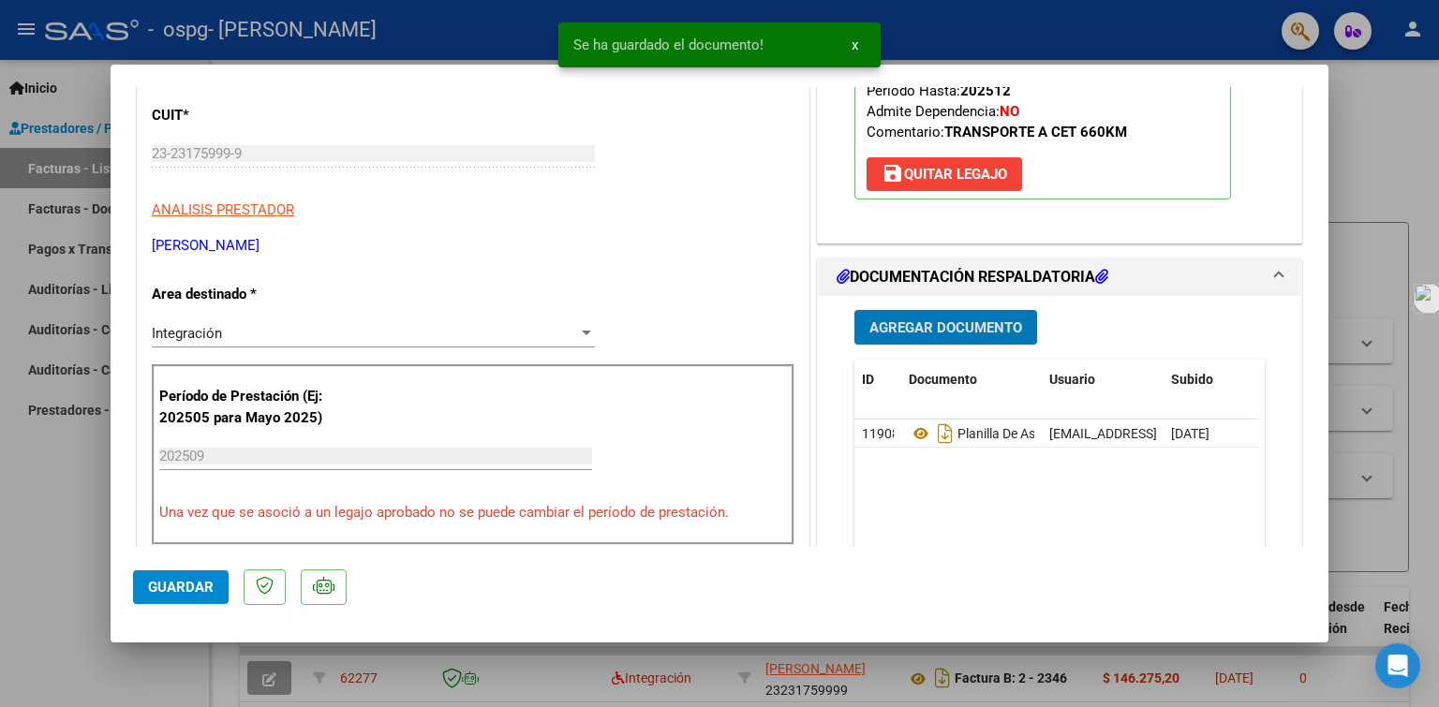
click at [194, 583] on span "Guardar" at bounding box center [181, 587] width 66 height 17
click at [62, 118] on div at bounding box center [719, 353] width 1439 height 707
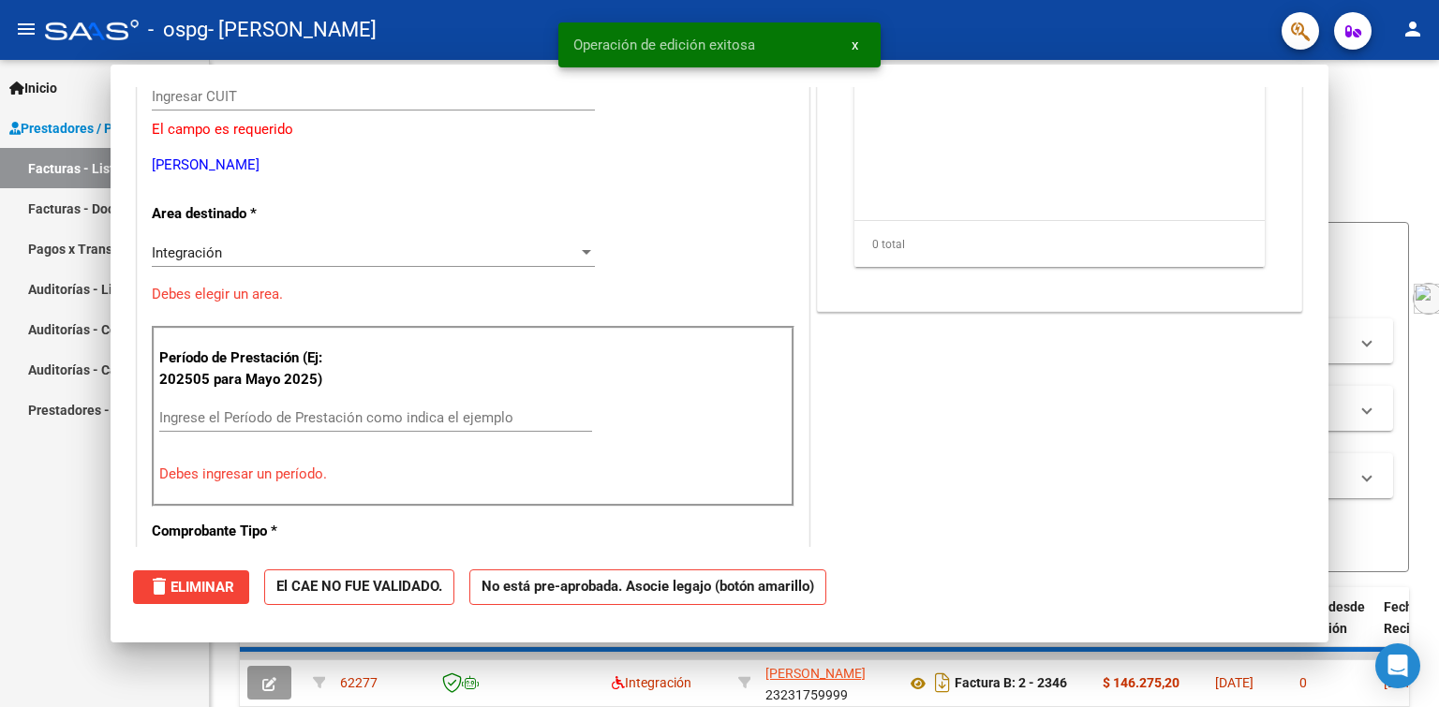
scroll to position [0, 0]
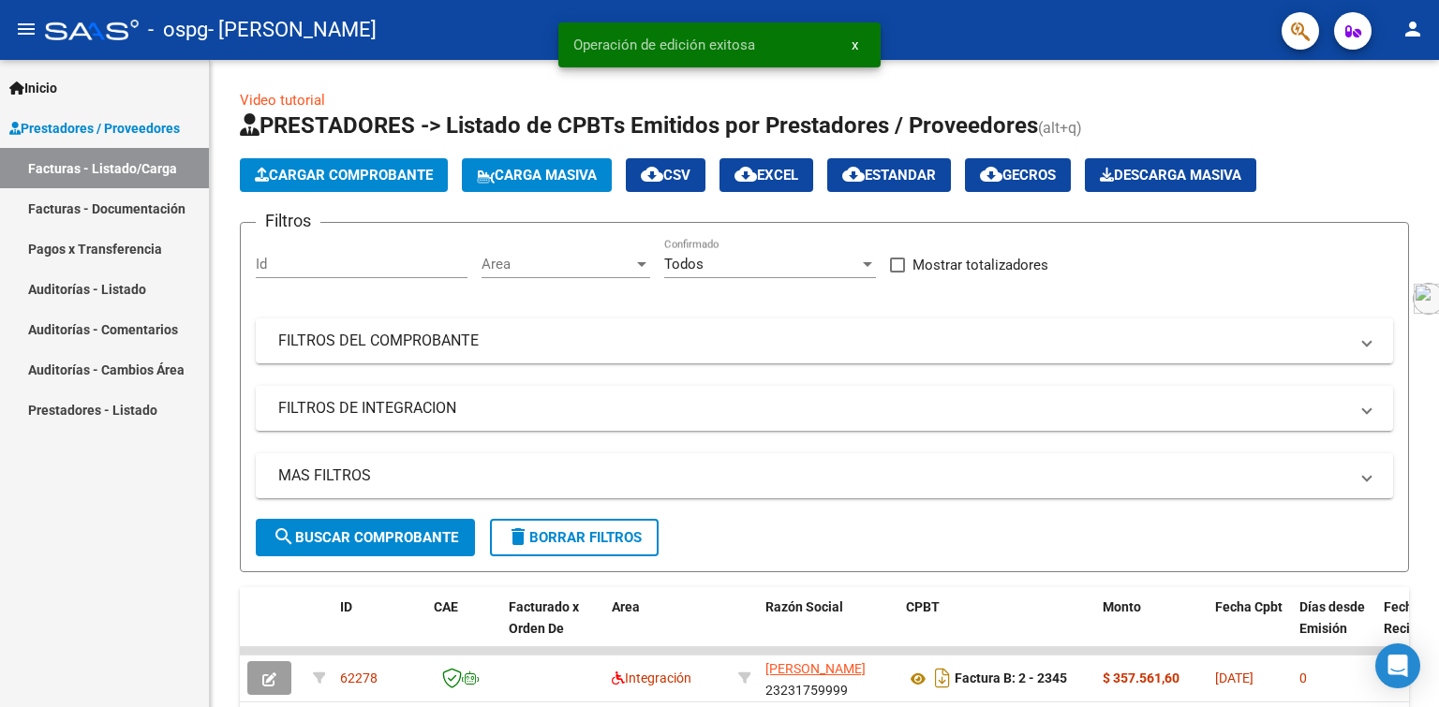
click at [67, 85] on link "Inicio" at bounding box center [104, 87] width 209 height 40
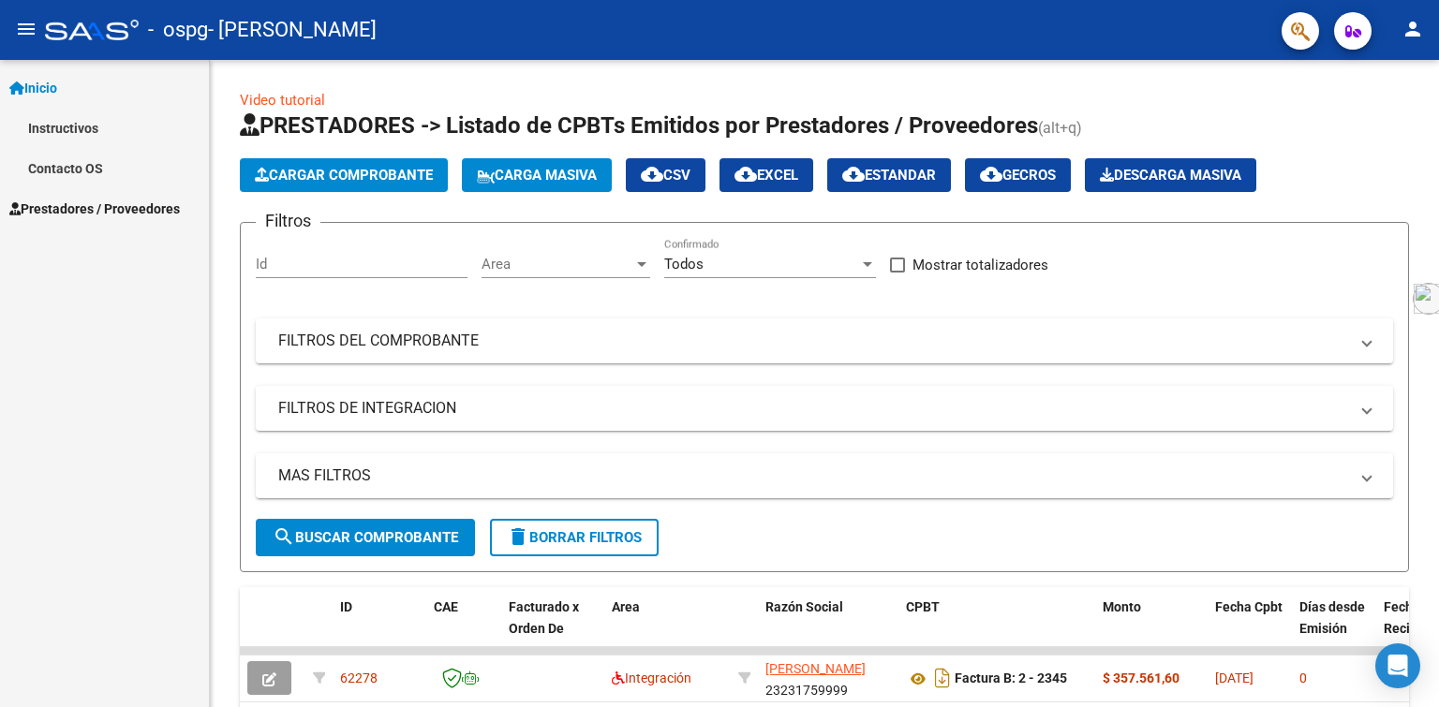
click at [74, 77] on link "Inicio" at bounding box center [104, 87] width 209 height 40
